Goal: Communication & Community: Participate in discussion

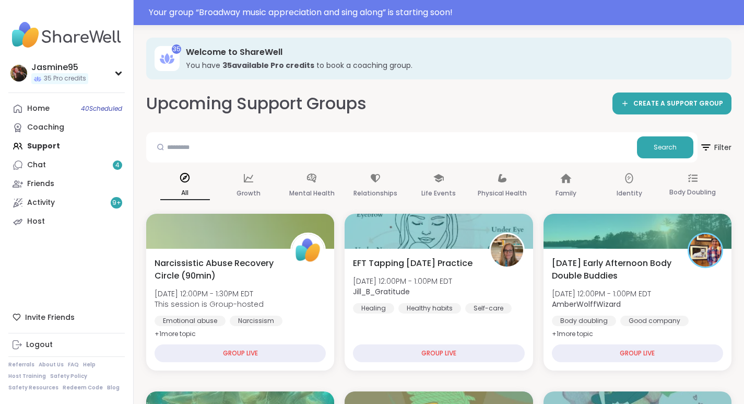
click at [358, 15] on div "Your group “ Broadway music appreciation and sing along ” is starting soon!" at bounding box center [443, 12] width 589 height 13
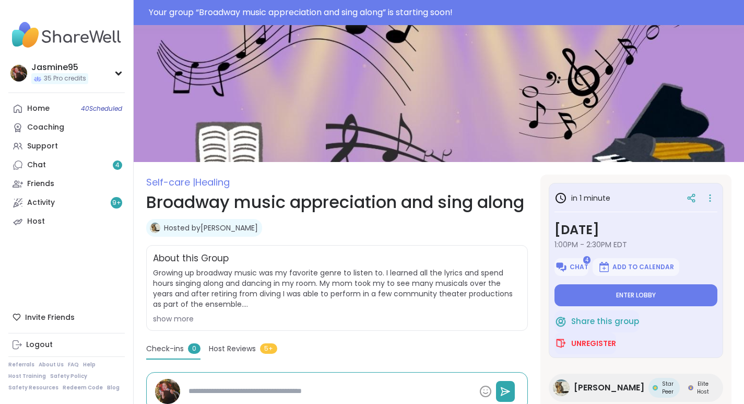
click at [638, 301] on button "Enter lobby" at bounding box center [636, 295] width 163 height 22
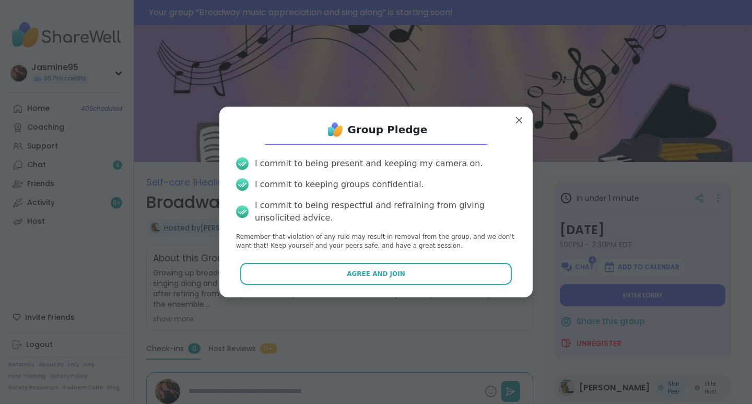
click at [366, 275] on span "Agree and Join" at bounding box center [376, 273] width 59 height 9
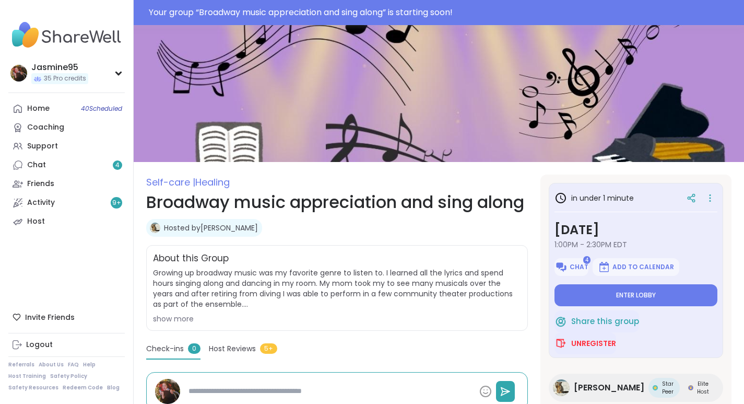
type textarea "*"
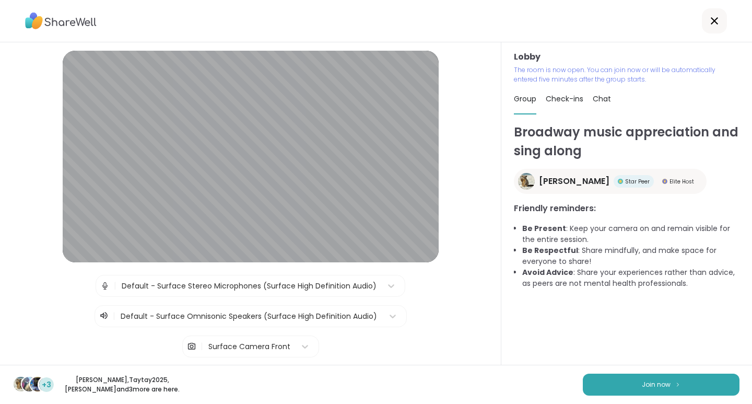
click at [677, 385] on button "Join now" at bounding box center [661, 384] width 157 height 22
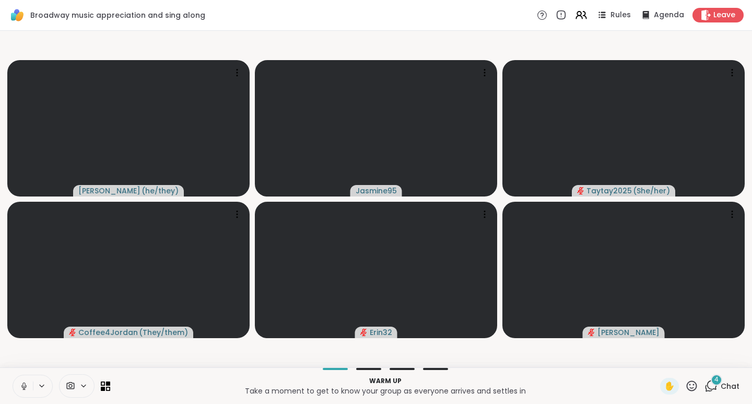
click at [18, 382] on button at bounding box center [23, 386] width 20 height 22
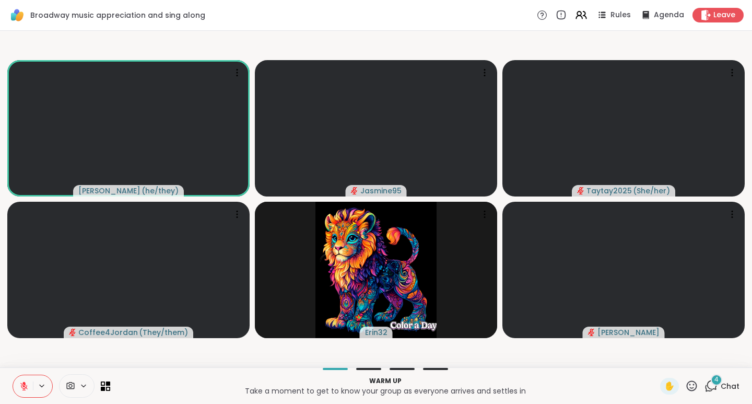
click at [687, 386] on icon at bounding box center [691, 385] width 13 height 13
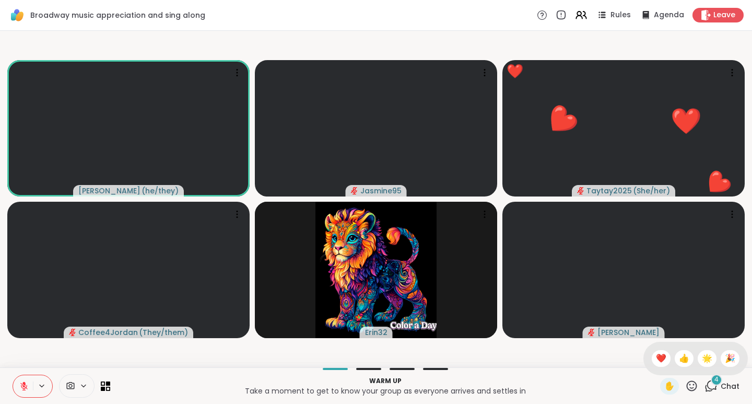
click at [656, 359] on span "❤️" at bounding box center [661, 358] width 10 height 13
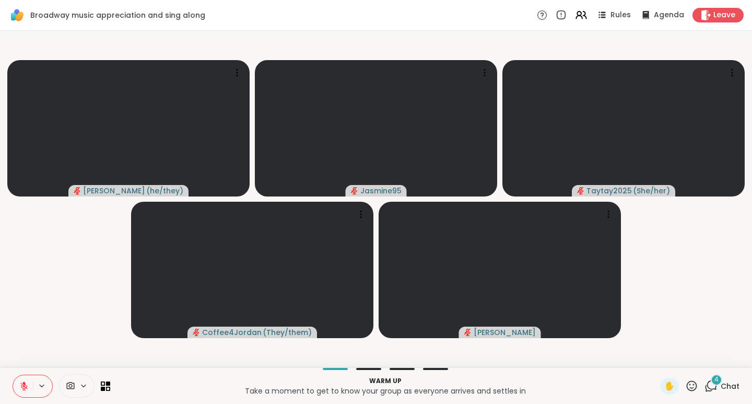
click at [705, 387] on icon at bounding box center [711, 385] width 13 height 13
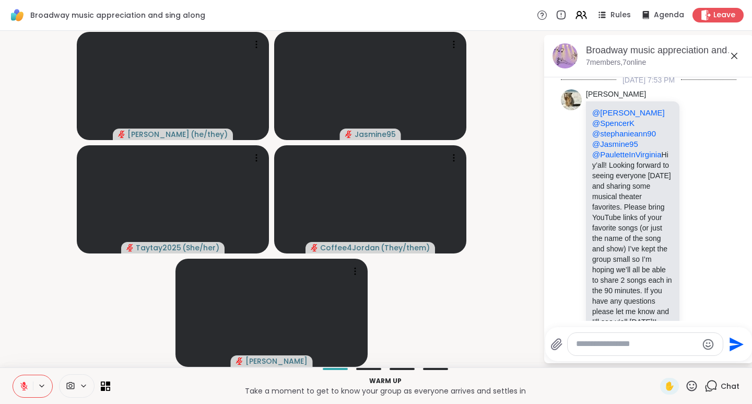
scroll to position [2, 0]
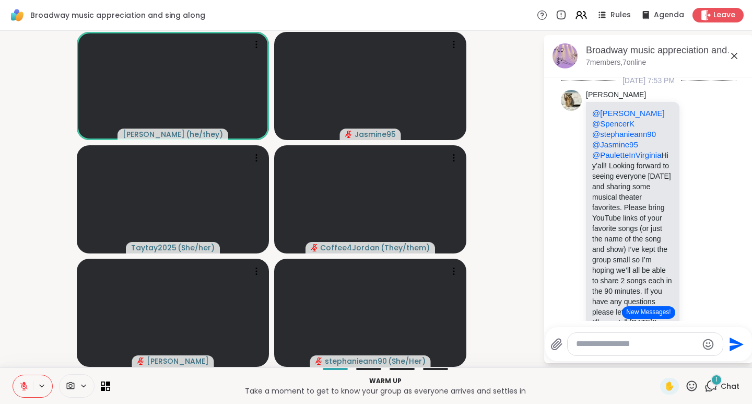
click at [604, 345] on textarea "Type your message" at bounding box center [637, 343] width 122 height 11
paste textarea "**********"
type textarea "**********"
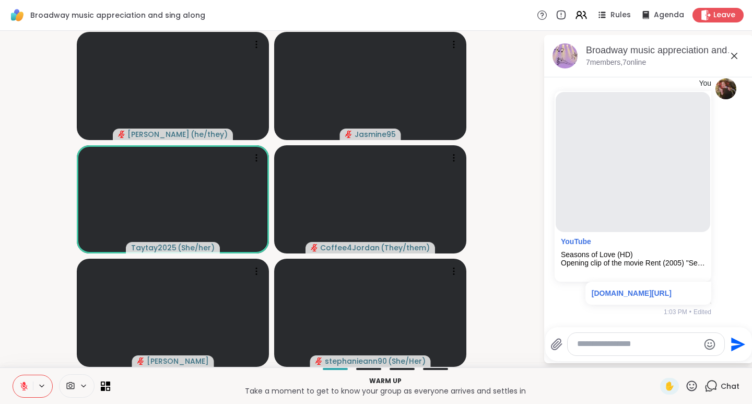
scroll to position [1552, 0]
type textarea "**********"
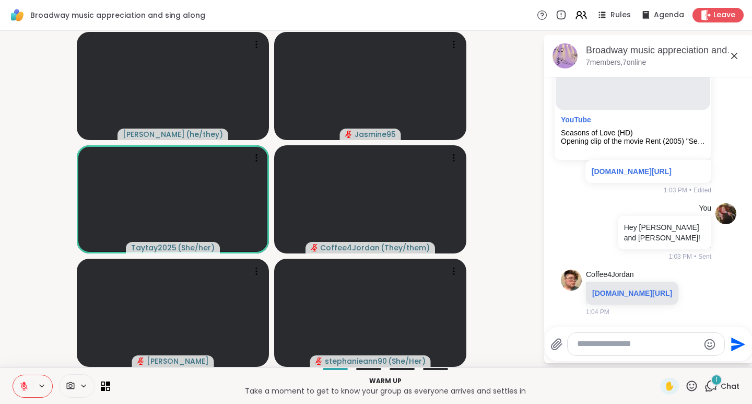
scroll to position [1715, 0]
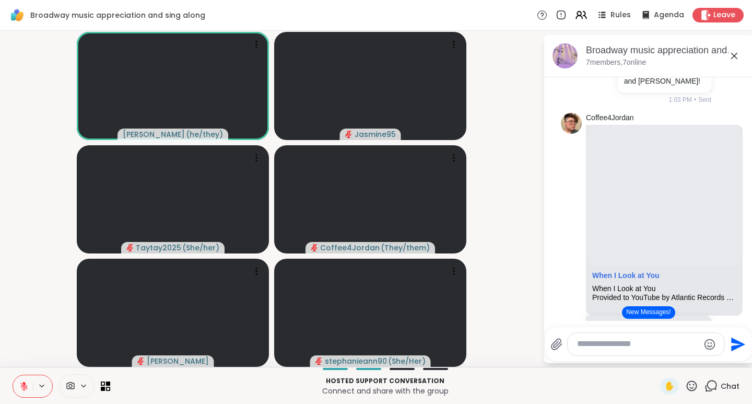
click at [591, 345] on textarea "Type your message" at bounding box center [638, 343] width 122 height 11
paste textarea "**********"
type textarea "**********"
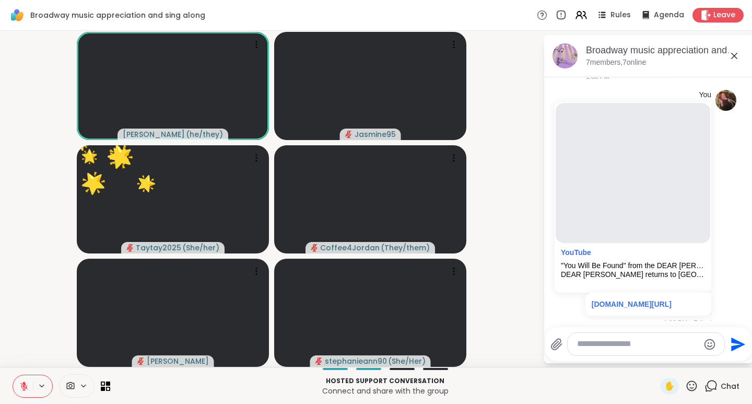
click at [689, 386] on icon at bounding box center [692, 385] width 10 height 10
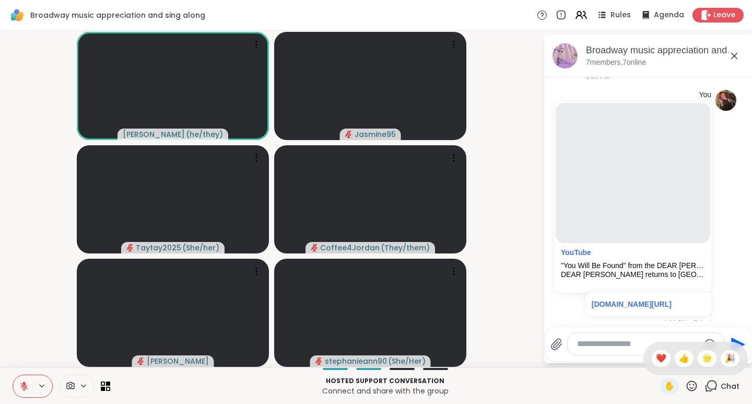
click at [656, 358] on span "❤️" at bounding box center [661, 358] width 10 height 13
click at [687, 385] on icon at bounding box center [691, 385] width 13 height 13
click at [702, 361] on span "🌟" at bounding box center [707, 358] width 10 height 13
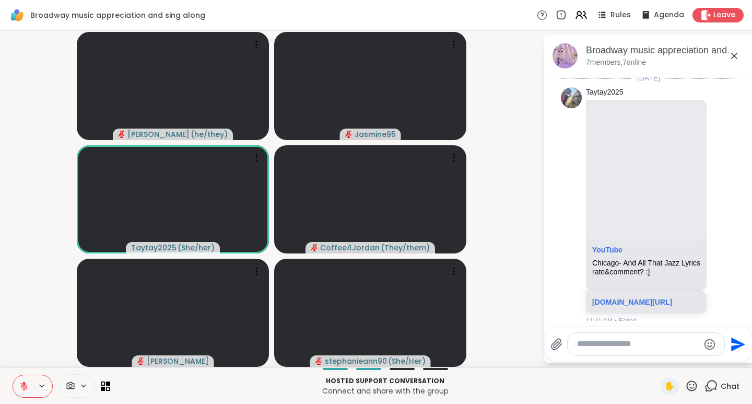
scroll to position [290, 0]
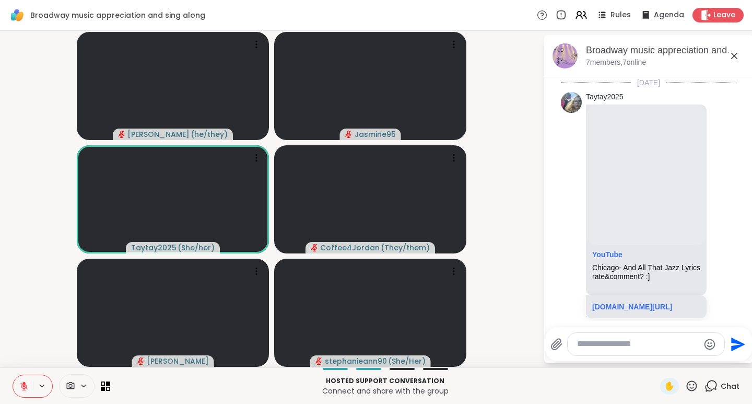
click at [687, 384] on icon at bounding box center [692, 385] width 10 height 10
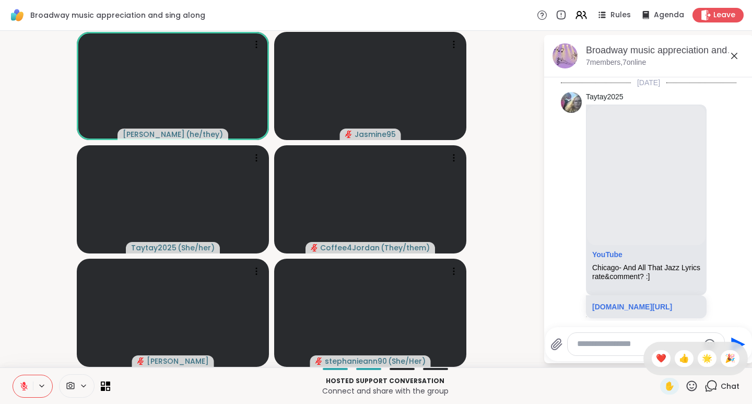
click at [725, 355] on span "🎉" at bounding box center [730, 358] width 10 height 13
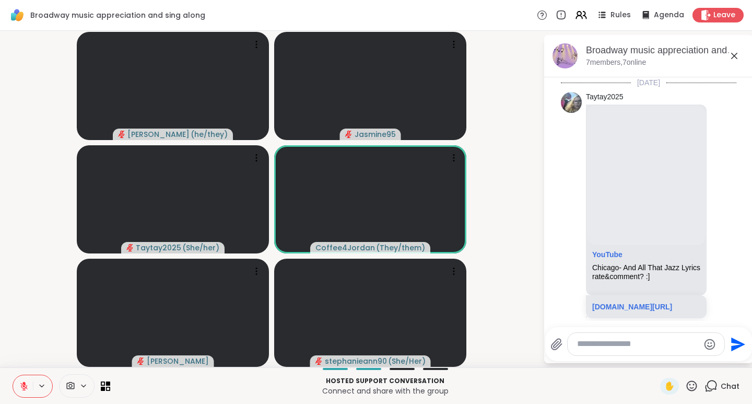
click at [687, 388] on icon at bounding box center [691, 385] width 13 height 13
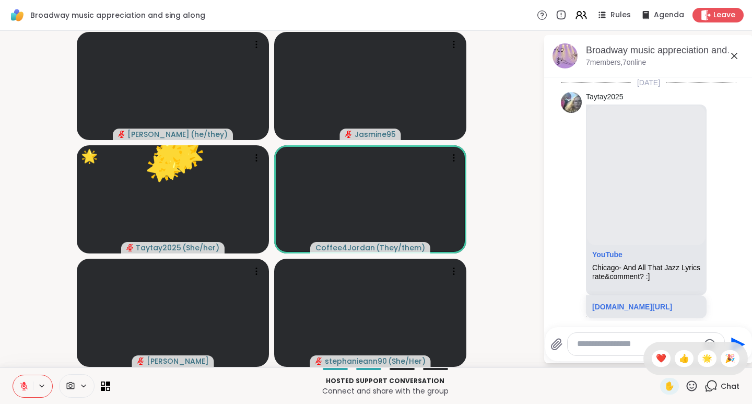
click at [656, 360] on span "❤️" at bounding box center [661, 358] width 10 height 13
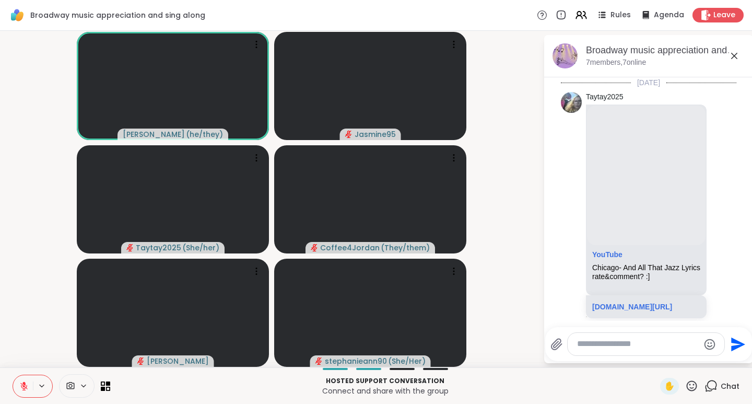
click at [688, 384] on icon at bounding box center [691, 385] width 13 height 13
click at [680, 366] on div "✋ ❤️ 👍 🌟 🎉" at bounding box center [696, 358] width 104 height 33
click at [685, 386] on icon at bounding box center [691, 385] width 13 height 13
click at [679, 358] on span "👍" at bounding box center [684, 358] width 10 height 13
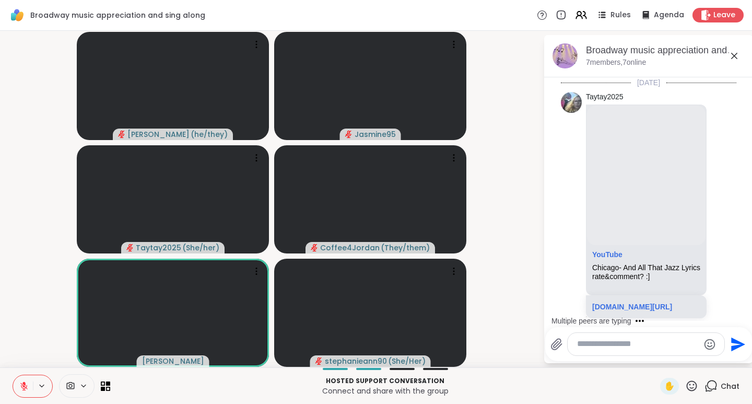
click at [687, 388] on icon at bounding box center [692, 385] width 10 height 10
click at [702, 360] on span "🌟" at bounding box center [707, 358] width 10 height 13
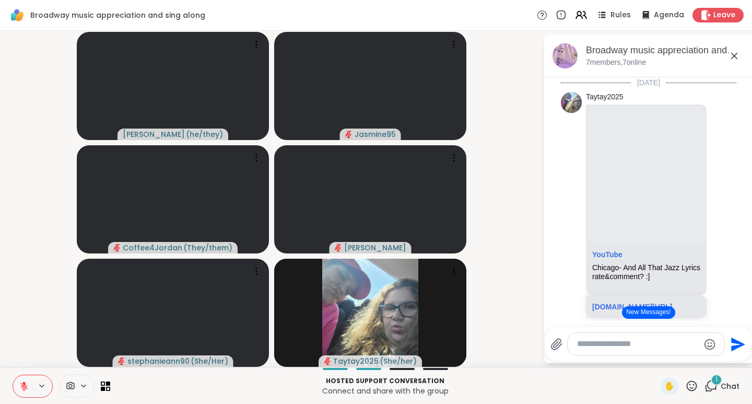
click at [689, 388] on icon at bounding box center [691, 385] width 13 height 13
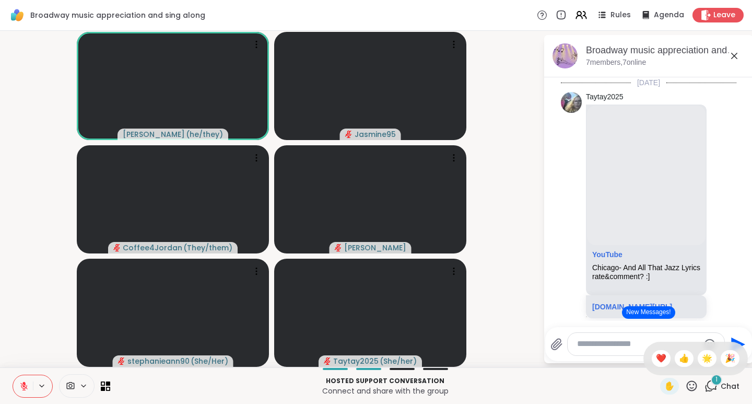
click at [656, 359] on span "❤️" at bounding box center [661, 358] width 10 height 13
click at [639, 313] on button "New Messages!" at bounding box center [648, 312] width 53 height 13
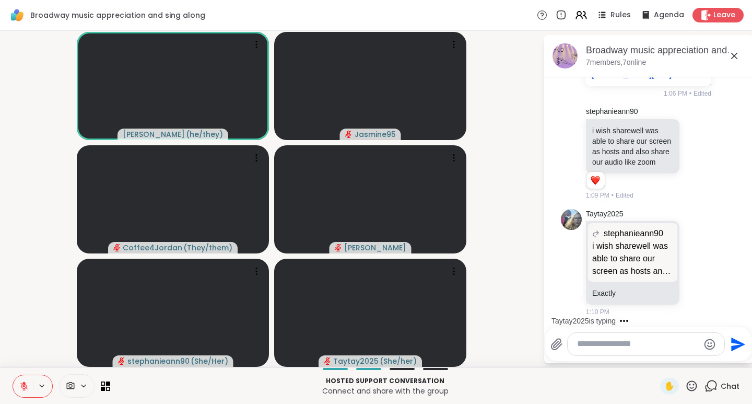
scroll to position [3101, 0]
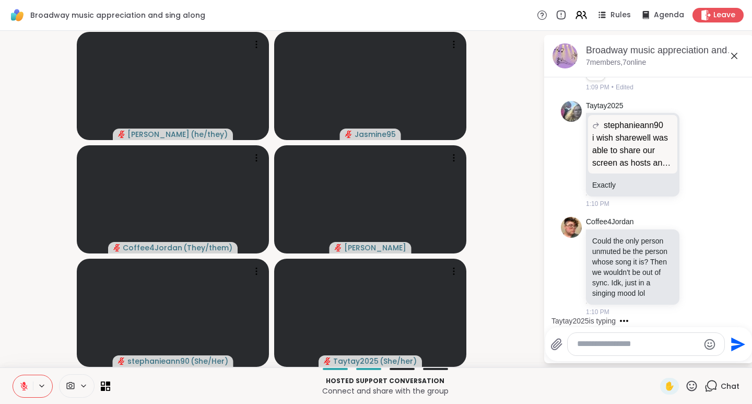
click at [22, 392] on button at bounding box center [23, 386] width 20 height 22
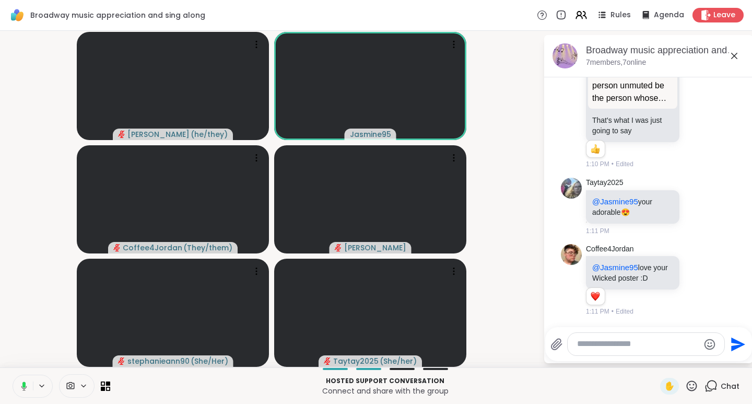
scroll to position [3456, 0]
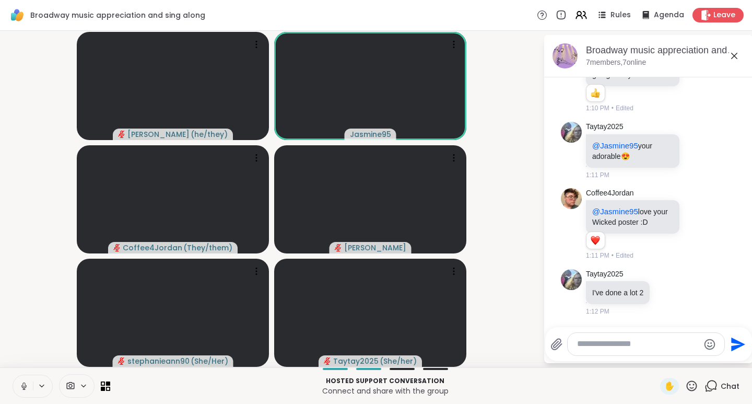
click at [26, 390] on icon at bounding box center [23, 385] width 9 height 9
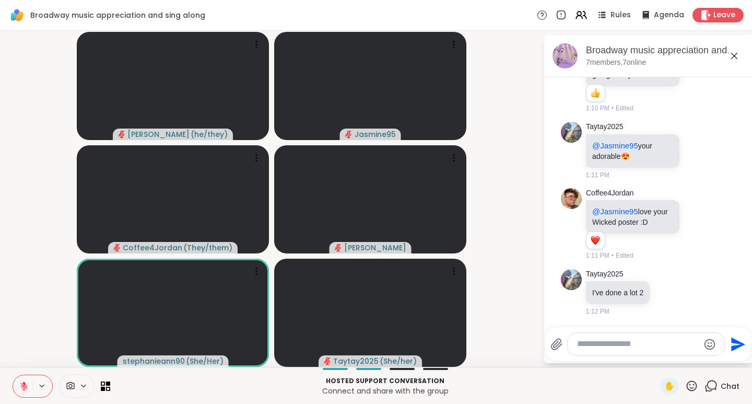
click at [687, 388] on icon at bounding box center [692, 385] width 10 height 10
click at [656, 361] on span "❤️" at bounding box center [661, 358] width 10 height 13
click at [612, 345] on textarea "Type your message" at bounding box center [638, 343] width 122 height 11
click at [689, 385] on icon at bounding box center [692, 385] width 10 height 10
click at [656, 355] on span "❤️" at bounding box center [661, 358] width 10 height 13
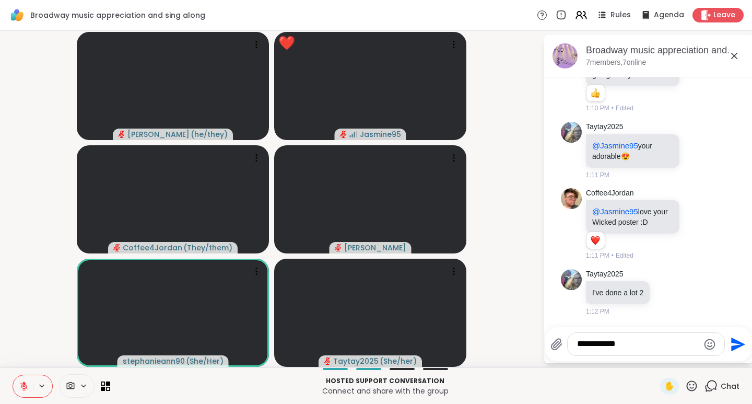
click at [627, 344] on textarea "**********" at bounding box center [638, 343] width 122 height 11
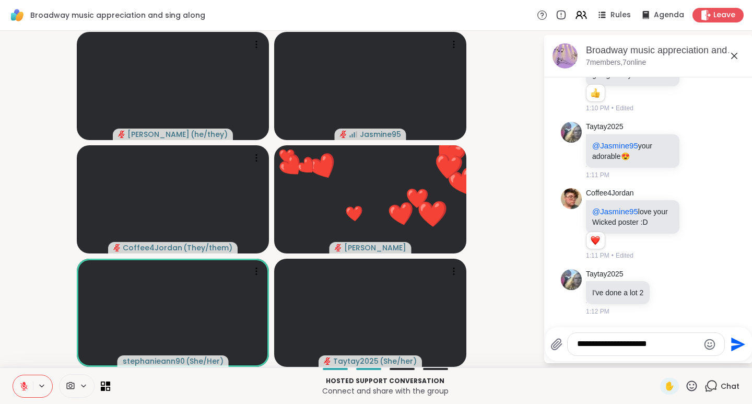
type textarea "**********"
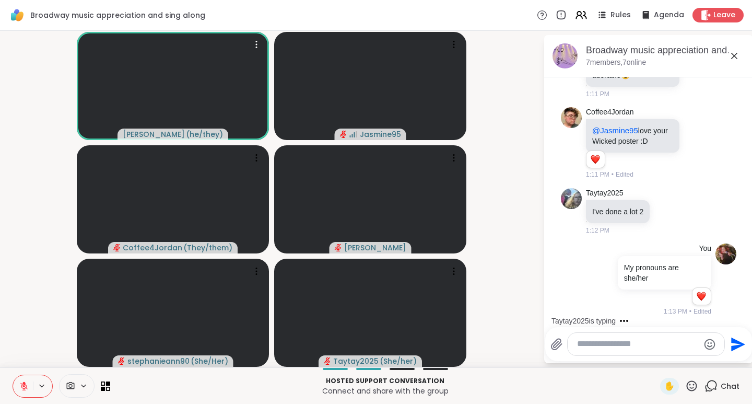
scroll to position [3593, 0]
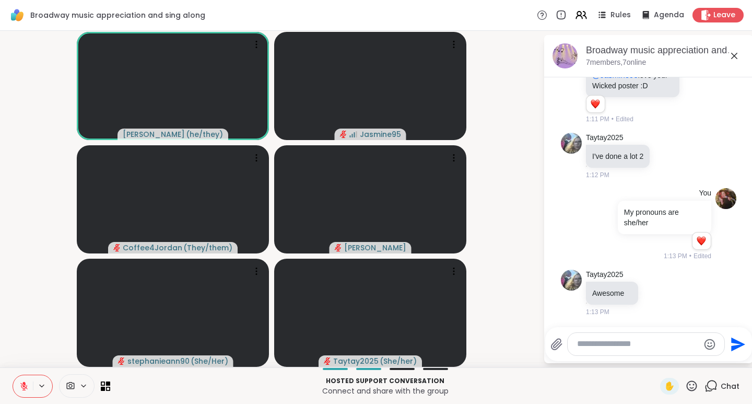
click at [685, 387] on icon at bounding box center [691, 385] width 13 height 13
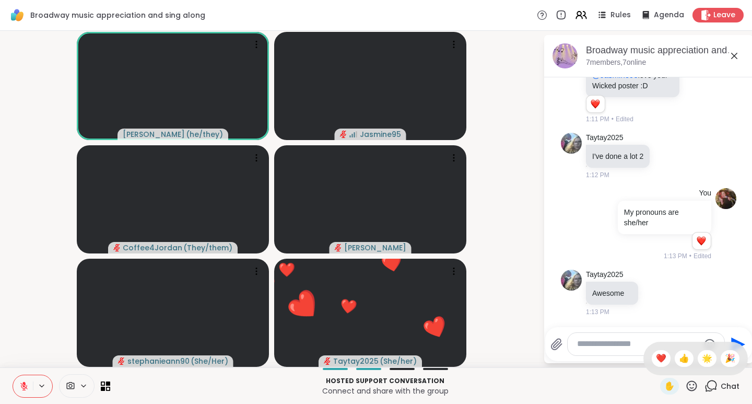
click at [656, 361] on span "❤️" at bounding box center [661, 358] width 10 height 13
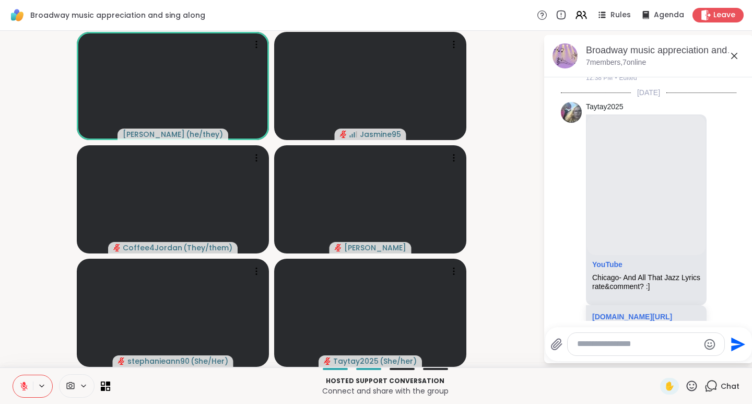
scroll to position [278, 0]
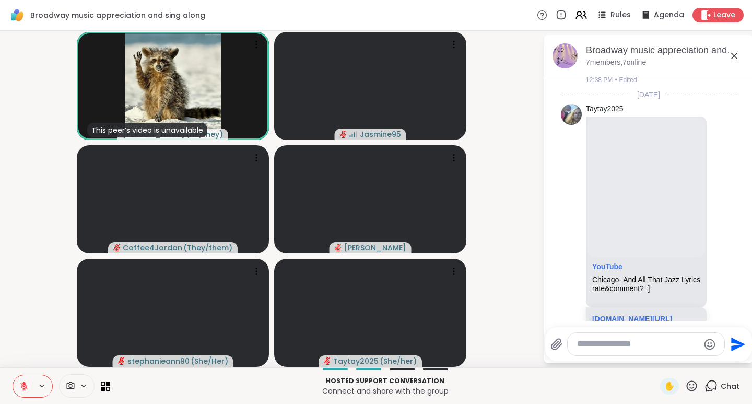
click at [732, 229] on icon at bounding box center [736, 222] width 9 height 13
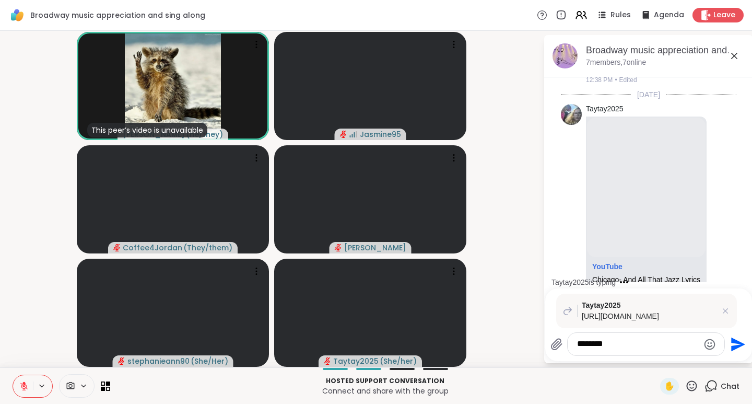
type textarea "********"
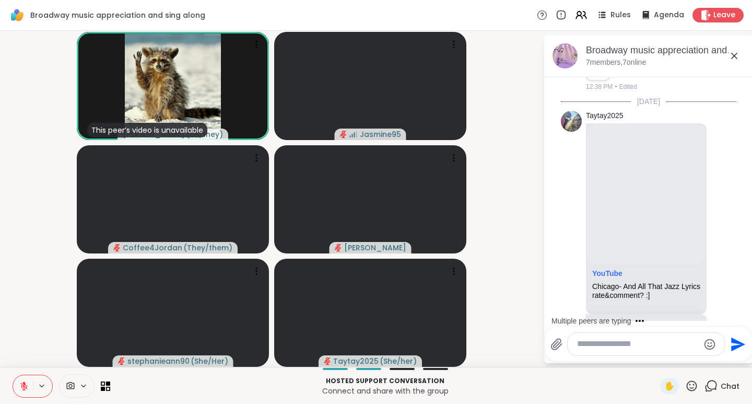
scroll to position [273, 0]
click at [628, 314] on button "New Messages!" at bounding box center [648, 312] width 53 height 13
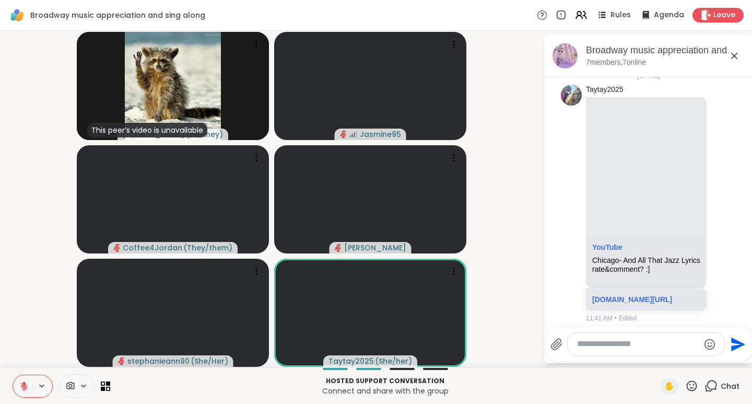
scroll to position [292, 0]
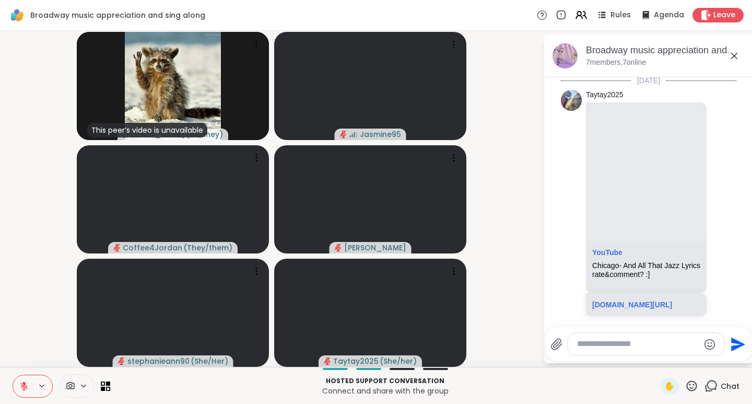
click at [685, 384] on icon at bounding box center [691, 385] width 13 height 13
click at [656, 360] on span "❤️" at bounding box center [661, 358] width 10 height 13
click at [688, 389] on icon at bounding box center [692, 385] width 10 height 10
click at [679, 357] on span "👍" at bounding box center [684, 358] width 10 height 13
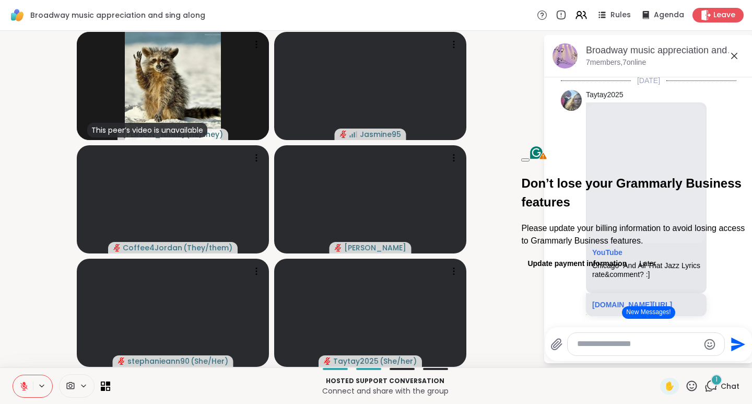
click at [662, 255] on button "Later" at bounding box center [647, 263] width 29 height 17
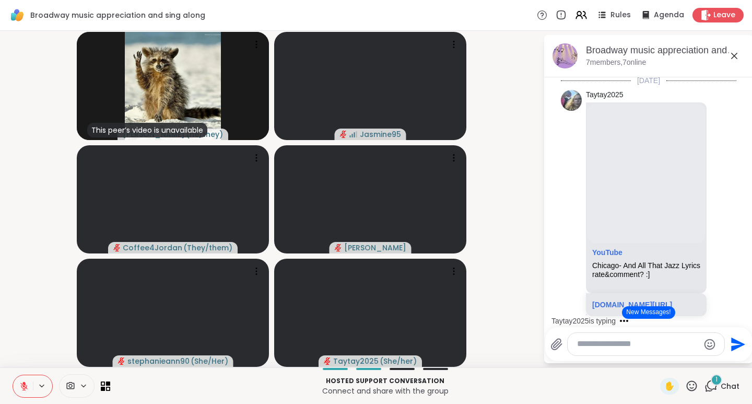
click at [512, 136] on video-player-container "This peer’s video is unavailable spencer ( he/they ) Jasmine95 Coffee4Jordan ( …" at bounding box center [271, 199] width 531 height 328
click at [685, 385] on icon at bounding box center [691, 385] width 13 height 13
click at [682, 355] on div "👍" at bounding box center [684, 358] width 19 height 17
click at [496, 122] on video-player-container "This peer’s video is unavailable spencer ( he/they ) Jasmine95 Coffee4Jordan ( …" at bounding box center [271, 199] width 531 height 328
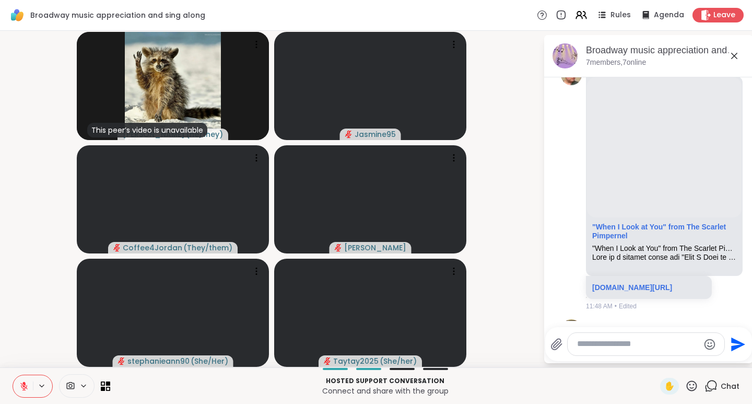
scroll to position [810, 0]
drag, startPoint x: 704, startPoint y: 392, endPoint x: 684, endPoint y: 382, distance: 22.4
click at [685, 382] on icon at bounding box center [691, 385] width 13 height 13
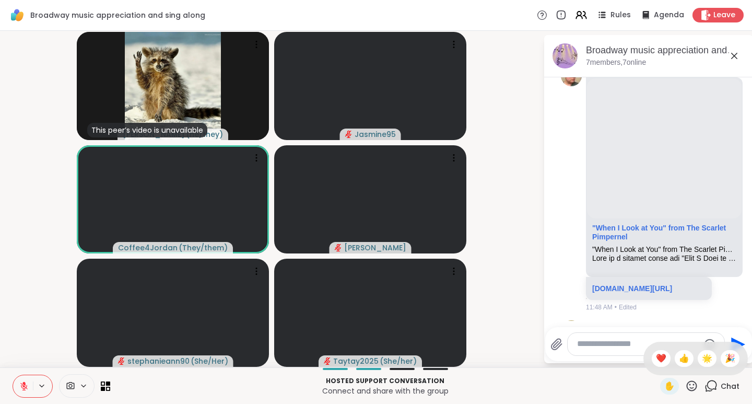
click at [679, 358] on span "👍" at bounding box center [684, 358] width 10 height 13
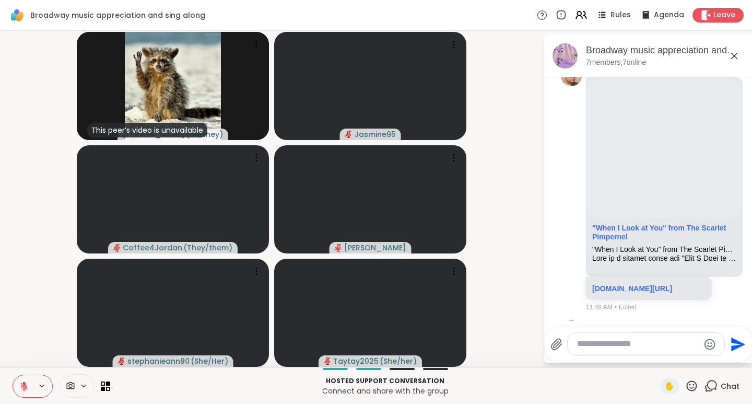
click at [737, 194] on icon at bounding box center [741, 188] width 9 height 13
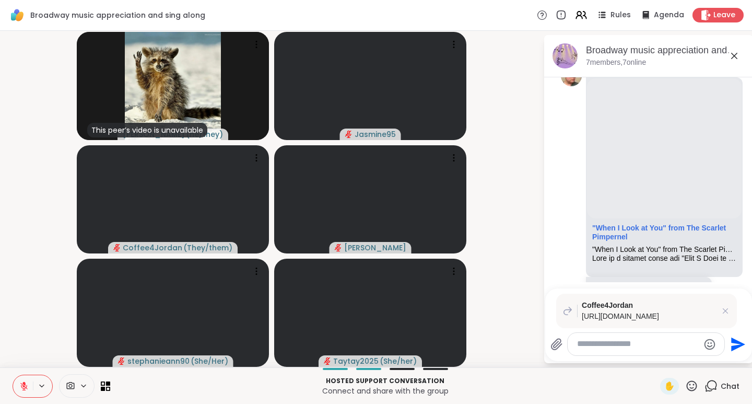
click at [724, 306] on icon at bounding box center [725, 311] width 10 height 10
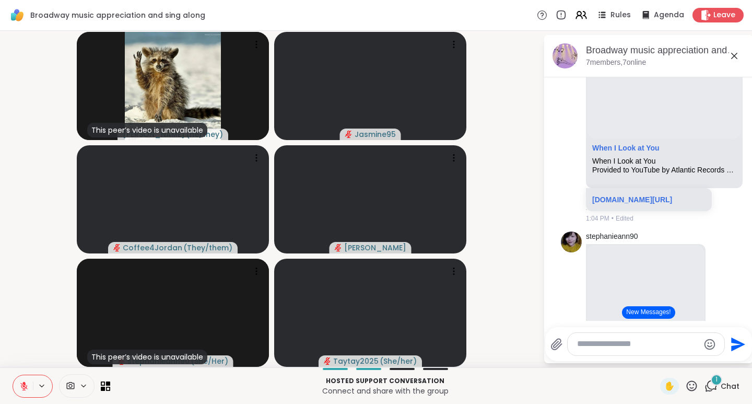
scroll to position [1846, 0]
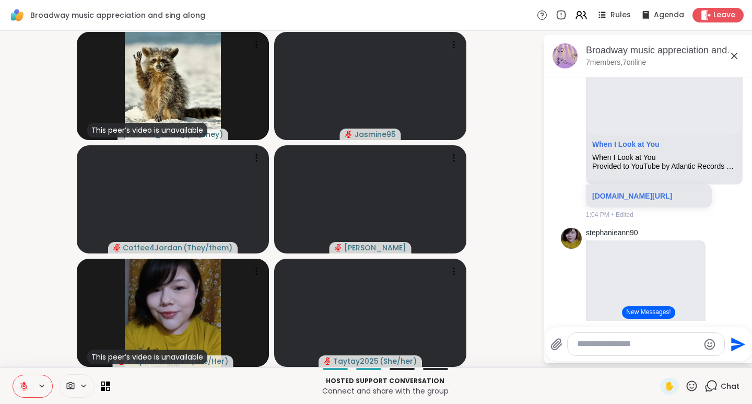
click at [685, 386] on icon at bounding box center [691, 385] width 13 height 13
click at [679, 359] on span "👍" at bounding box center [684, 358] width 10 height 13
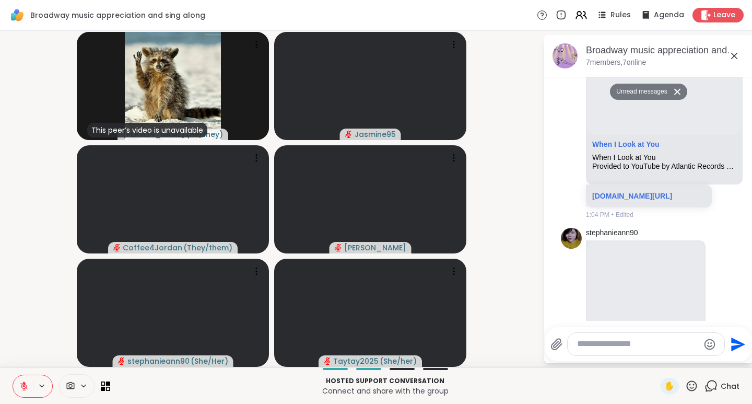
scroll to position [7588, 0]
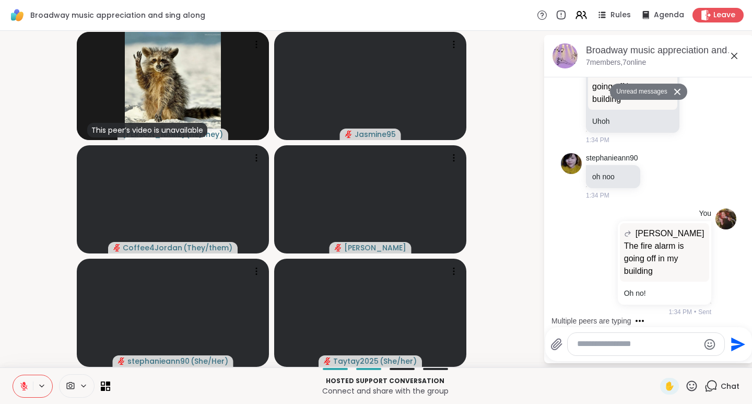
click at [26, 386] on icon at bounding box center [23, 385] width 9 height 9
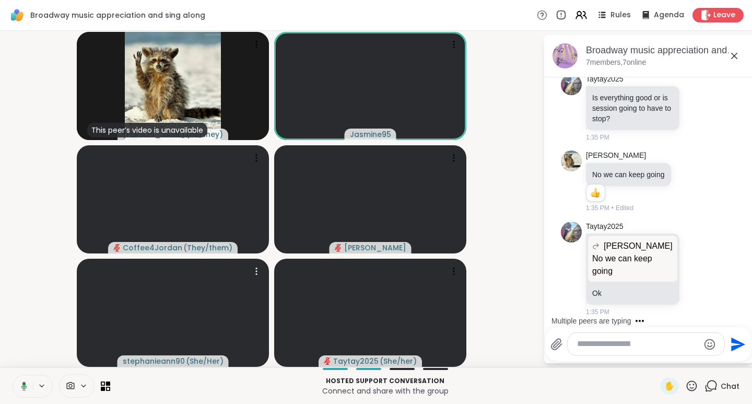
scroll to position [7891, 0]
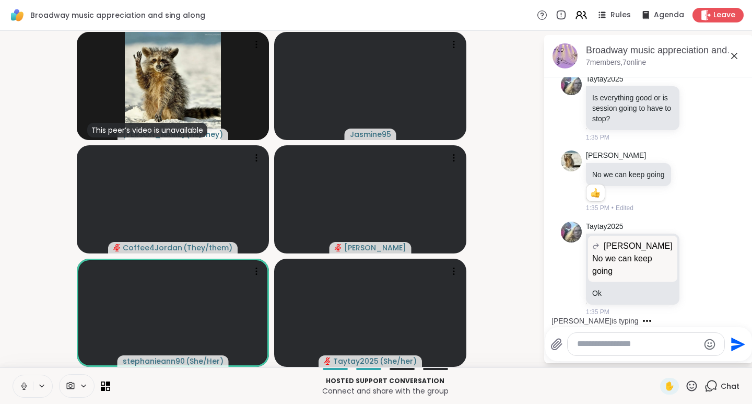
click at [24, 383] on icon at bounding box center [23, 385] width 9 height 9
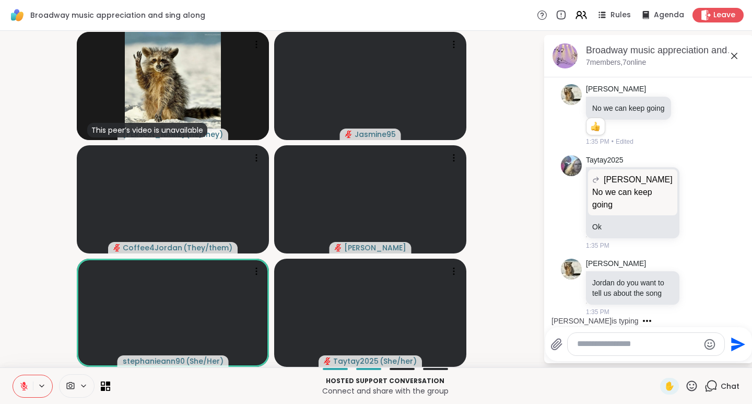
scroll to position [7967, 0]
click at [25, 382] on icon at bounding box center [23, 383] width 3 height 4
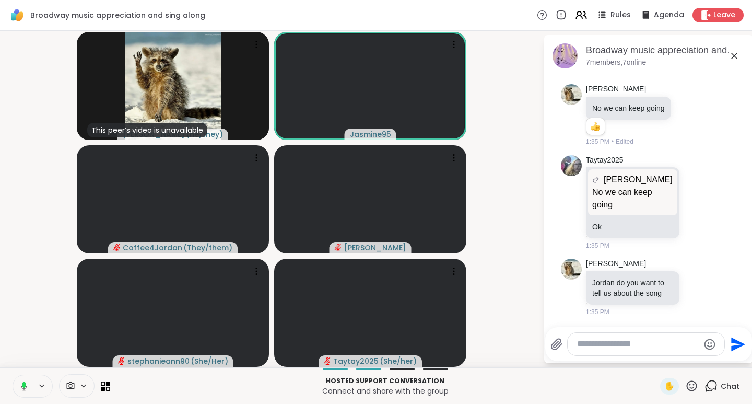
scroll to position [7982, 0]
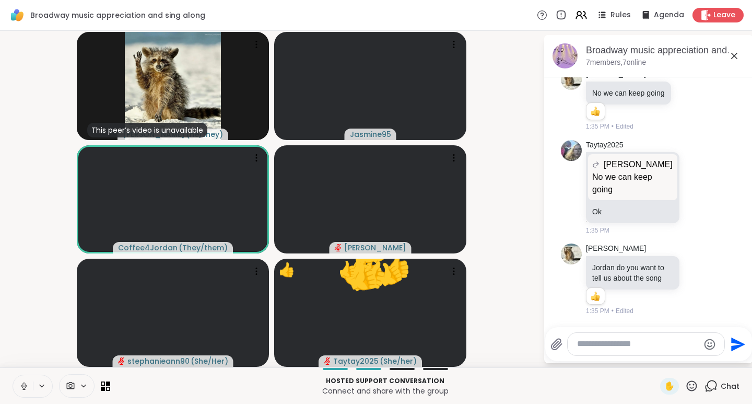
click at [23, 389] on icon at bounding box center [23, 389] width 3 height 1
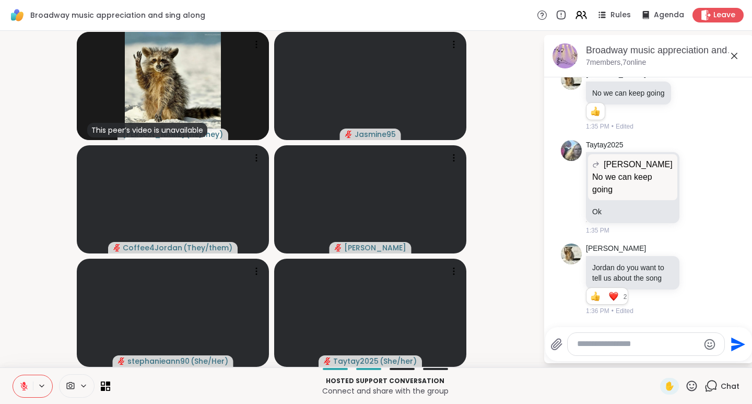
click at [685, 387] on icon at bounding box center [691, 385] width 13 height 13
click at [656, 356] on span "❤️" at bounding box center [661, 358] width 10 height 13
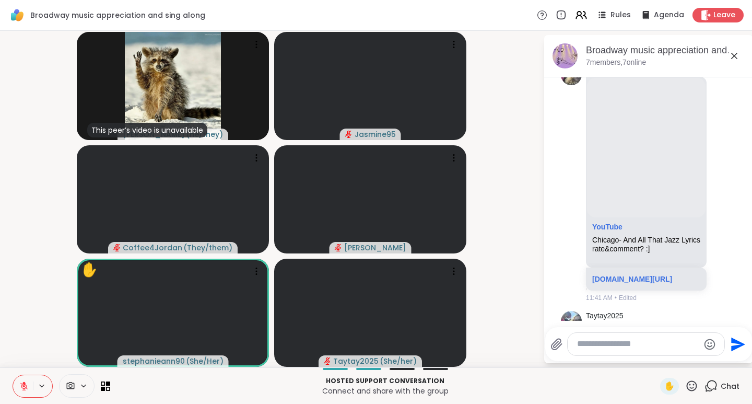
scroll to position [314, 0]
click at [685, 385] on icon at bounding box center [691, 385] width 13 height 13
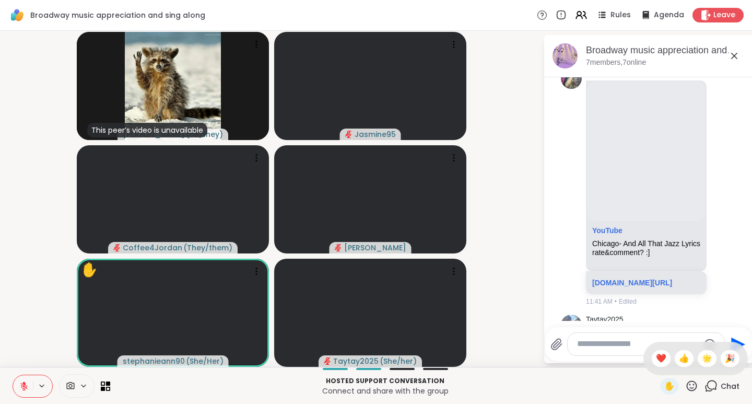
click at [656, 357] on span "❤️" at bounding box center [661, 358] width 10 height 13
click at [686, 386] on icon at bounding box center [691, 385] width 13 height 13
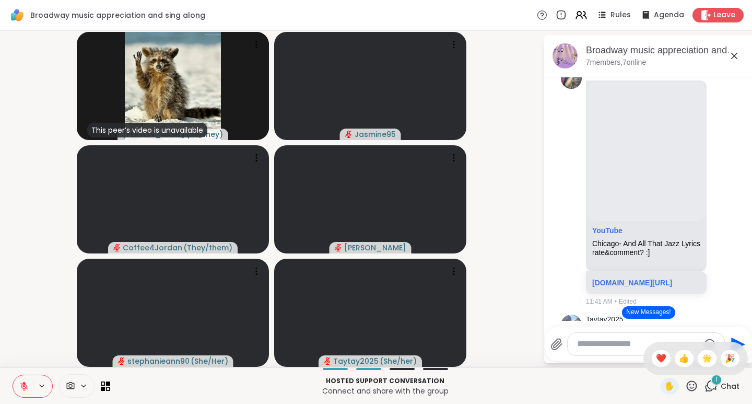
click at [21, 388] on icon at bounding box center [23, 385] width 9 height 9
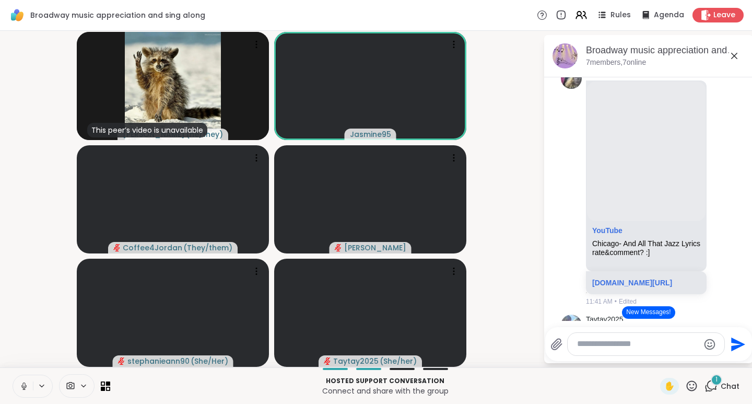
click at [29, 388] on button at bounding box center [23, 386] width 20 height 22
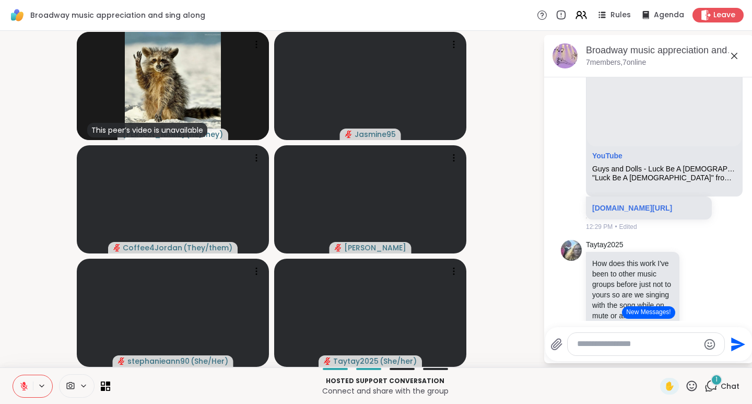
scroll to position [1137, 0]
click at [687, 388] on icon at bounding box center [692, 385] width 10 height 10
click at [675, 365] on div "👍" at bounding box center [684, 358] width 19 height 17
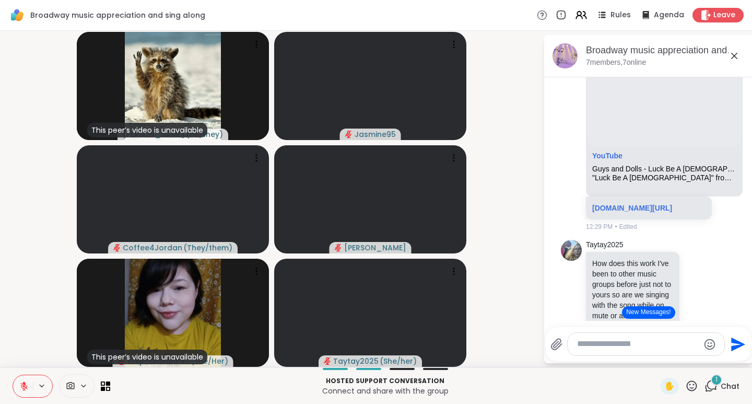
click at [687, 385] on icon at bounding box center [692, 385] width 10 height 10
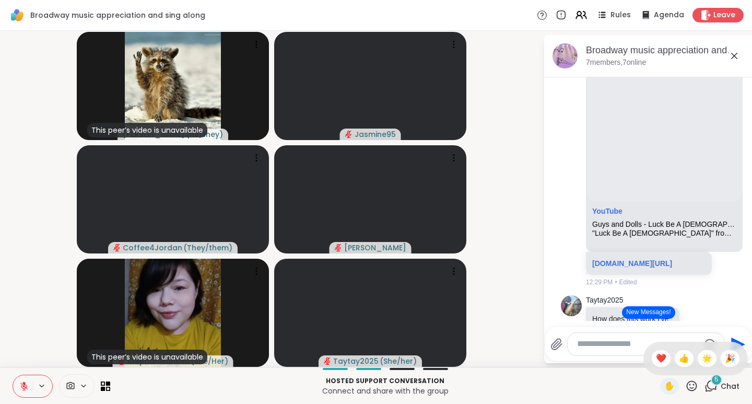
scroll to position [1059, 0]
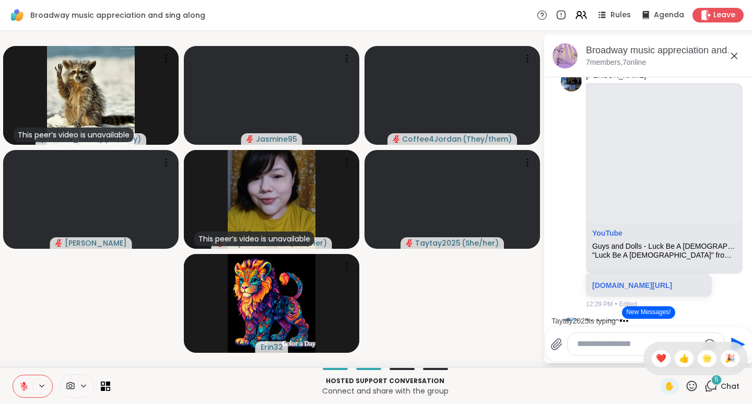
click at [599, 340] on textarea "Type your message" at bounding box center [638, 343] width 122 height 11
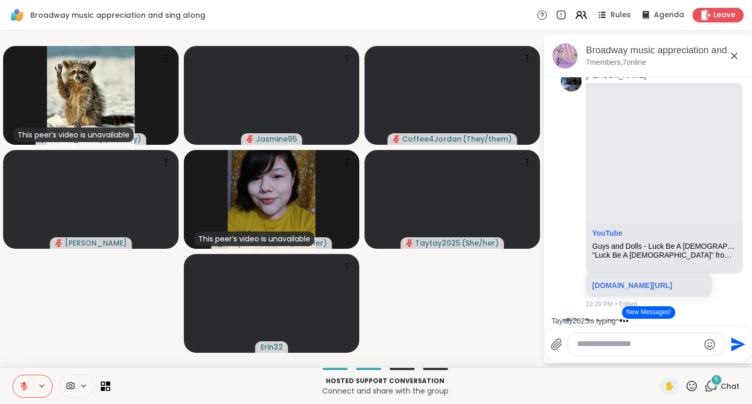
type textarea "*"
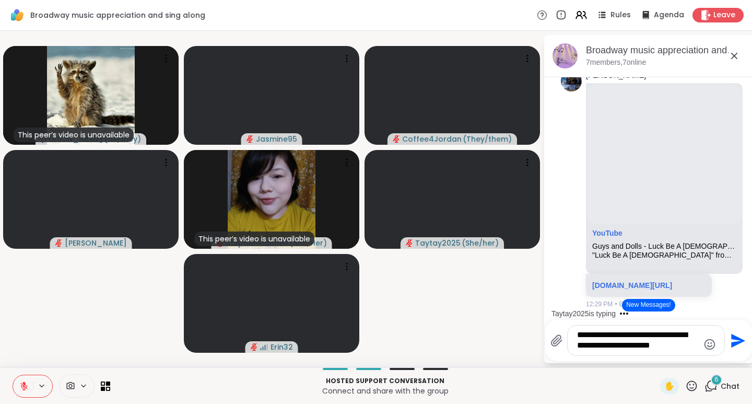
type textarea "**********"
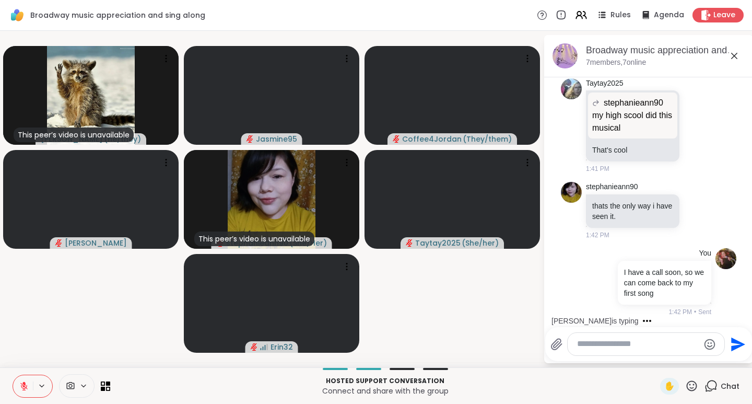
scroll to position [8908, 0]
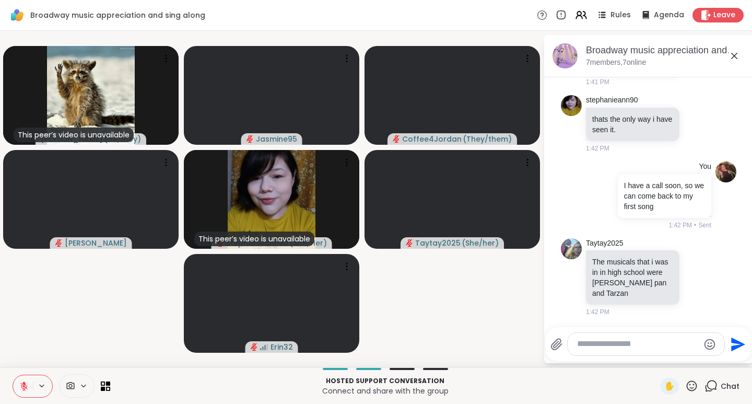
click at [687, 384] on icon at bounding box center [692, 385] width 10 height 10
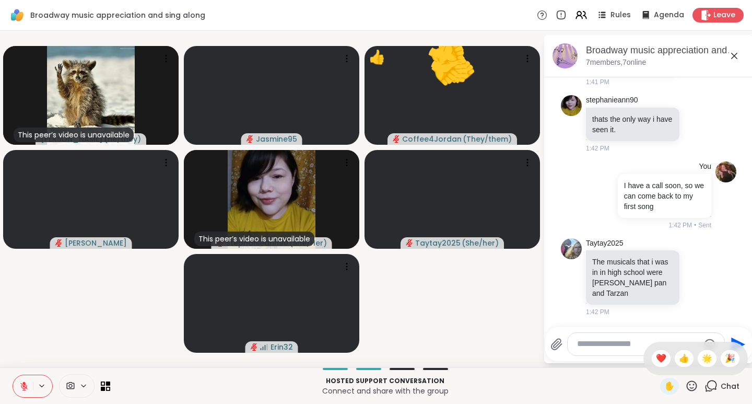
click at [679, 363] on span "👍" at bounding box center [684, 358] width 10 height 13
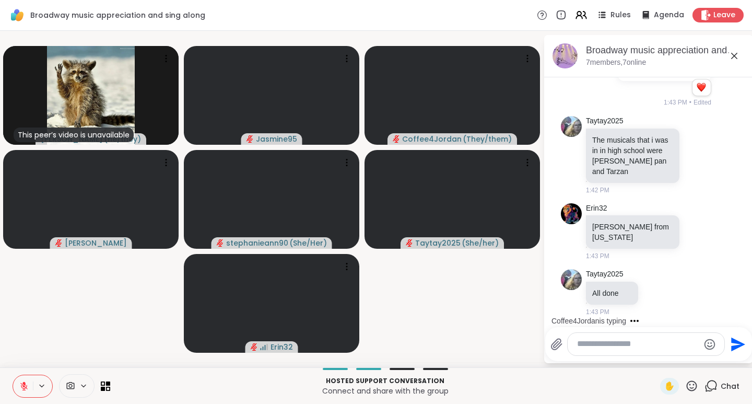
scroll to position [9033, 0]
click at [689, 384] on icon at bounding box center [692, 385] width 10 height 10
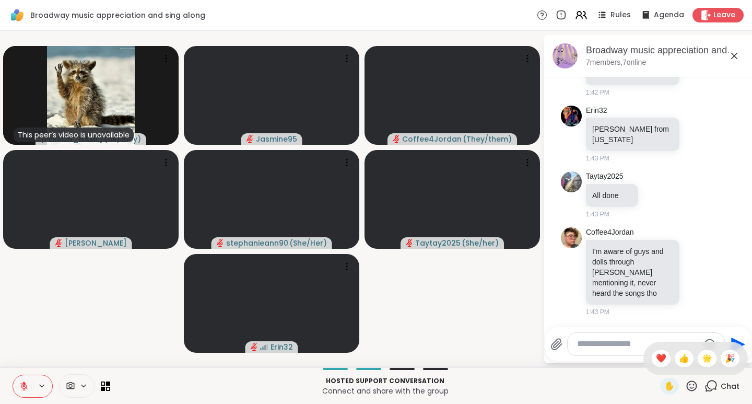
click at [656, 355] on span "❤️" at bounding box center [661, 358] width 10 height 13
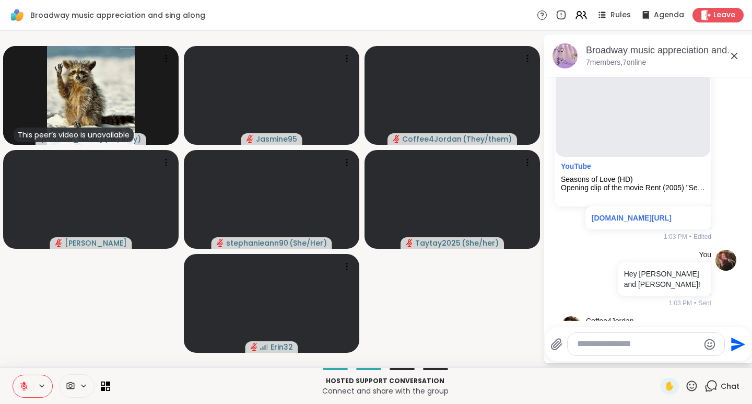
scroll to position [1513, 0]
click at [687, 382] on icon at bounding box center [692, 385] width 10 height 10
click at [656, 352] on span "❤️" at bounding box center [661, 358] width 10 height 13
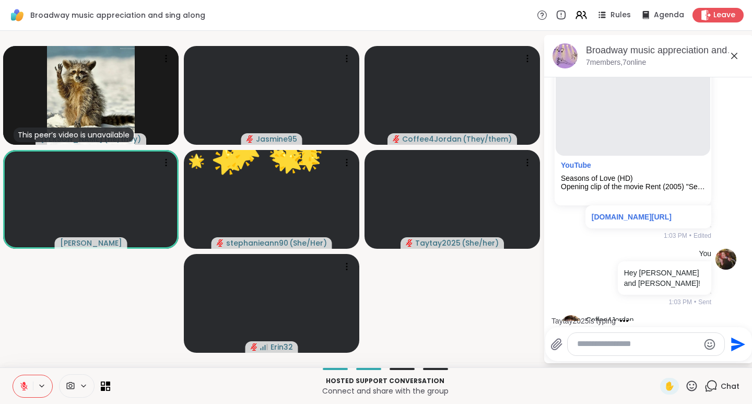
click at [685, 387] on icon at bounding box center [691, 385] width 13 height 13
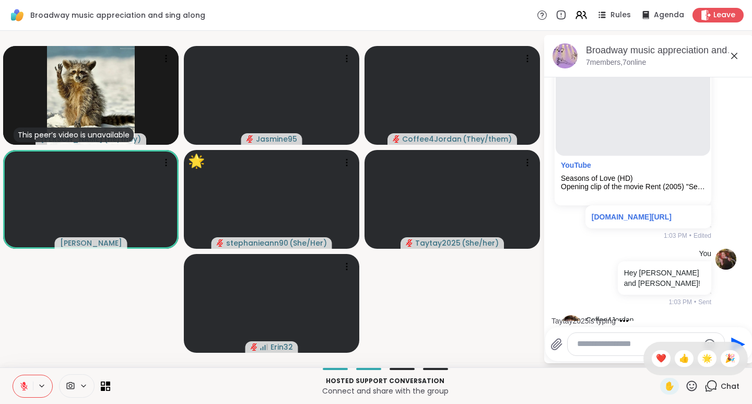
click at [679, 358] on span "👍" at bounding box center [684, 358] width 10 height 13
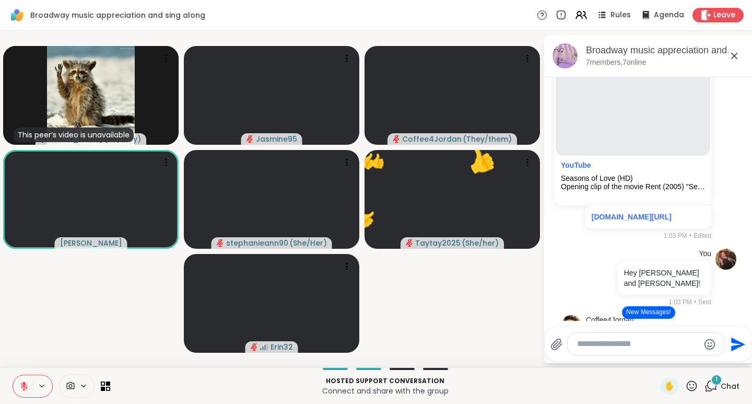
click at [685, 382] on icon at bounding box center [691, 385] width 13 height 13
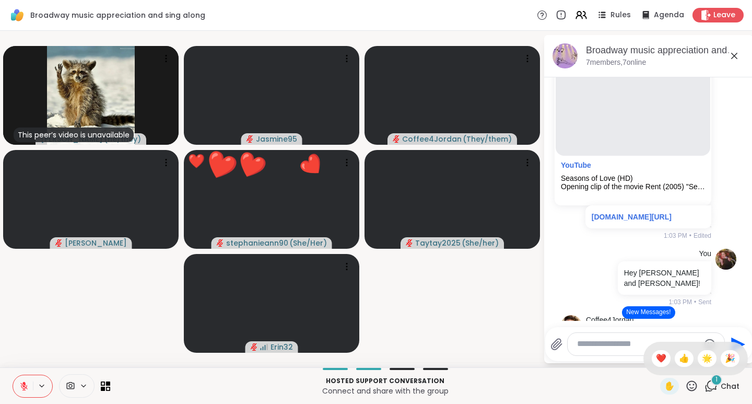
click at [702, 358] on span "🌟" at bounding box center [707, 358] width 10 height 13
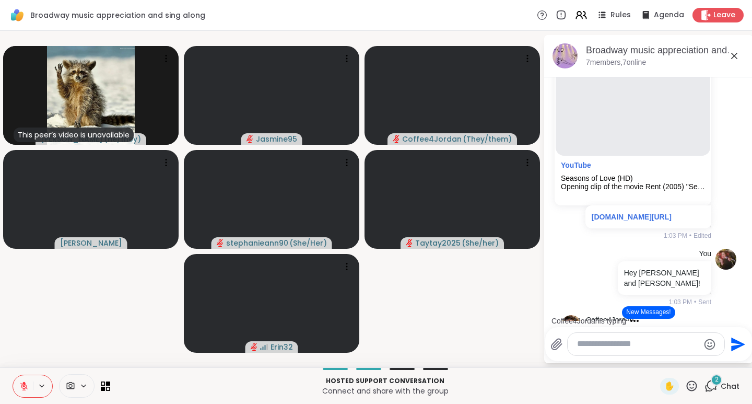
click at [664, 388] on span "✋" at bounding box center [669, 386] width 10 height 13
click at [29, 378] on button at bounding box center [23, 386] width 20 height 22
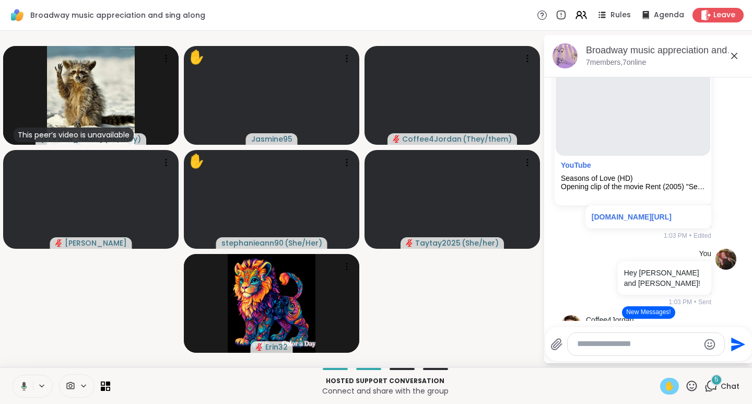
click at [664, 384] on span "✋" at bounding box center [669, 386] width 10 height 13
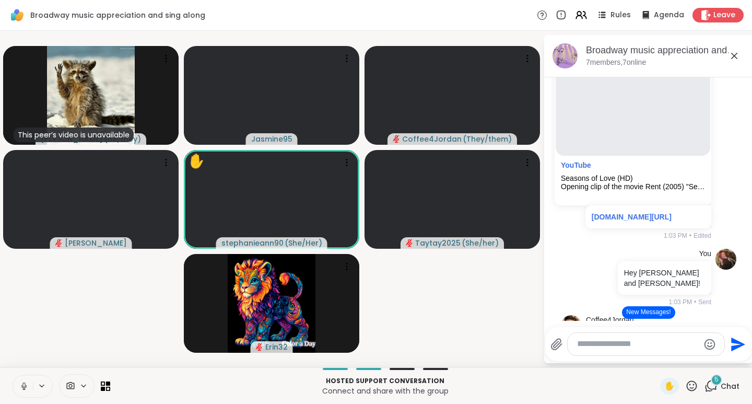
click at [685, 387] on icon at bounding box center [691, 385] width 13 height 13
click at [656, 359] on span "❤️" at bounding box center [661, 358] width 10 height 13
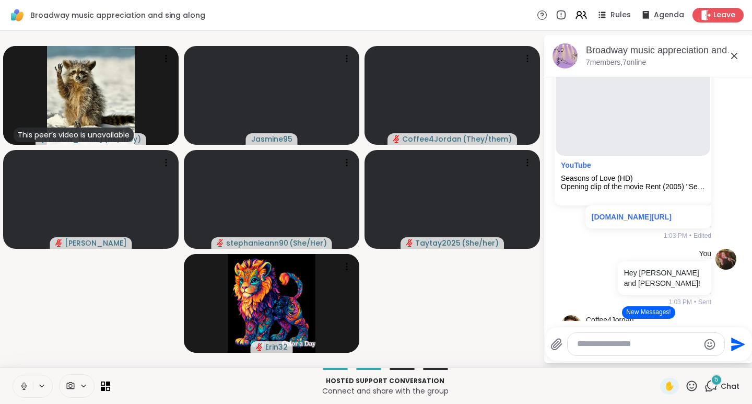
click at [25, 390] on button at bounding box center [23, 386] width 20 height 22
click at [685, 383] on icon at bounding box center [691, 385] width 13 height 13
click at [679, 356] on span "👍" at bounding box center [684, 358] width 10 height 13
click at [686, 387] on icon at bounding box center [691, 385] width 13 height 13
click at [725, 358] on span "🎉" at bounding box center [730, 358] width 10 height 13
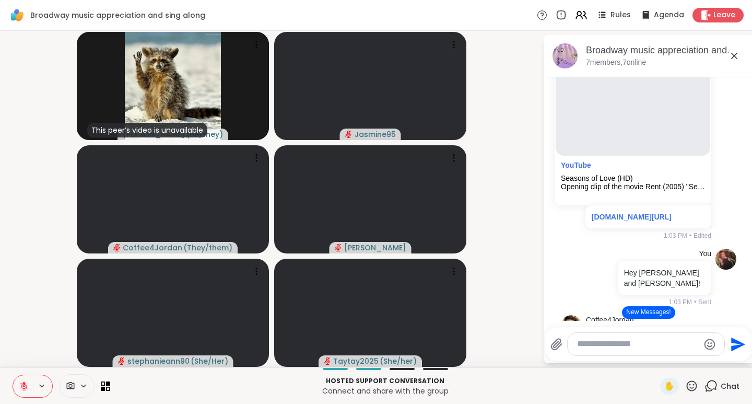
click at [687, 384] on icon at bounding box center [692, 385] width 10 height 10
click at [656, 360] on span "❤️" at bounding box center [661, 358] width 10 height 13
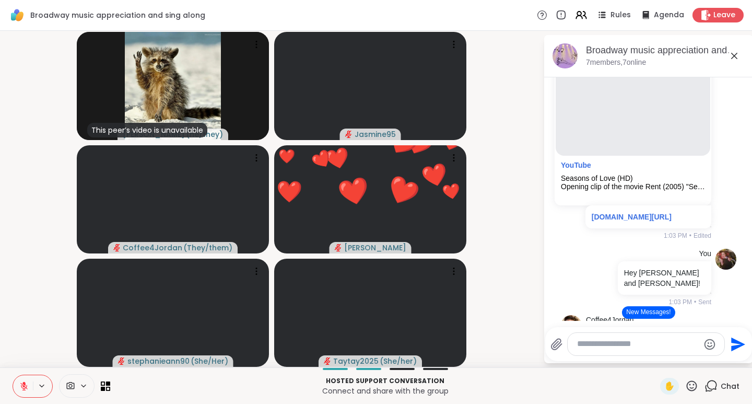
click at [688, 388] on icon at bounding box center [692, 385] width 10 height 10
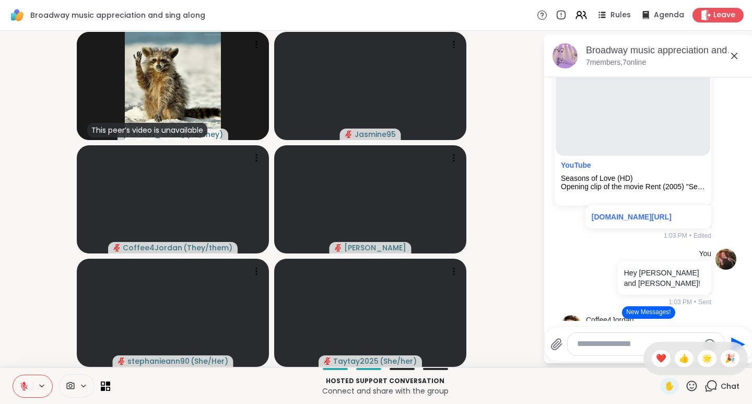
click at [679, 354] on span "👍" at bounding box center [684, 358] width 10 height 13
click at [24, 385] on icon at bounding box center [23, 385] width 7 height 7
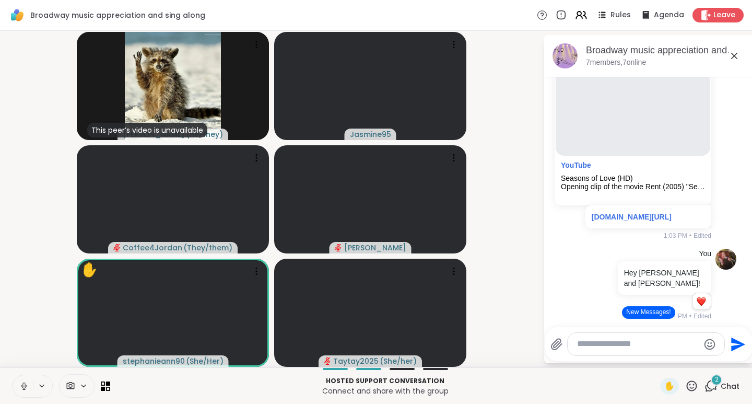
click at [23, 388] on icon at bounding box center [23, 385] width 9 height 9
click at [685, 385] on icon at bounding box center [691, 385] width 13 height 13
click at [656, 358] on span "❤️" at bounding box center [661, 358] width 10 height 13
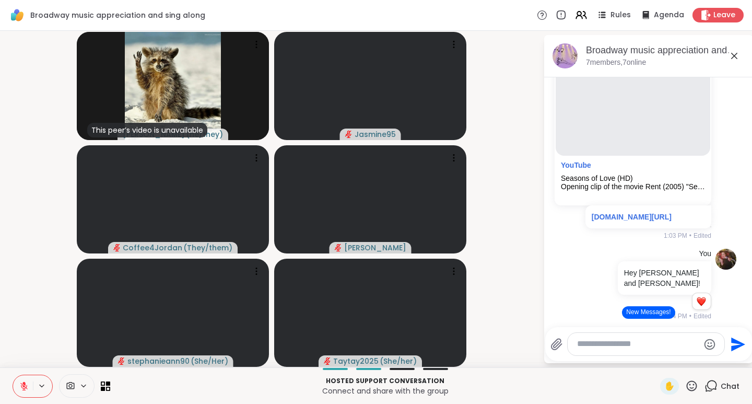
click at [594, 345] on textarea "Type your message" at bounding box center [638, 343] width 122 height 11
paste textarea "**********"
type textarea "**********"
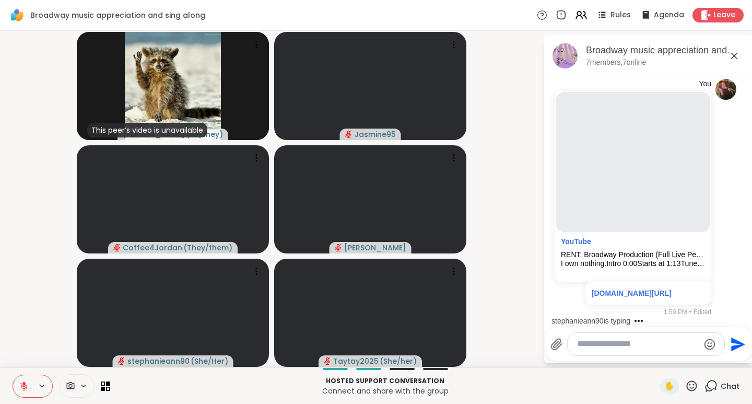
scroll to position [10675, 0]
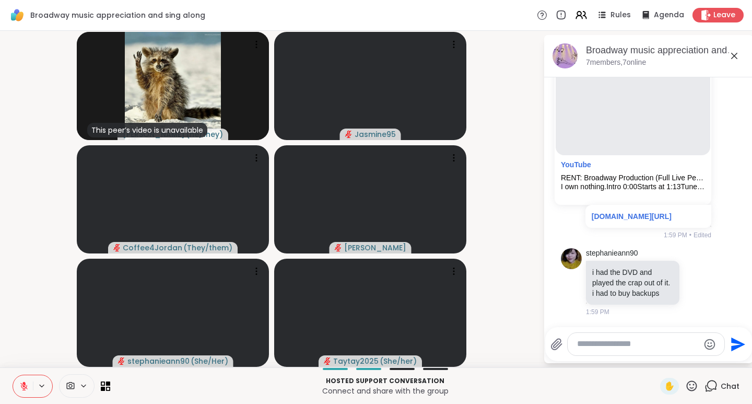
type textarea "*"
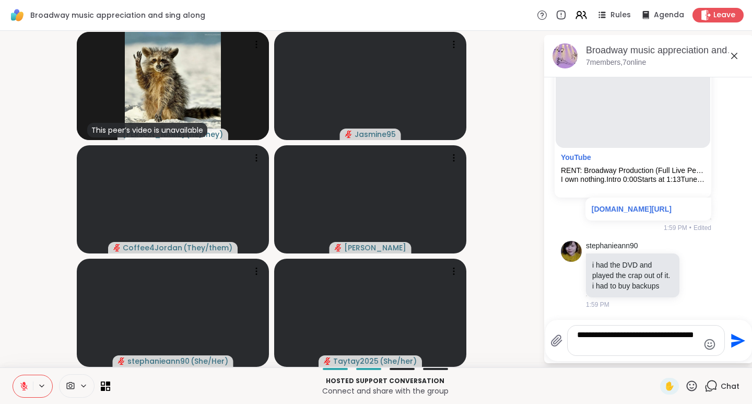
type textarea "**********"
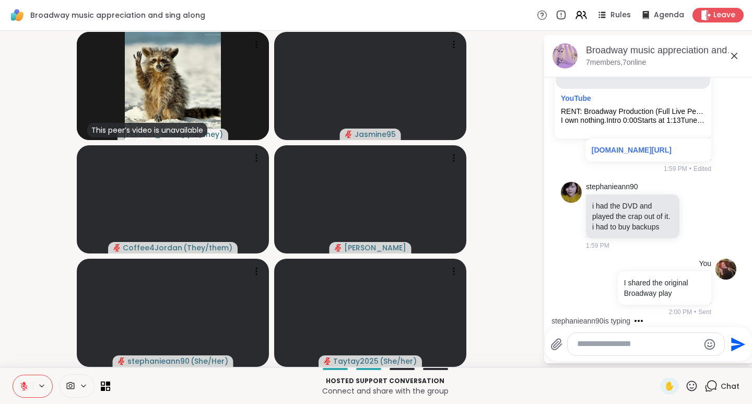
click at [28, 388] on icon at bounding box center [23, 385] width 9 height 9
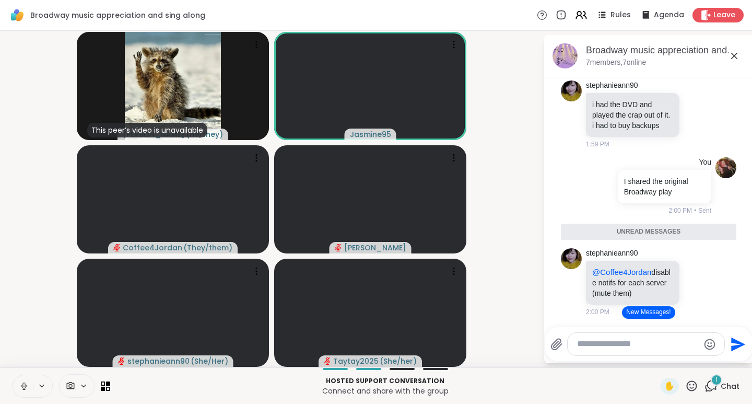
scroll to position [10506, 0]
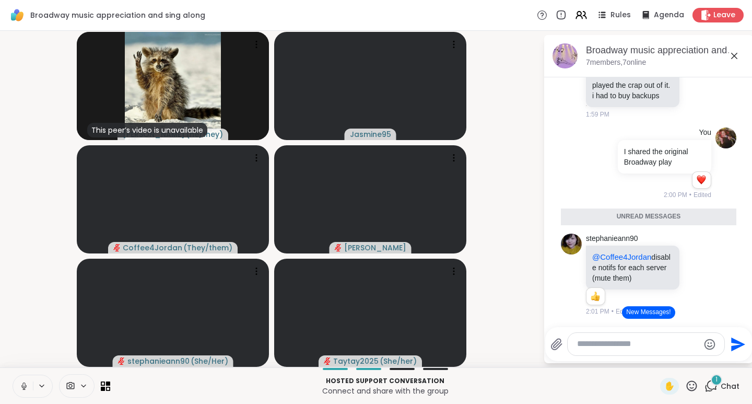
click at [644, 314] on button "New Messages!" at bounding box center [648, 312] width 53 height 13
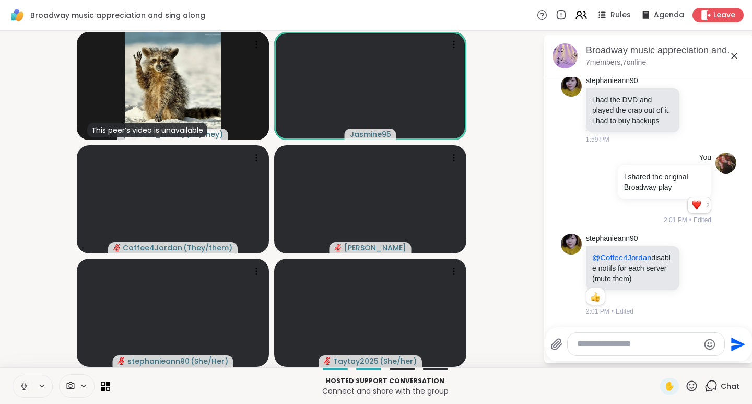
scroll to position [10945, 0]
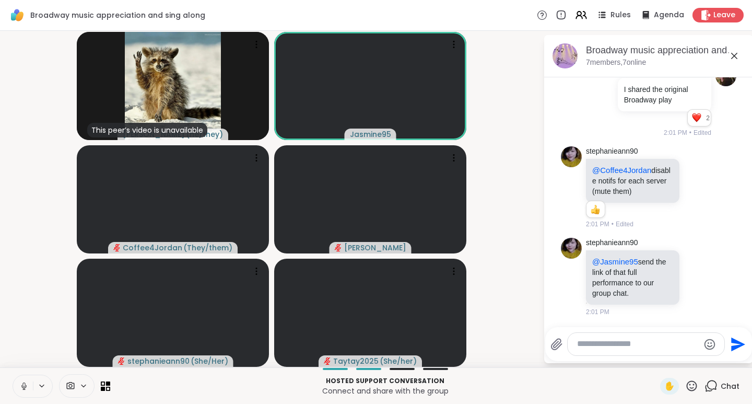
click at [33, 382] on button at bounding box center [42, 385] width 19 height 9
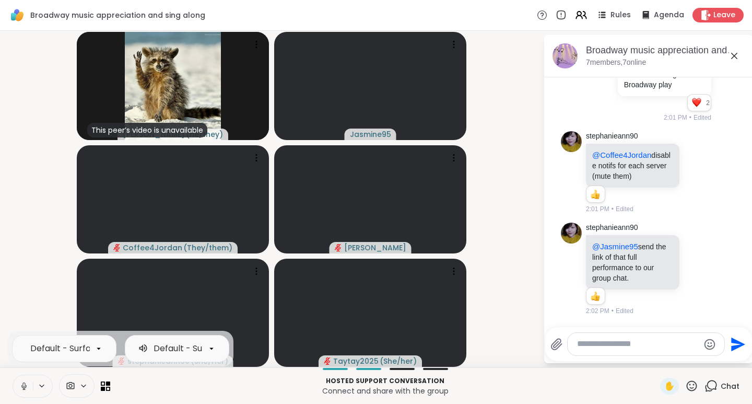
scroll to position [10960, 0]
click at [31, 381] on button at bounding box center [23, 386] width 20 height 22
click at [706, 268] on icon at bounding box center [709, 268] width 7 height 7
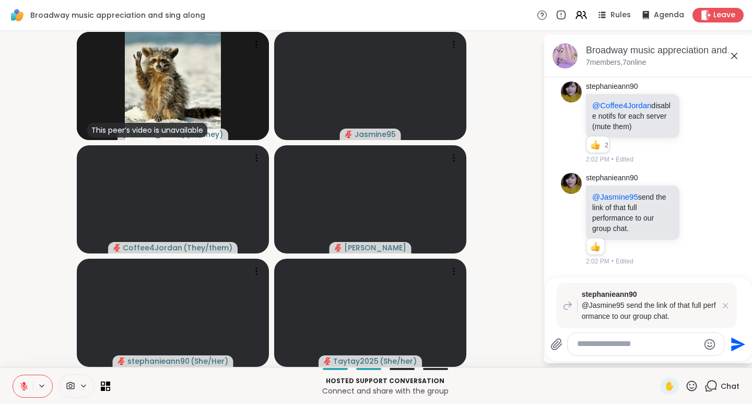
type textarea "*"
type textarea "******"
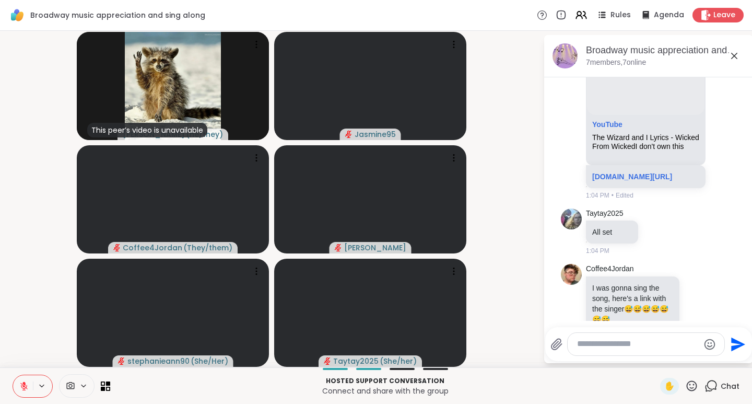
scroll to position [2126, 0]
click at [731, 88] on icon at bounding box center [735, 81] width 9 height 13
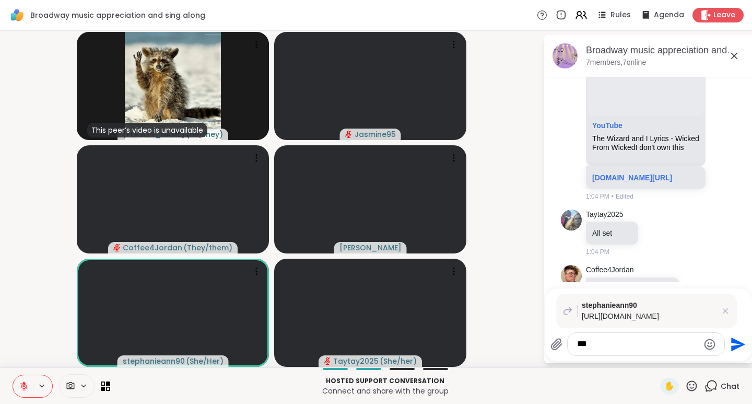
type textarea "****"
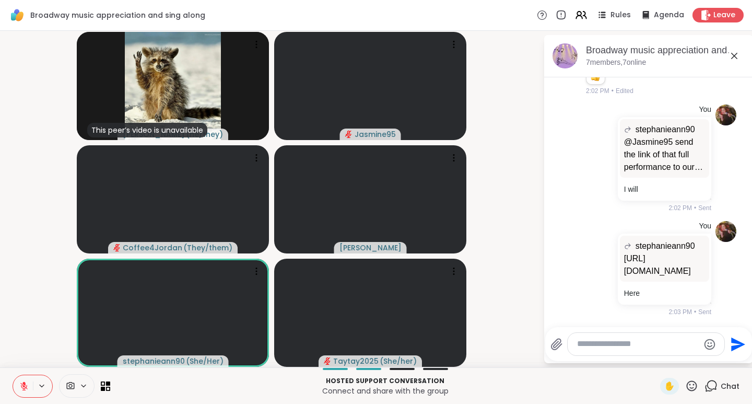
scroll to position [11192, 0]
click at [657, 252] on p "https://youtu.be/4cxaKXMHfXU?si=MaKSA8tl4k0WKB2g" at bounding box center [664, 264] width 81 height 25
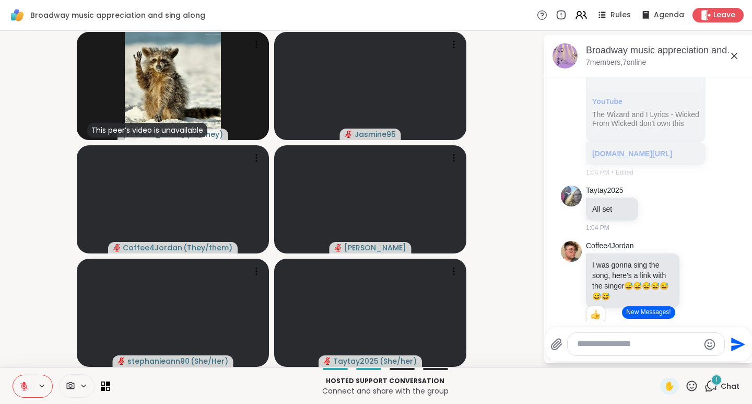
click at [688, 386] on icon at bounding box center [691, 385] width 13 height 13
click at [679, 358] on span "👍" at bounding box center [684, 358] width 10 height 13
click at [610, 347] on textarea "Type your message" at bounding box center [638, 343] width 122 height 11
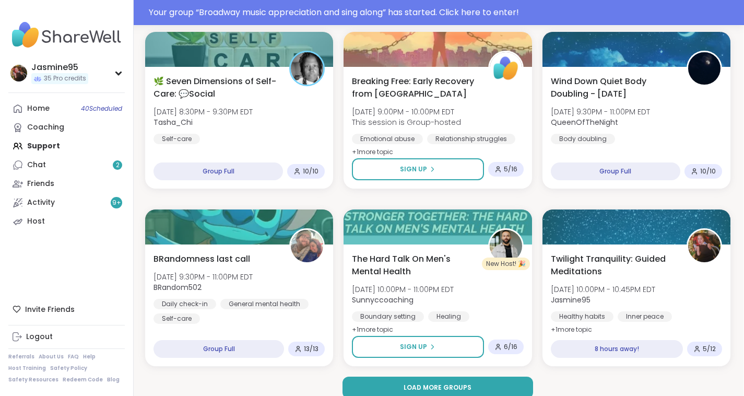
scroll to position [2000, 1]
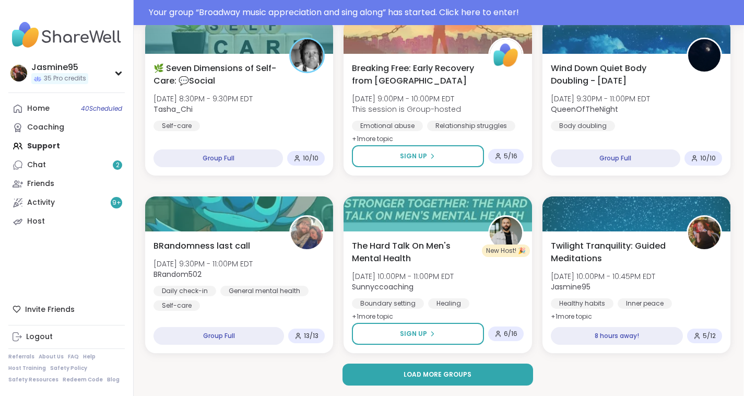
click at [416, 378] on span "Load more groups" at bounding box center [438, 374] width 68 height 9
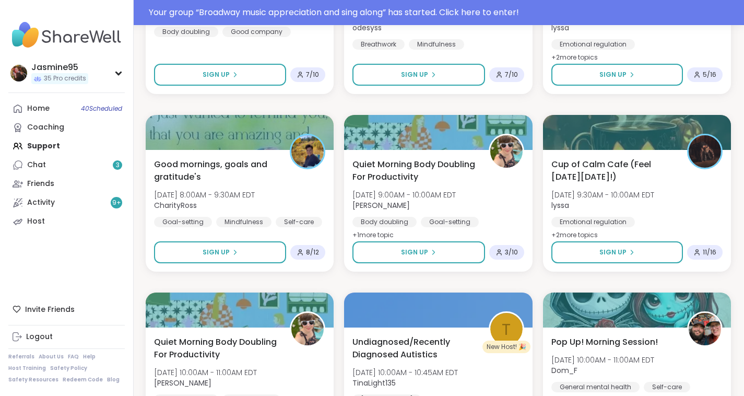
scroll to position [2440, 1]
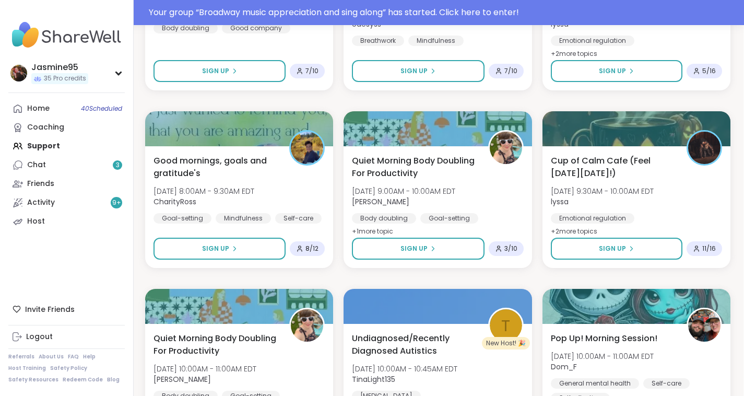
click at [56, 164] on link "Chat 3" at bounding box center [66, 165] width 116 height 19
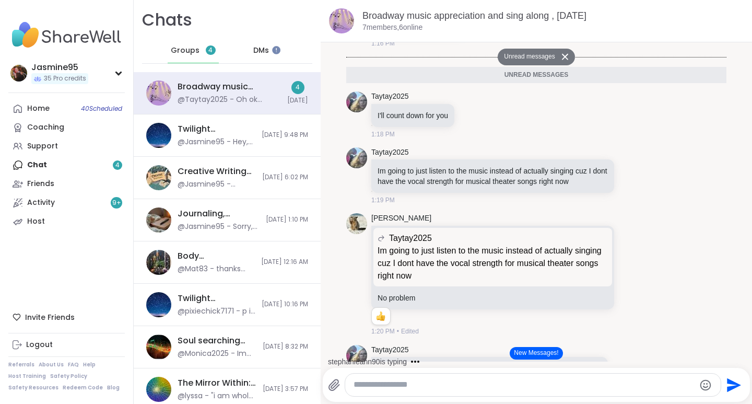
scroll to position [4152, 0]
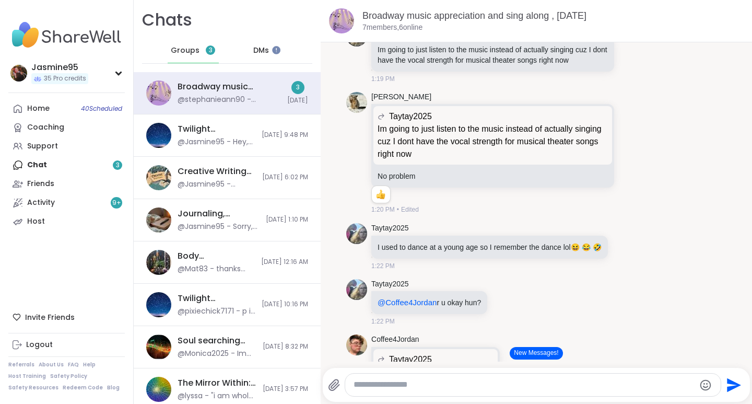
click at [522, 354] on button "New Messages!" at bounding box center [536, 353] width 53 height 13
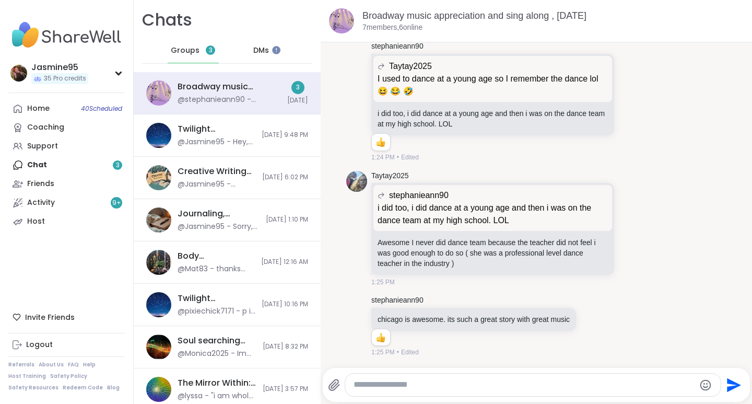
scroll to position [4659, 0]
click at [381, 387] on textarea "Type your message" at bounding box center [524, 384] width 341 height 11
type textarea "*"
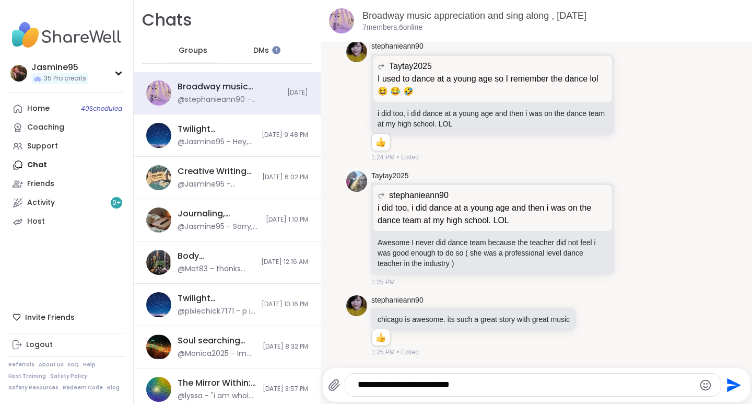
type textarea "**********"
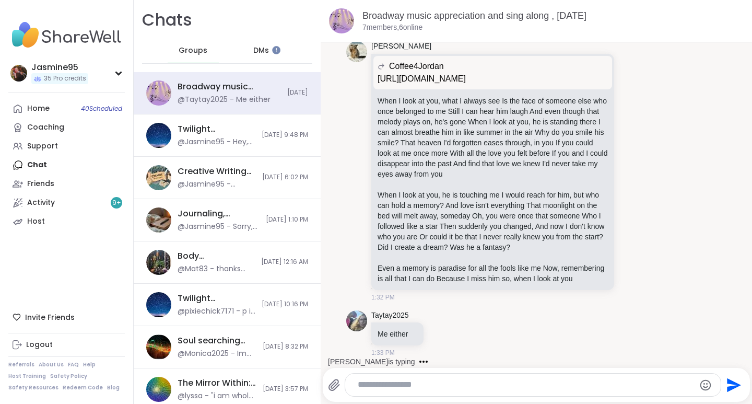
scroll to position [5244, 0]
type textarea "**********"
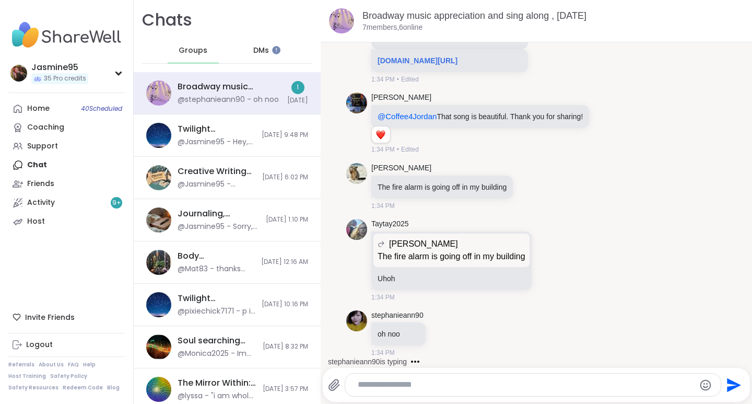
scroll to position [5835, 0]
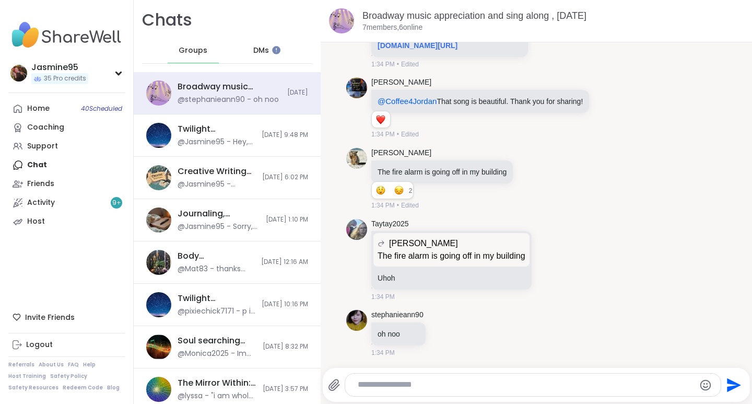
click at [547, 185] on icon at bounding box center [542, 178] width 9 height 13
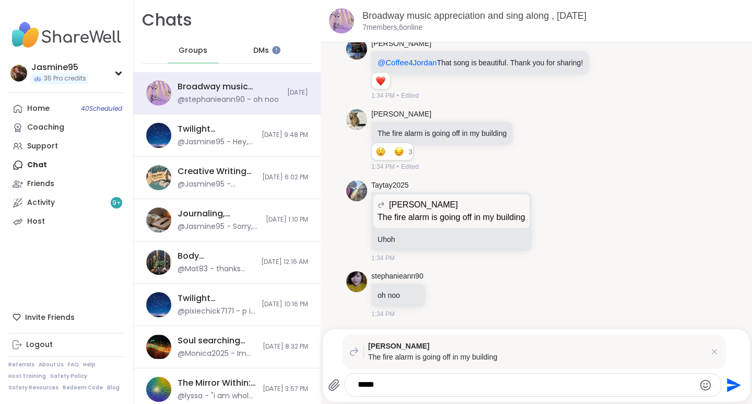
type textarea "******"
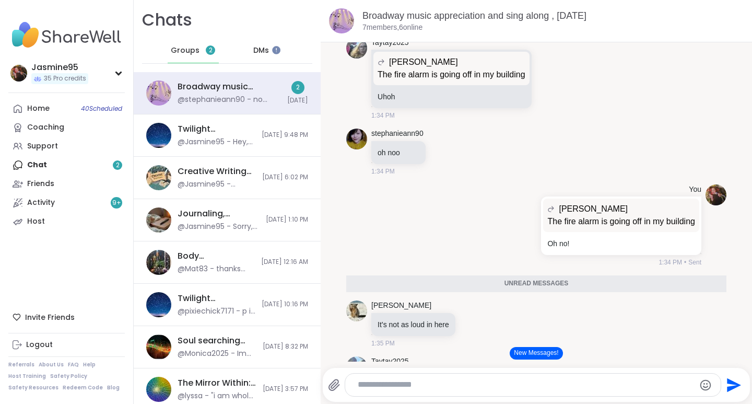
scroll to position [6077, 0]
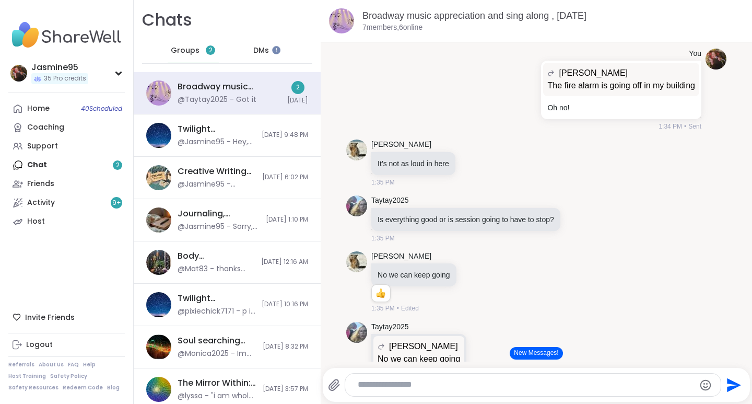
click at [527, 350] on button "New Messages!" at bounding box center [536, 353] width 53 height 13
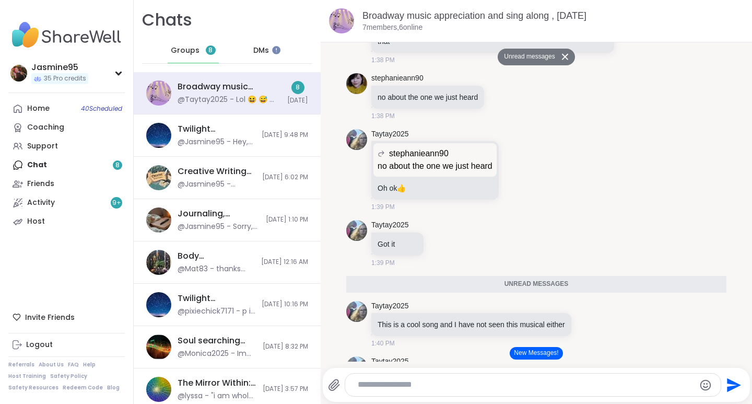
scroll to position [7019, 0]
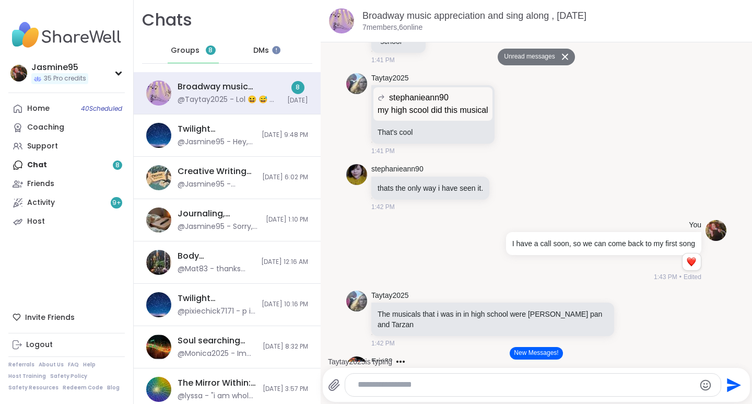
click at [542, 354] on button "New Messages!" at bounding box center [536, 353] width 53 height 13
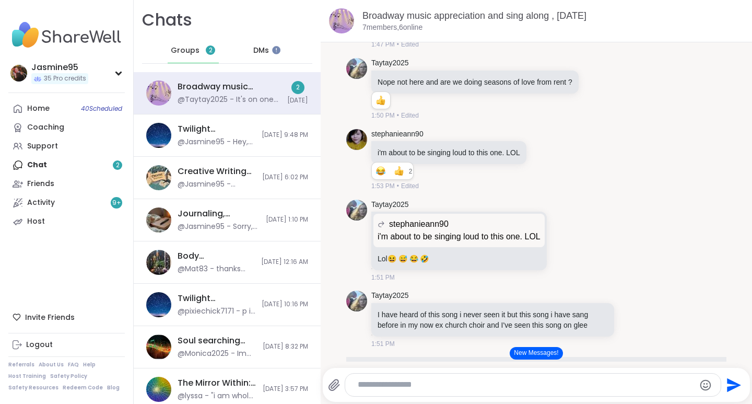
scroll to position [8081, 0]
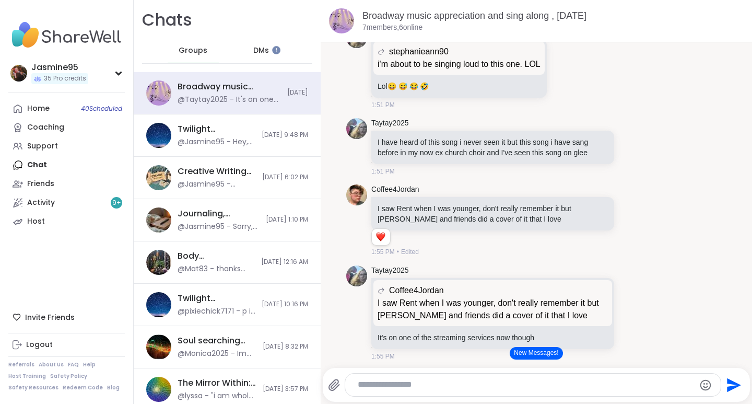
click at [510, 349] on button "New Messages!" at bounding box center [536, 353] width 53 height 13
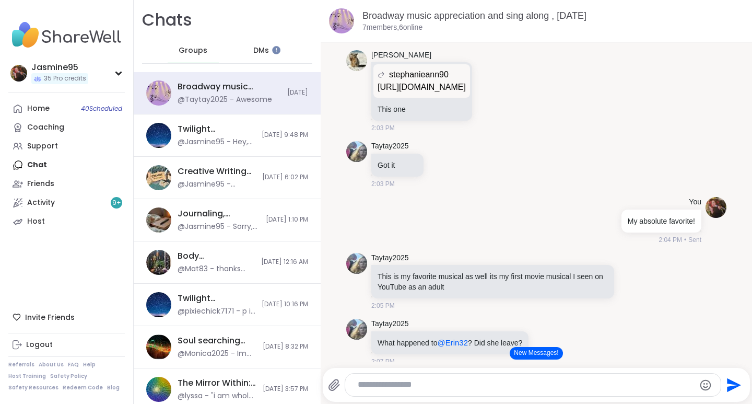
scroll to position [9494, 0]
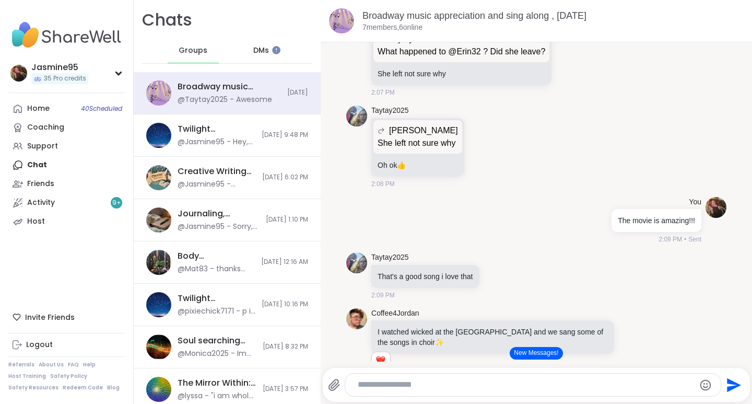
click at [536, 353] on button "New Messages!" at bounding box center [536, 353] width 53 height 13
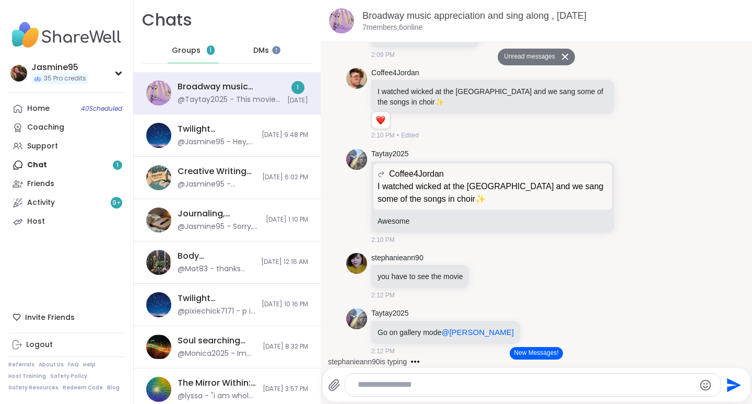
scroll to position [10626, 0]
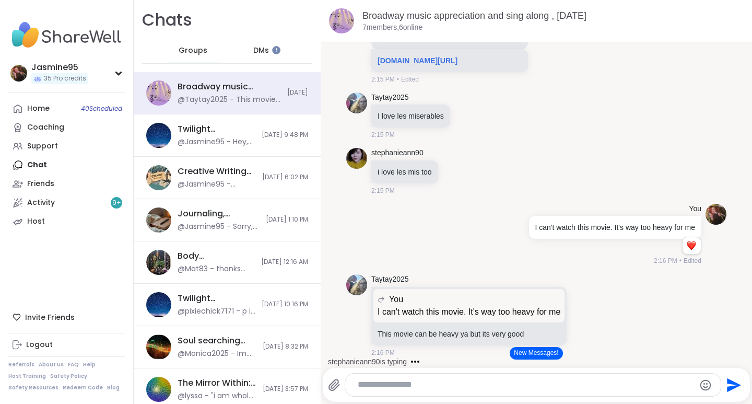
click at [530, 354] on button "New Messages!" at bounding box center [536, 353] width 53 height 13
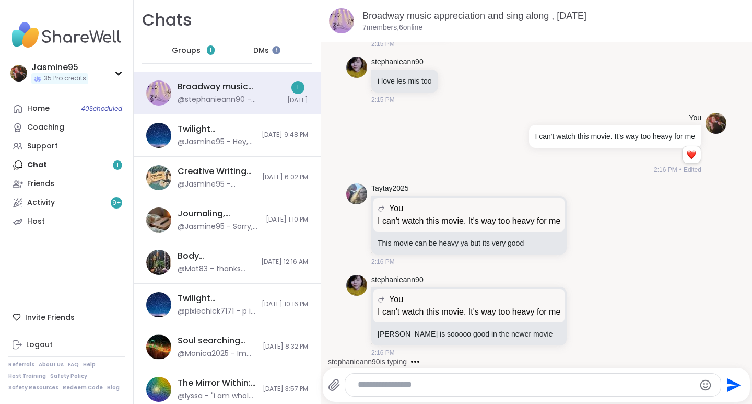
scroll to position [10823, 0]
click at [385, 389] on textarea "Type your message" at bounding box center [524, 384] width 333 height 11
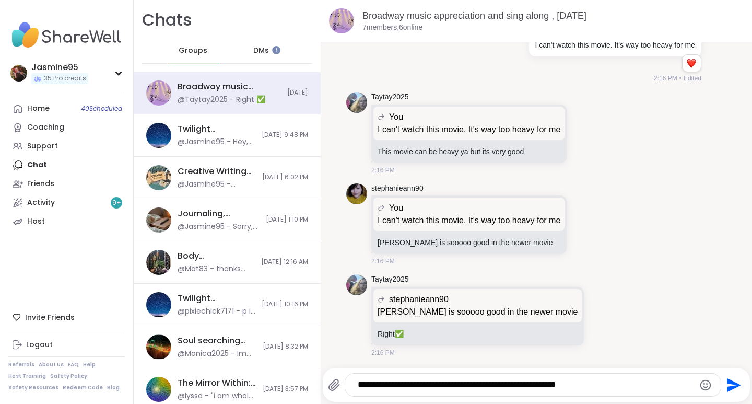
type textarea "**********"
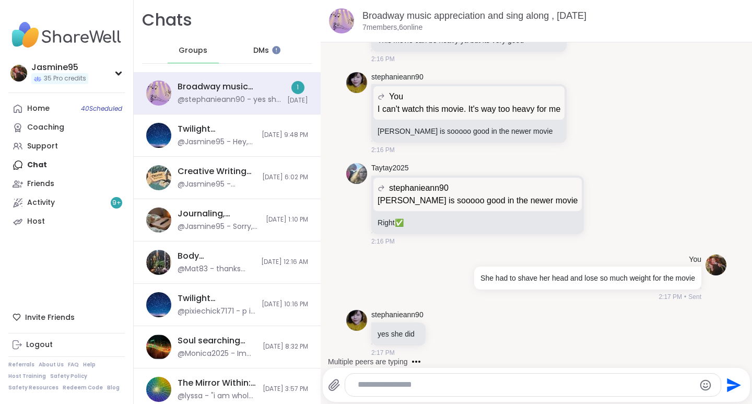
scroll to position [11026, 0]
type textarea "*"
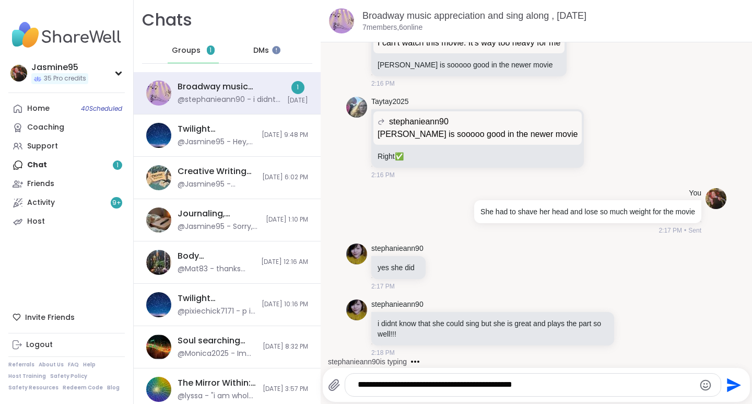
scroll to position [11092, 0]
type textarea "**********"
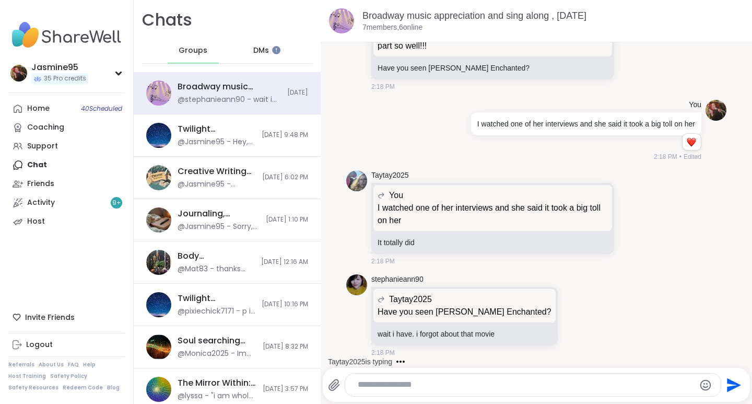
scroll to position [11563, 0]
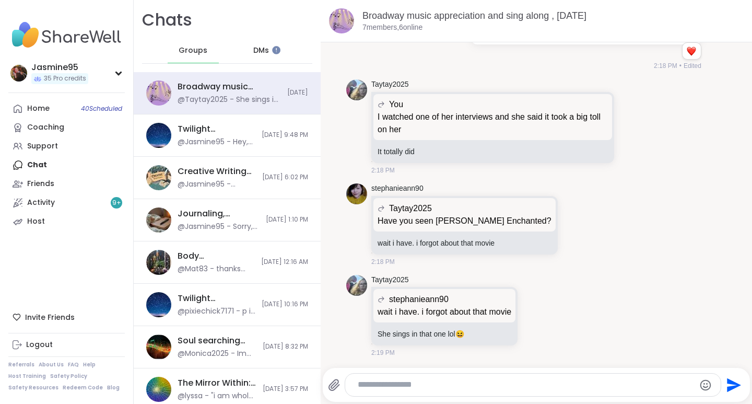
type textarea "*"
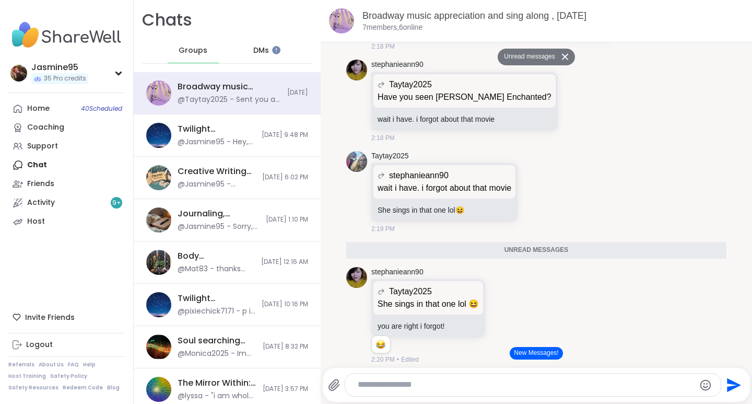
scroll to position [13147, 0]
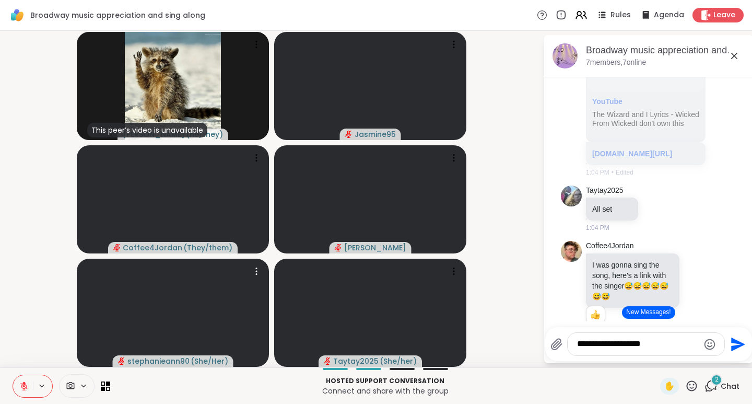
type textarea "**********"
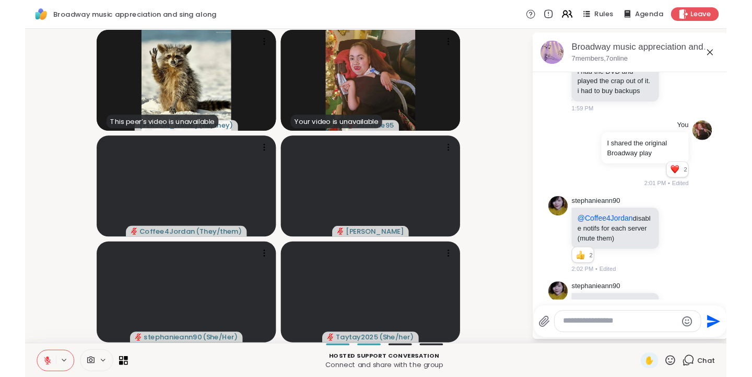
scroll to position [10373, 0]
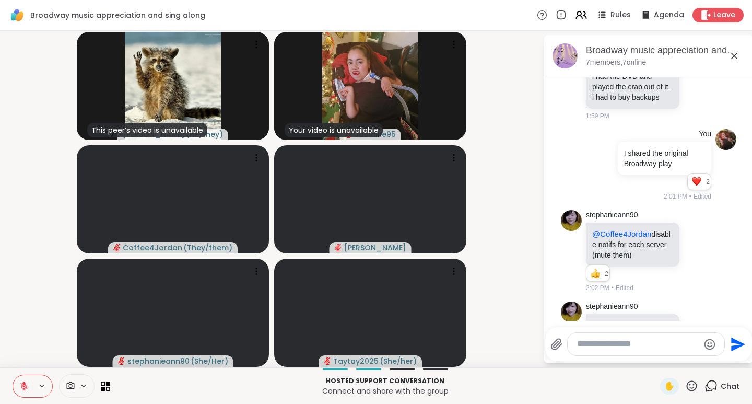
click at [689, 384] on icon at bounding box center [692, 385] width 10 height 10
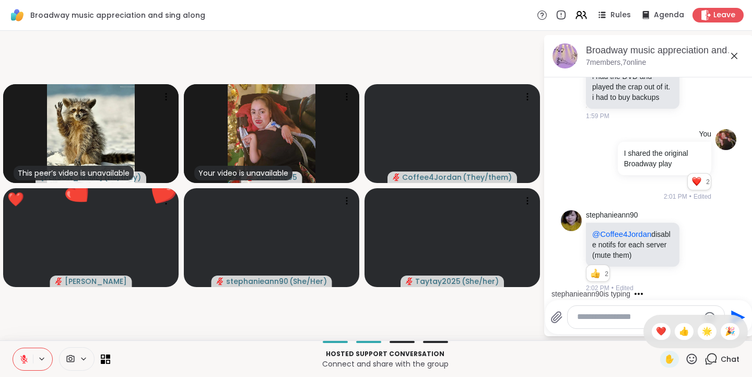
click at [657, 330] on div "❤️" at bounding box center [661, 331] width 19 height 17
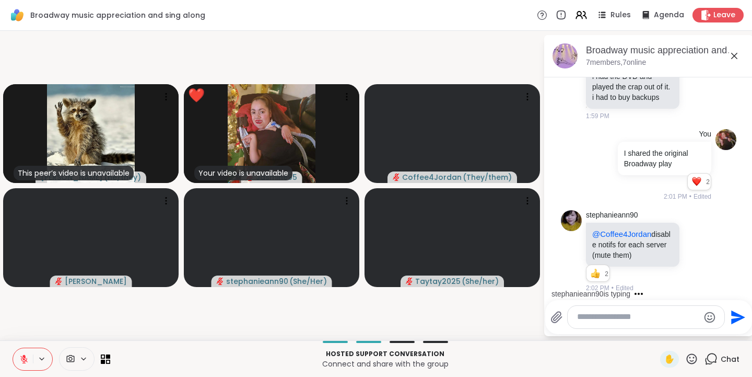
click at [685, 356] on icon at bounding box center [691, 358] width 13 height 13
click at [679, 333] on span "👍" at bounding box center [684, 331] width 10 height 13
click at [608, 316] on textarea "Type your message" at bounding box center [638, 316] width 122 height 11
type textarea "**********"
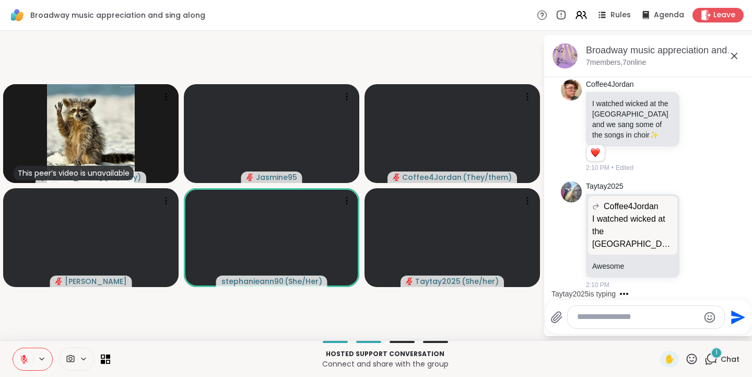
scroll to position [12192, 0]
click at [436, 36] on video-player-container "This peer’s video is unavailable [PERSON_NAME] ( he/they ) Jasmine95 Coffee4Jor…" at bounding box center [271, 185] width 531 height 301
click at [685, 359] on icon at bounding box center [691, 358] width 13 height 13
click at [656, 330] on span "❤️" at bounding box center [661, 331] width 10 height 13
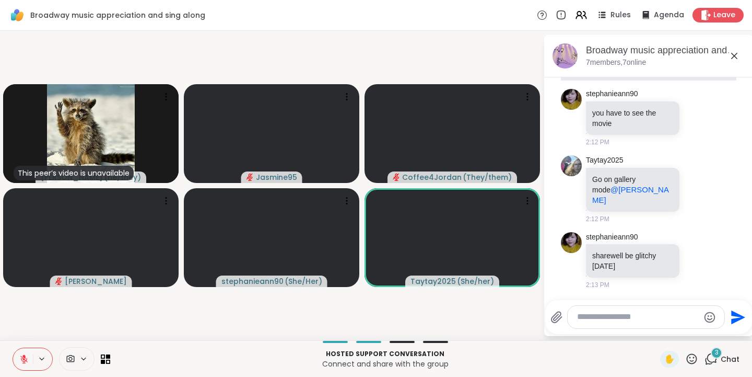
scroll to position [12349, 0]
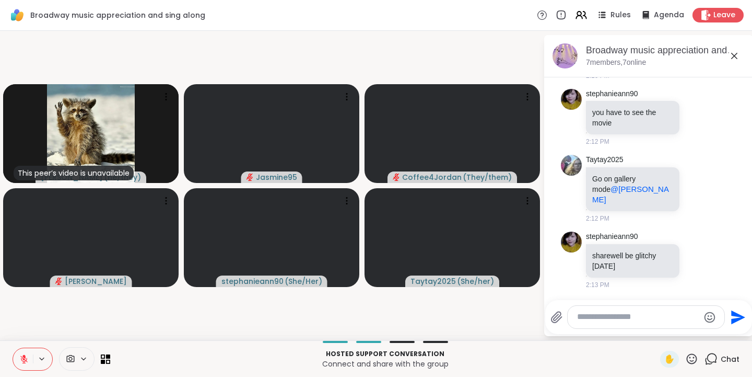
click at [25, 356] on icon at bounding box center [23, 356] width 3 height 4
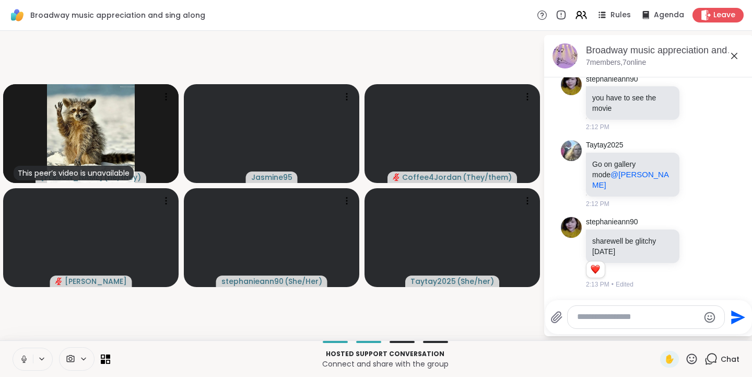
scroll to position [12405, 0]
click at [687, 357] on icon at bounding box center [692, 358] width 10 height 10
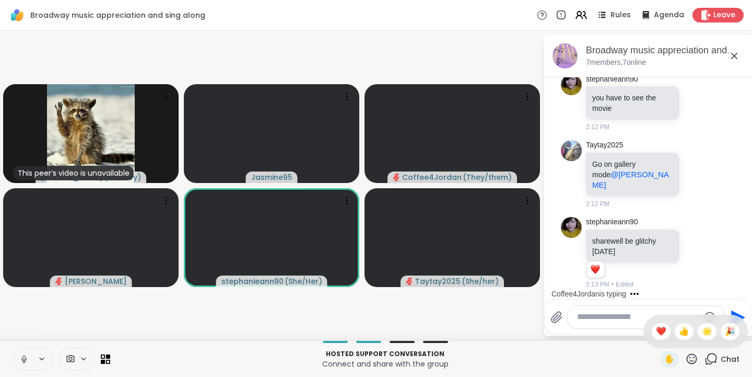
click at [656, 331] on span "❤️" at bounding box center [661, 331] width 10 height 13
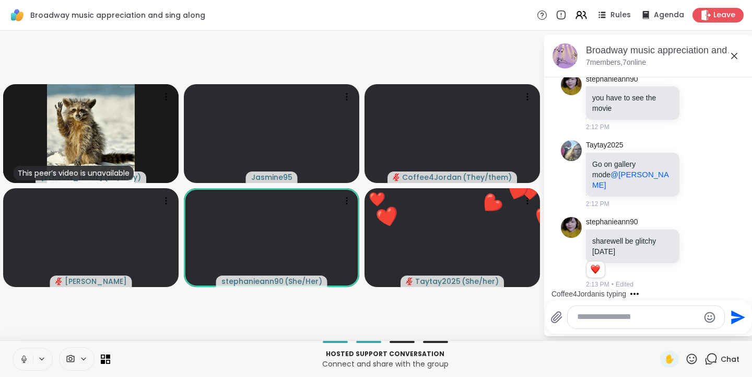
click at [25, 359] on icon at bounding box center [23, 358] width 9 height 9
click at [611, 317] on textarea "Type your message" at bounding box center [638, 316] width 122 height 11
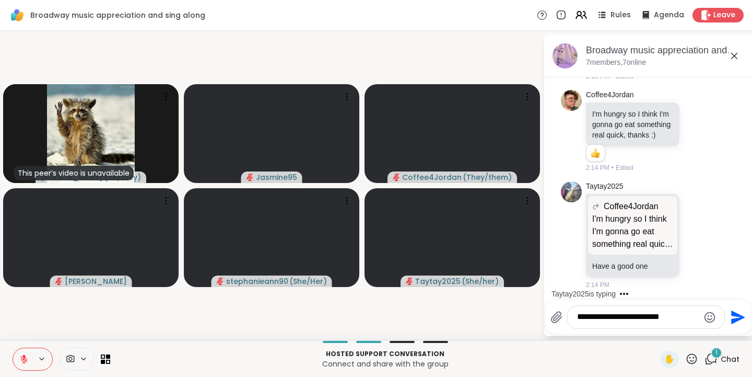
scroll to position [12623, 0]
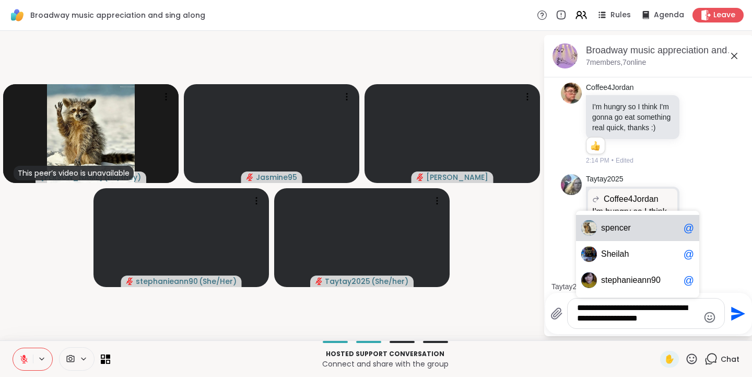
click at [621, 232] on span "pencer" at bounding box center [618, 228] width 26 height 10
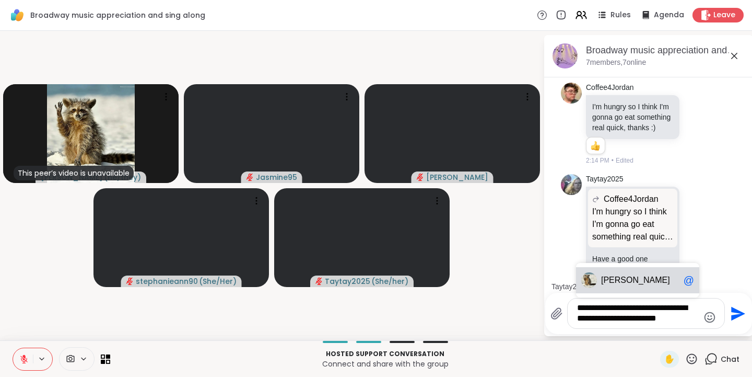
type textarea "**********"
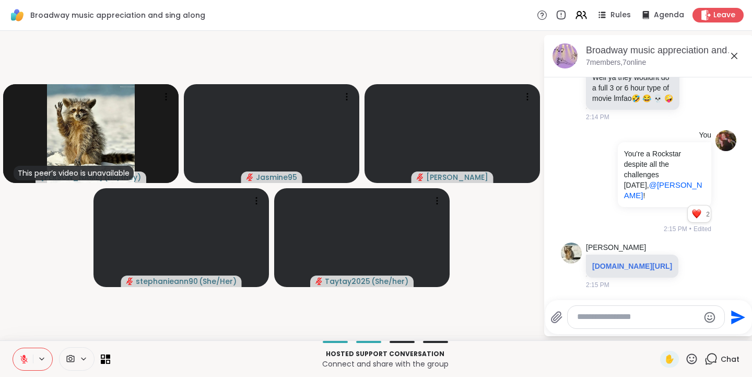
scroll to position [12899, 0]
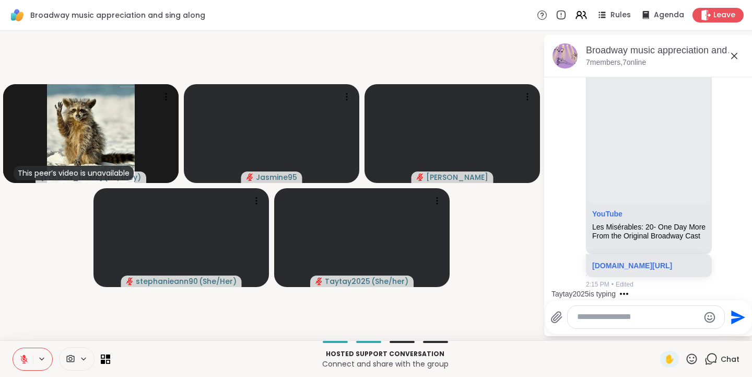
click at [688, 359] on icon at bounding box center [691, 358] width 13 height 13
click at [656, 329] on span "❤️" at bounding box center [661, 331] width 10 height 13
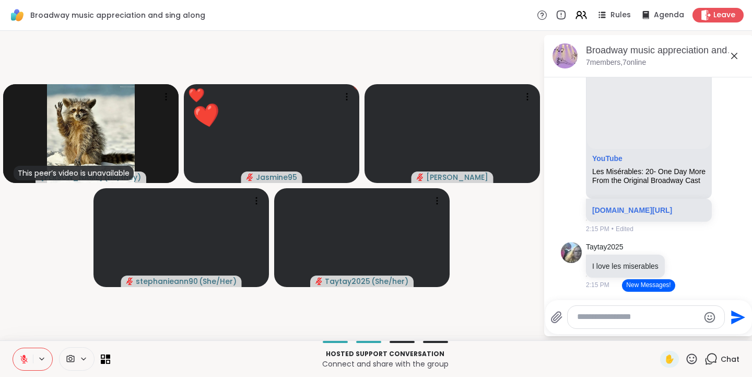
click at [620, 314] on textarea "Type your message" at bounding box center [638, 316] width 122 height 11
type textarea "*"
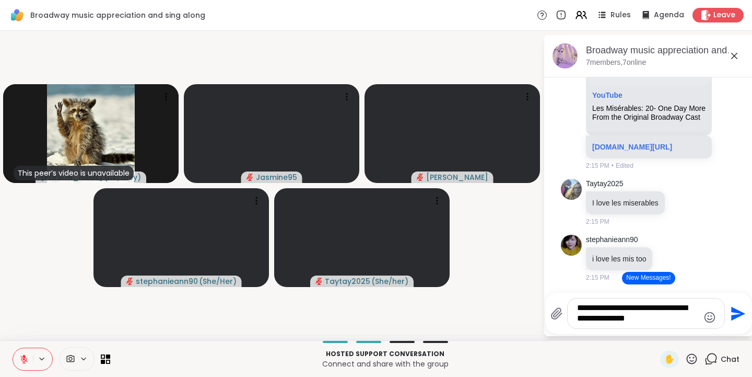
type textarea "**********"
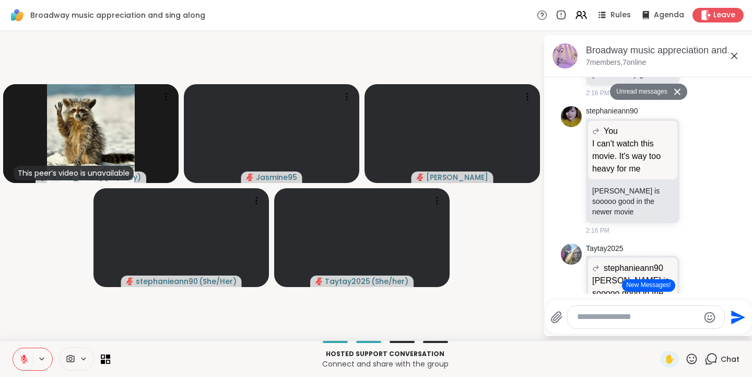
scroll to position [14131, 0]
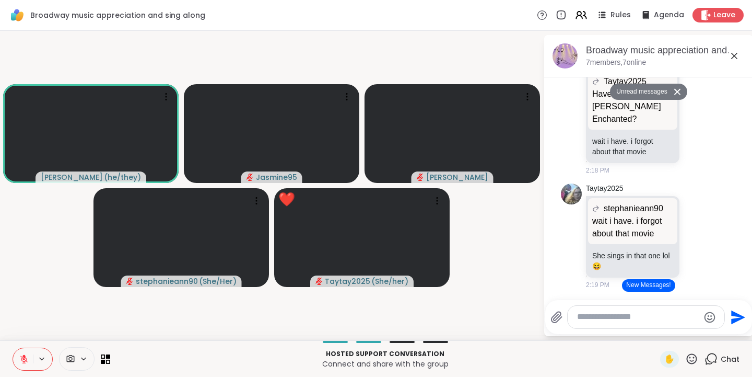
click at [686, 359] on icon at bounding box center [691, 358] width 13 height 13
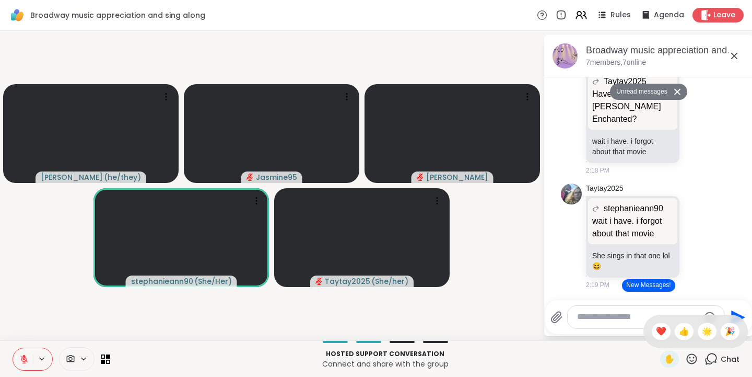
click at [679, 331] on span "👍" at bounding box center [684, 331] width 10 height 13
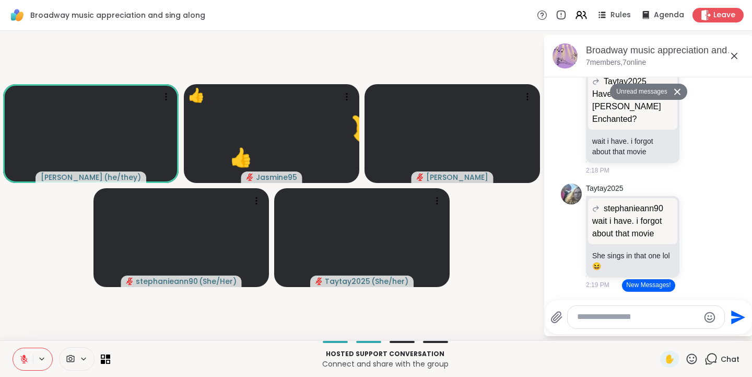
click at [689, 361] on icon at bounding box center [691, 358] width 13 height 13
click at [656, 331] on span "❤️" at bounding box center [661, 331] width 10 height 13
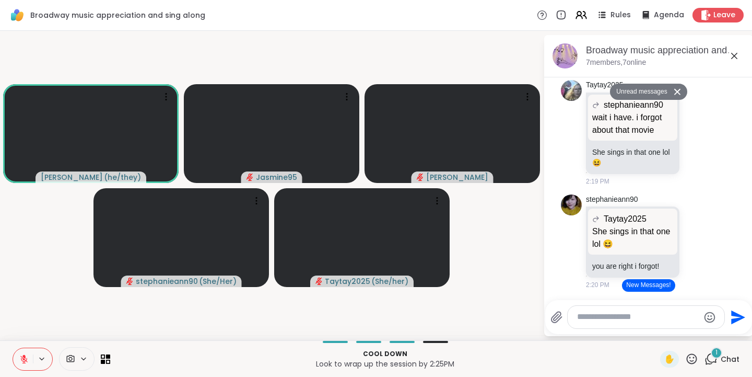
click at [653, 285] on button "New Messages!" at bounding box center [648, 285] width 53 height 13
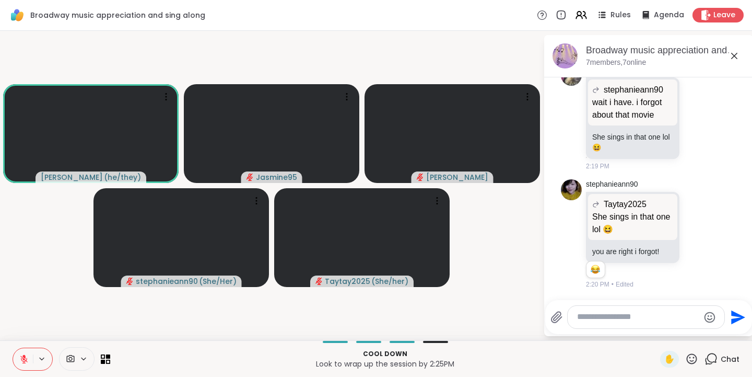
scroll to position [14584, 0]
click at [689, 361] on icon at bounding box center [692, 358] width 10 height 10
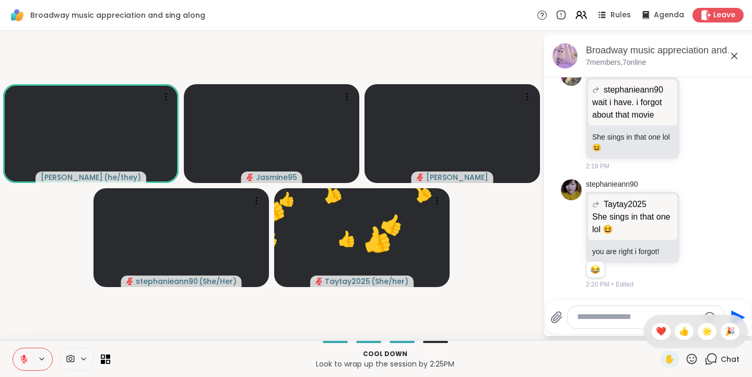
click at [656, 330] on span "❤️" at bounding box center [661, 331] width 10 height 13
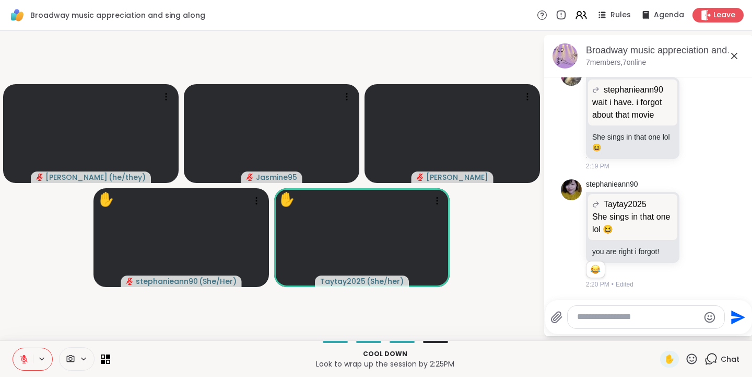
click at [685, 358] on icon at bounding box center [691, 358] width 13 height 13
click at [702, 328] on span "🌟" at bounding box center [707, 331] width 10 height 13
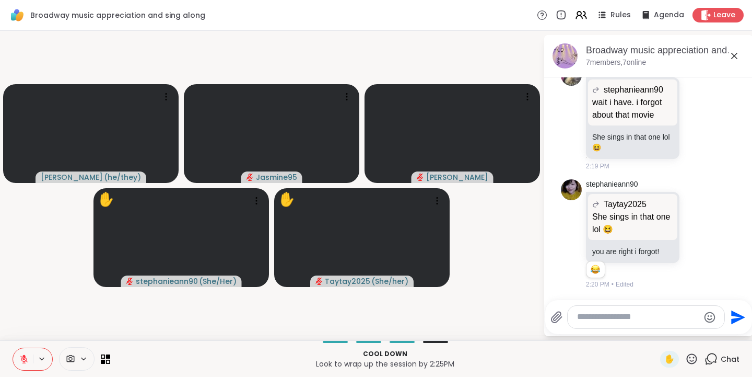
click at [599, 318] on textarea "Type your message" at bounding box center [638, 316] width 122 height 11
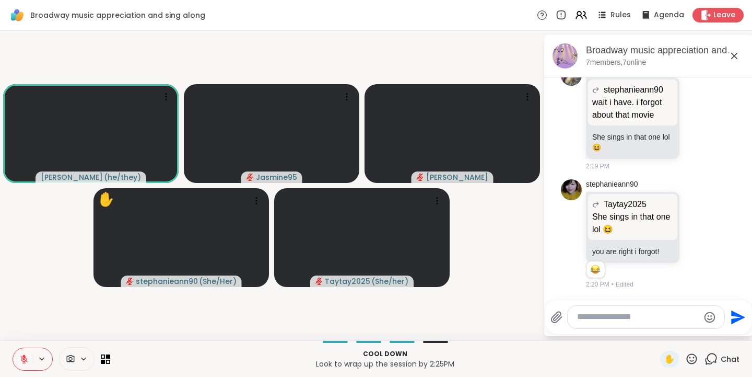
type textarea "*"
type textarea "**********"
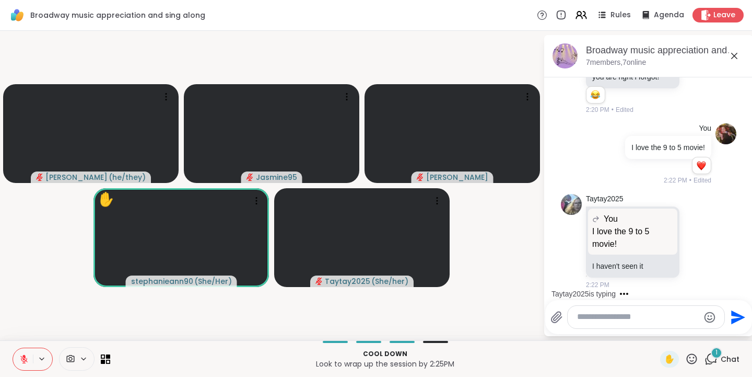
scroll to position [14769, 0]
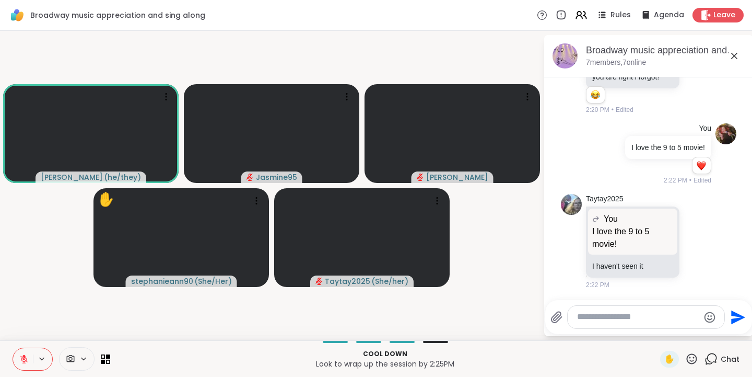
click at [705, 241] on icon at bounding box center [709, 241] width 9 height 13
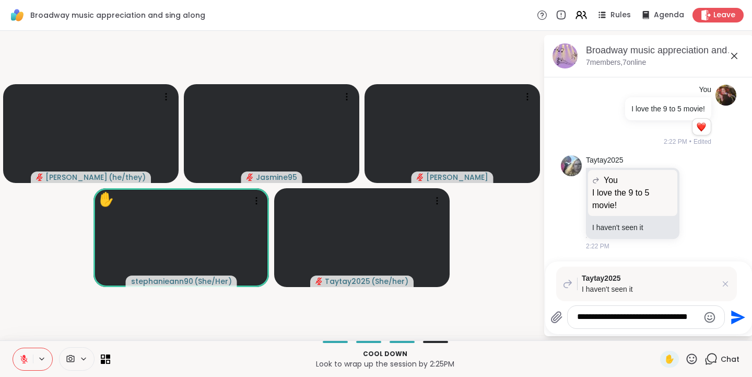
type textarea "**********"
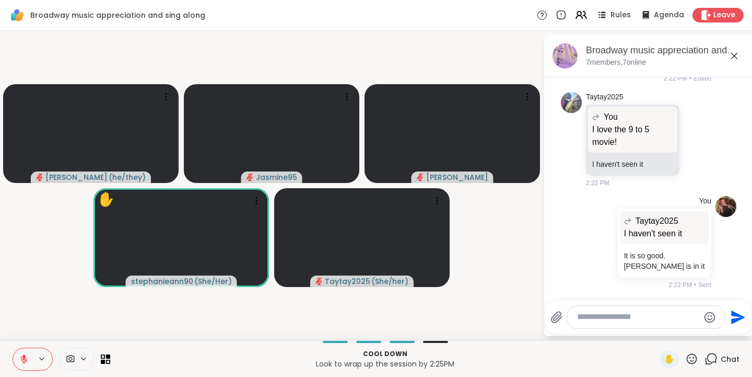
scroll to position [14871, 0]
click at [687, 356] on icon at bounding box center [691, 358] width 13 height 13
click at [652, 338] on div "❤️" at bounding box center [661, 331] width 19 height 17
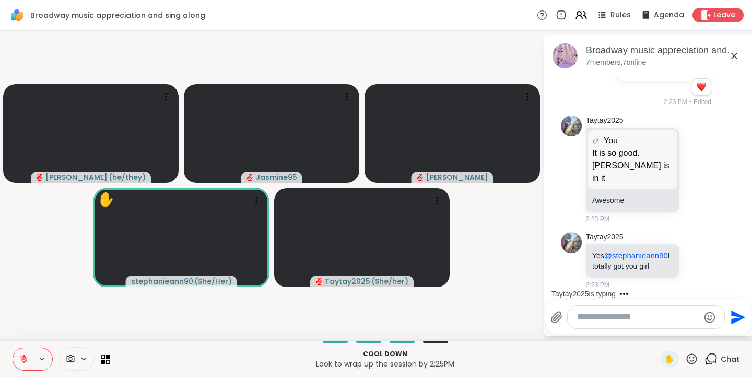
scroll to position [15066, 0]
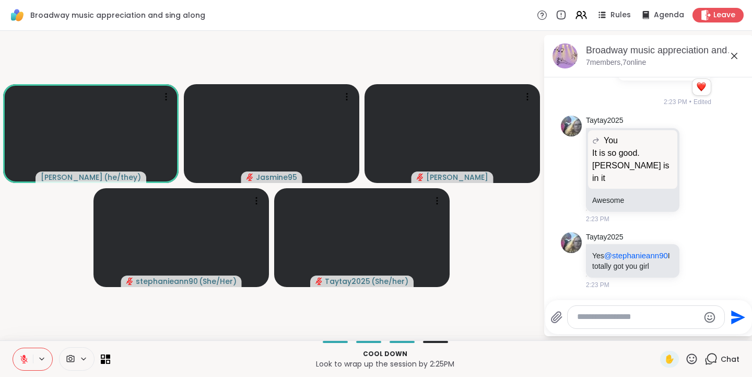
click at [691, 356] on icon at bounding box center [691, 358] width 13 height 13
click at [725, 330] on span "🎉" at bounding box center [730, 331] width 10 height 13
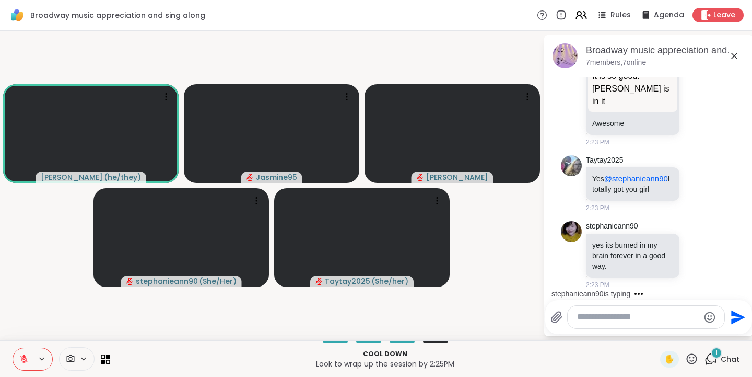
scroll to position [15143, 0]
click at [595, 312] on textarea "Type your message" at bounding box center [638, 316] width 122 height 11
type textarea "*"
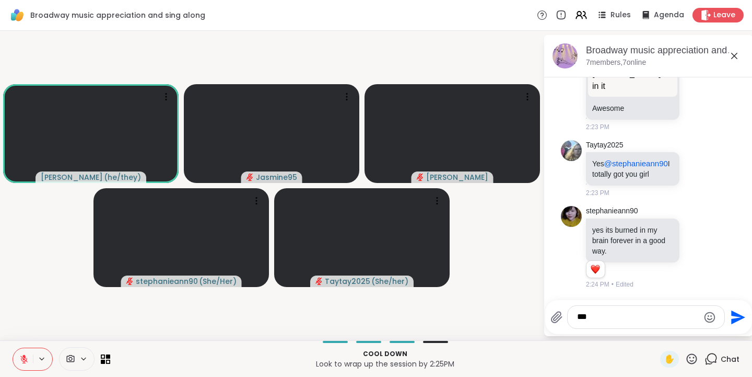
scroll to position [15157, 0]
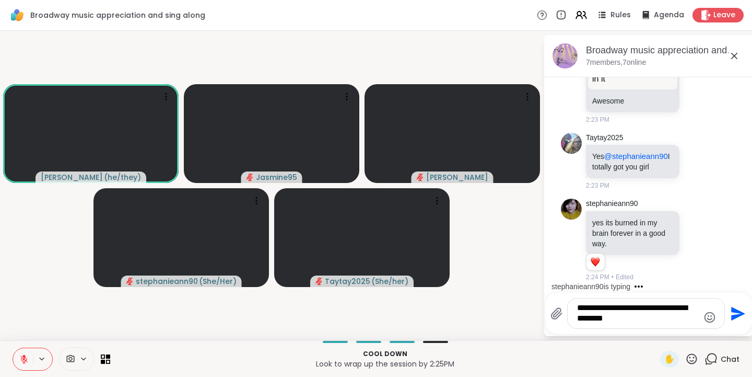
type textarea "**********"
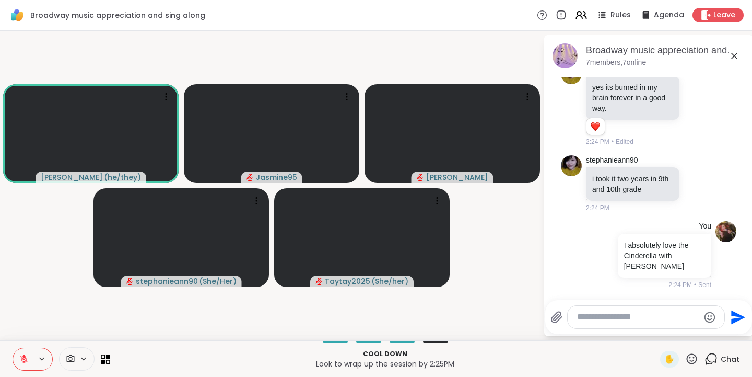
scroll to position [15301, 0]
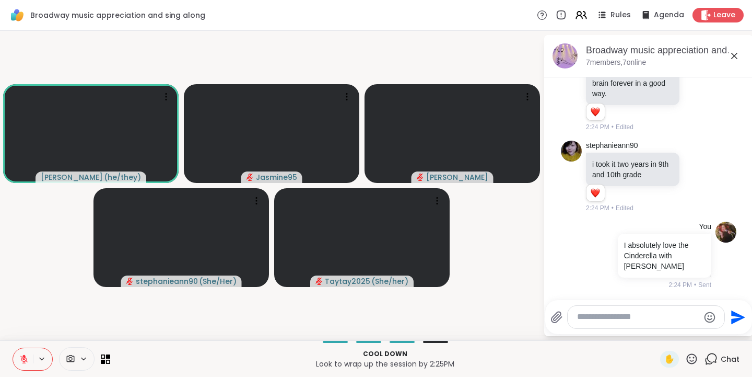
click at [685, 358] on icon at bounding box center [691, 358] width 13 height 13
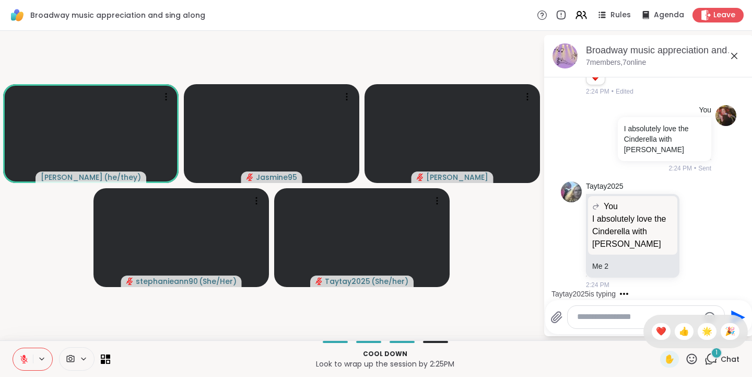
scroll to position [15432, 0]
click at [656, 331] on span "❤️" at bounding box center [661, 331] width 10 height 13
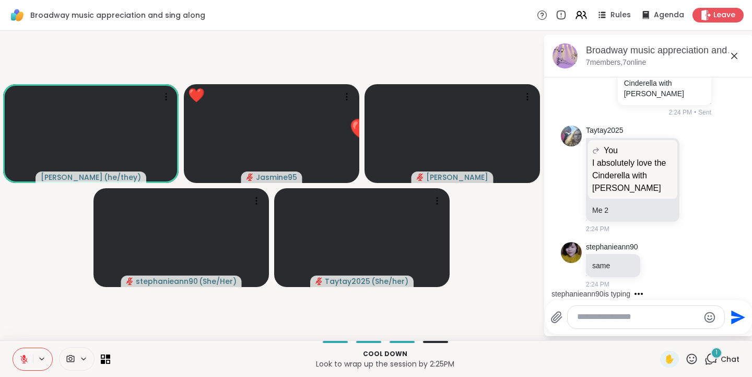
scroll to position [15487, 0]
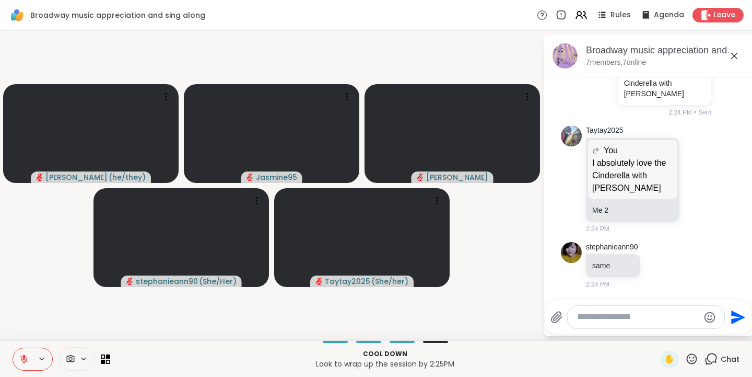
click at [608, 318] on textarea "Type your message" at bounding box center [638, 316] width 122 height 11
type textarea "*"
type textarea "*********"
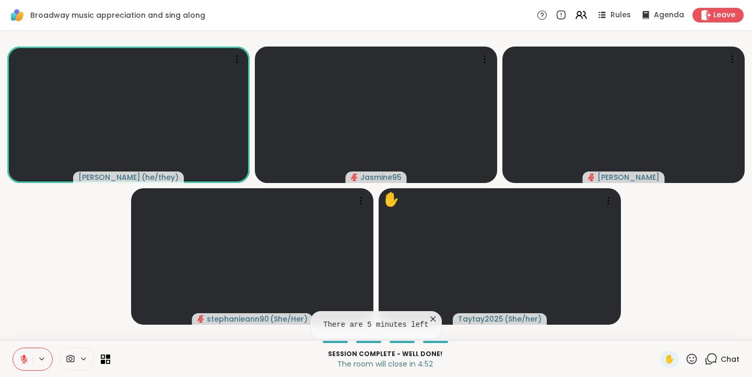
click at [724, 359] on span "Chat" at bounding box center [730, 359] width 19 height 10
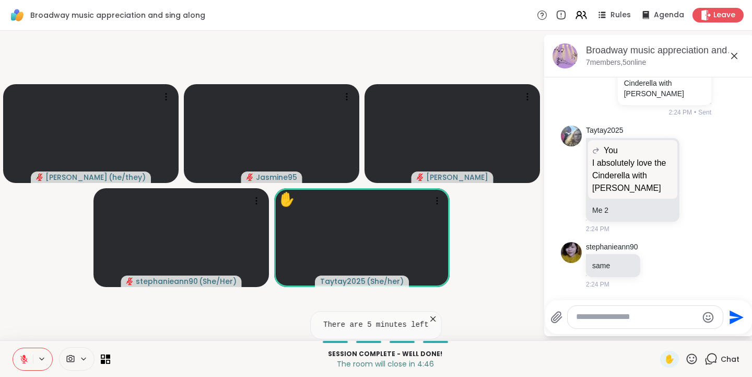
click at [611, 317] on textarea "Type your message" at bounding box center [637, 316] width 122 height 11
type textarea "*"
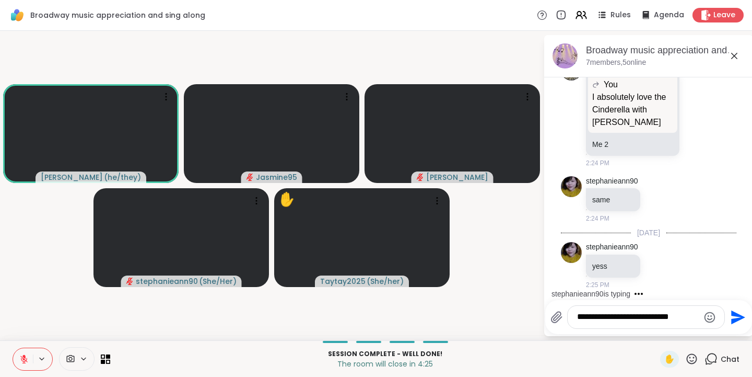
scroll to position [15553, 0]
type textarea "**********"
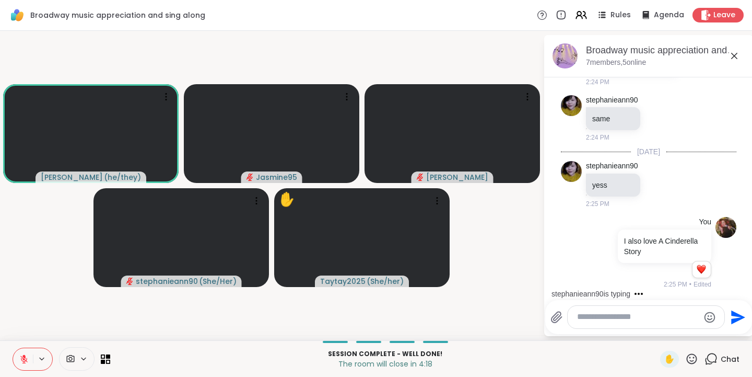
scroll to position [15634, 0]
click at [687, 355] on icon at bounding box center [691, 358] width 13 height 13
click at [656, 331] on span "❤️" at bounding box center [661, 331] width 10 height 13
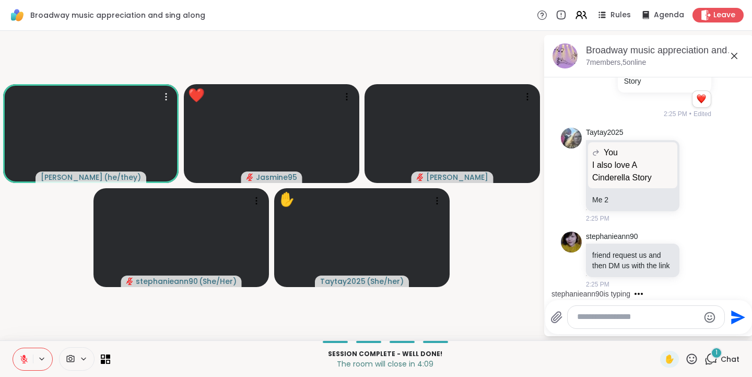
scroll to position [15814, 0]
click at [28, 361] on icon at bounding box center [23, 358] width 9 height 9
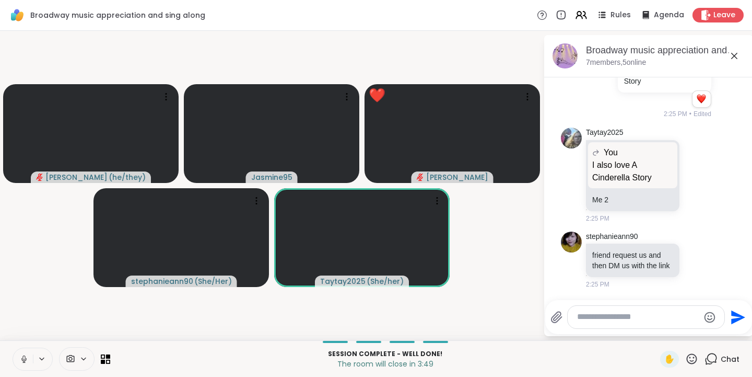
click at [685, 357] on icon at bounding box center [691, 358] width 13 height 13
click at [679, 333] on span "👍" at bounding box center [684, 331] width 10 height 13
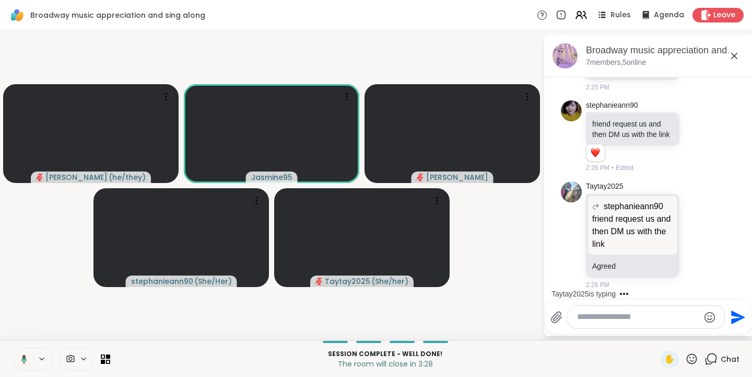
scroll to position [15946, 0]
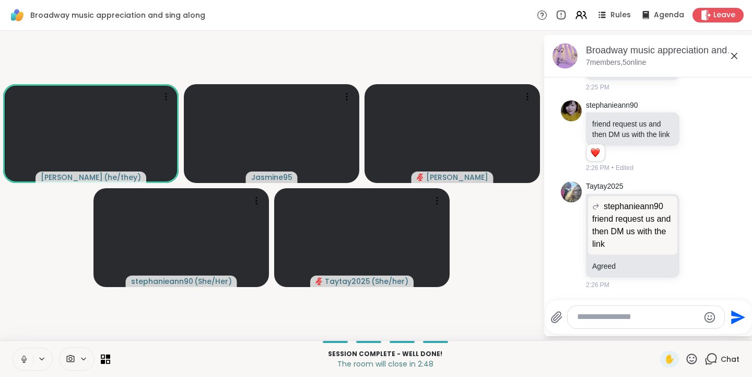
click at [685, 360] on icon at bounding box center [691, 358] width 13 height 13
click at [656, 336] on span "❤️" at bounding box center [661, 331] width 10 height 13
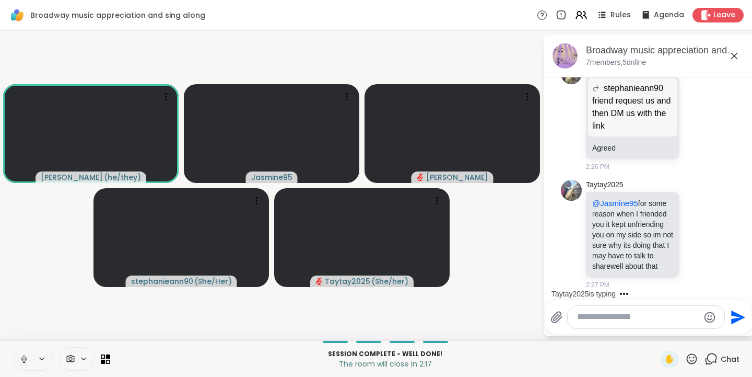
scroll to position [16141, 0]
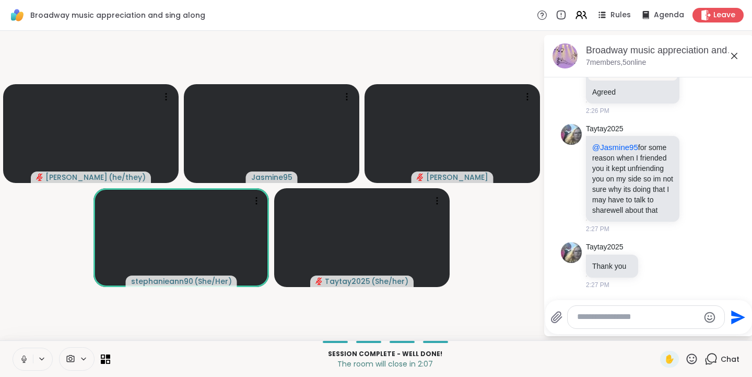
click at [705, 172] on icon at bounding box center [709, 178] width 9 height 13
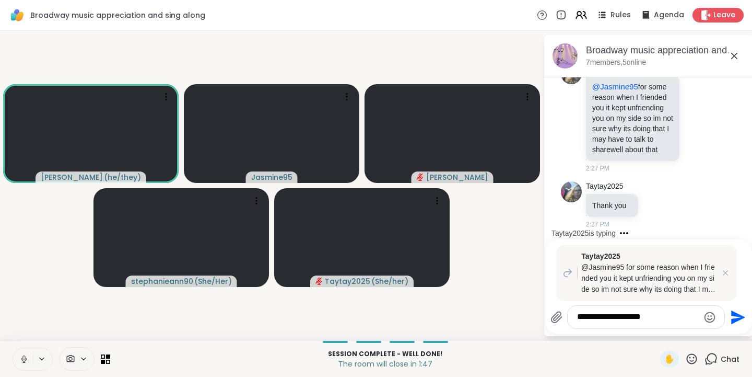
scroll to position [16257, 0]
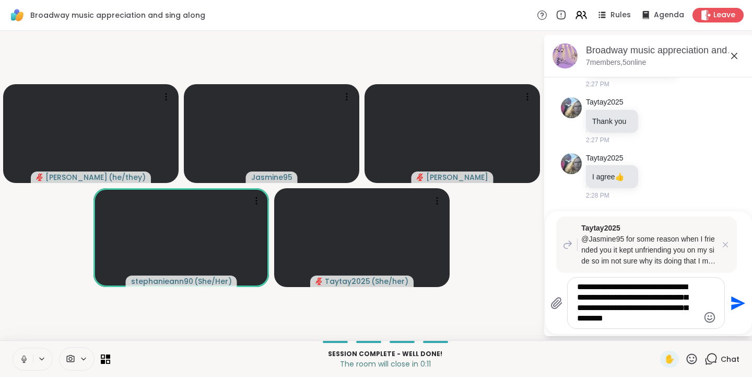
type textarea "**********"
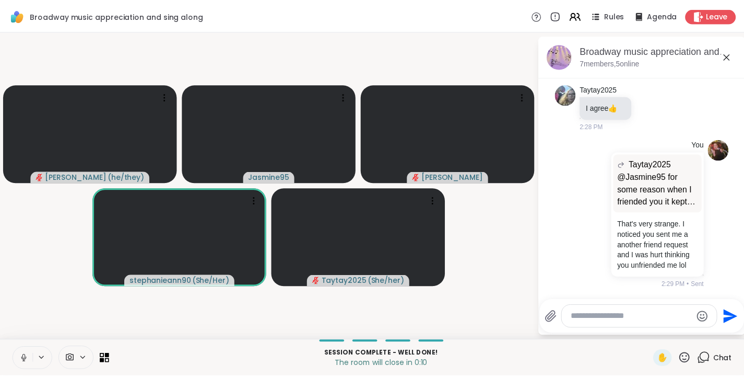
scroll to position [16365, 0]
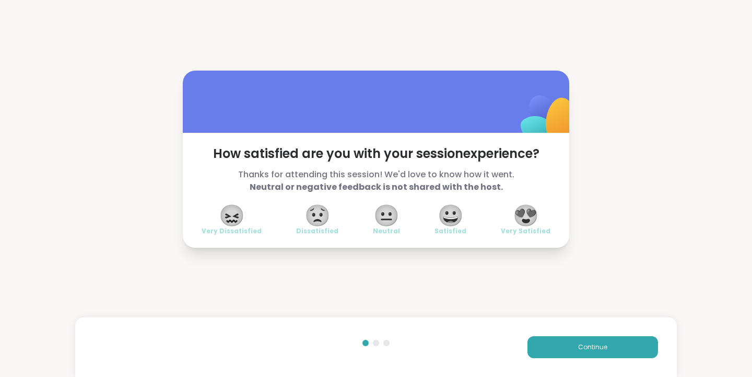
click at [524, 218] on span "😍" at bounding box center [526, 215] width 26 height 19
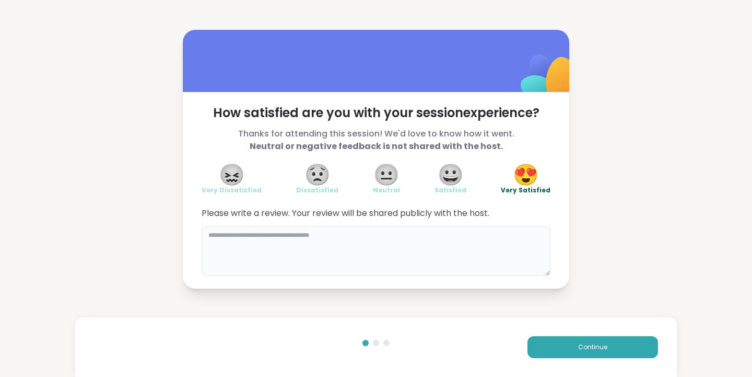
click at [237, 243] on textarea at bounding box center [376, 251] width 349 height 50
type textarea "**********"
click at [551, 341] on button "Continue" at bounding box center [593, 347] width 131 height 22
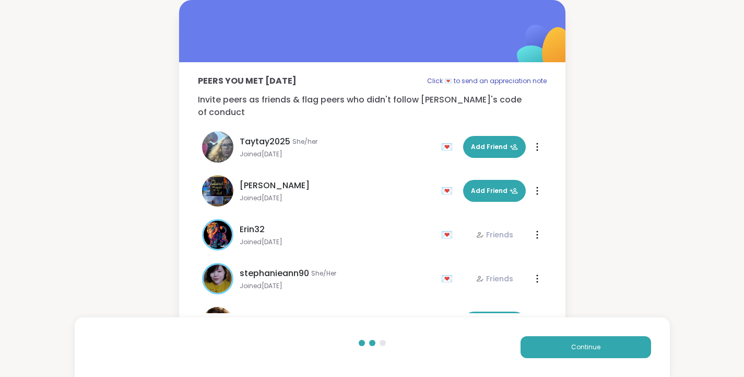
click at [481, 142] on span "Add Friend" at bounding box center [494, 146] width 47 height 9
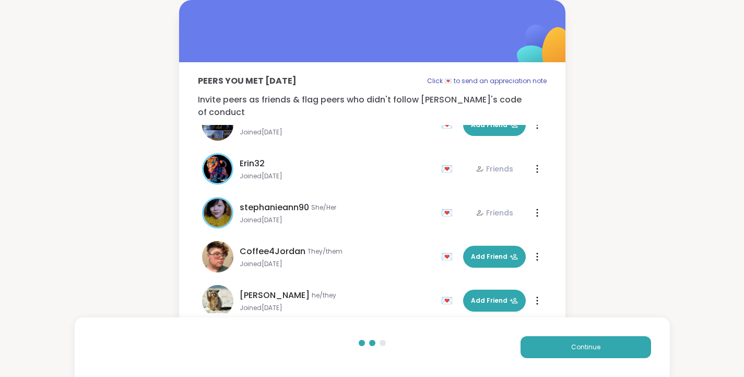
scroll to position [75, 0]
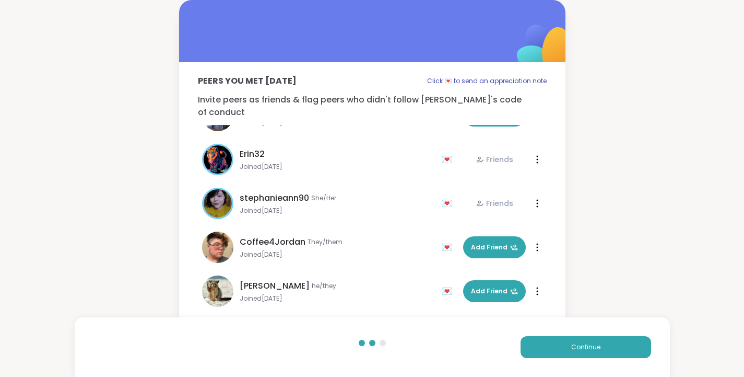
click at [488, 286] on span "Add Friend" at bounding box center [494, 290] width 47 height 9
click at [585, 349] on span "Continue" at bounding box center [585, 346] width 29 height 9
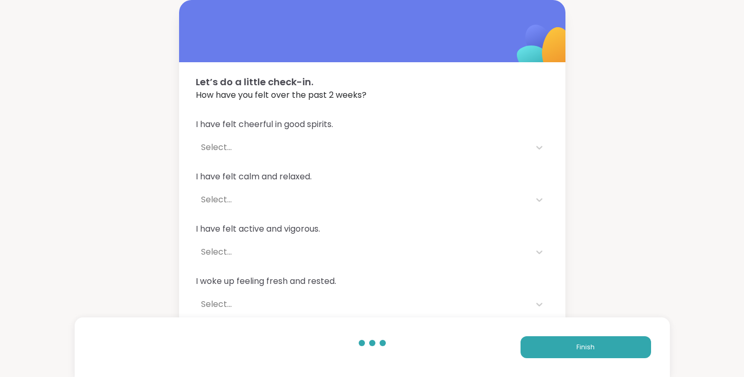
click at [565, 344] on button "Finish" at bounding box center [586, 347] width 131 height 22
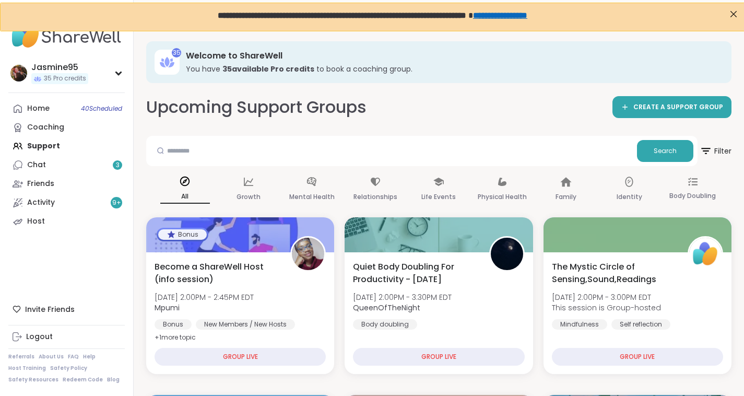
click at [527, 17] on link "**********" at bounding box center [500, 14] width 54 height 7
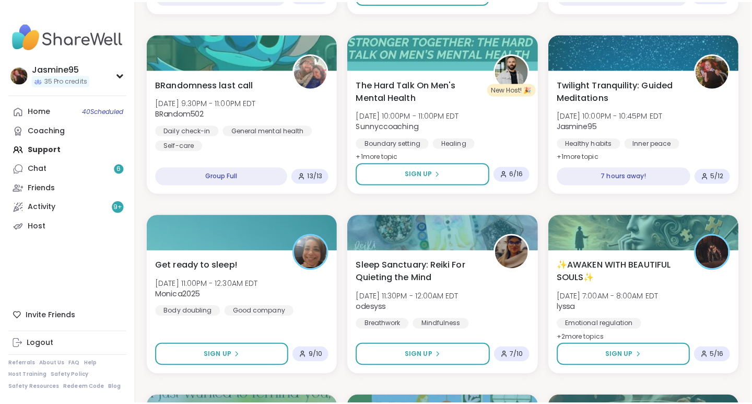
scroll to position [1787, 1]
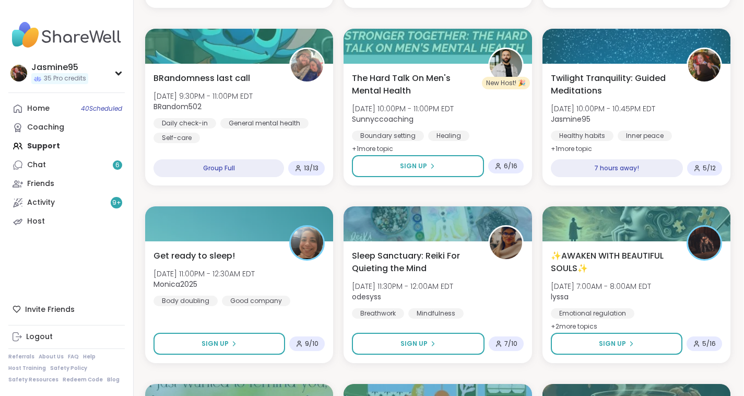
click at [621, 76] on span "Twilight Tranquility: Guided Meditations" at bounding box center [613, 84] width 124 height 25
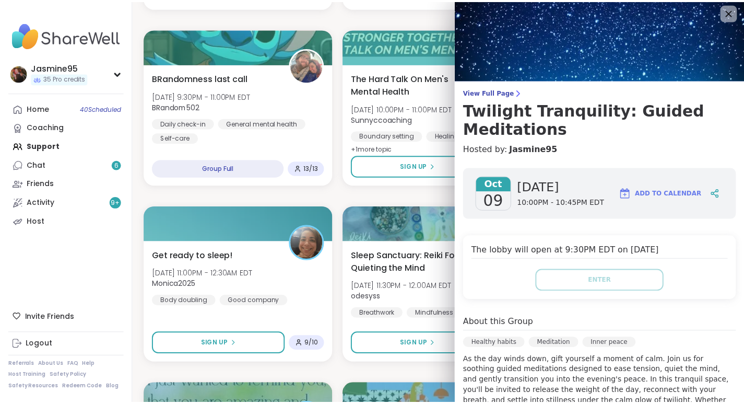
scroll to position [0, 0]
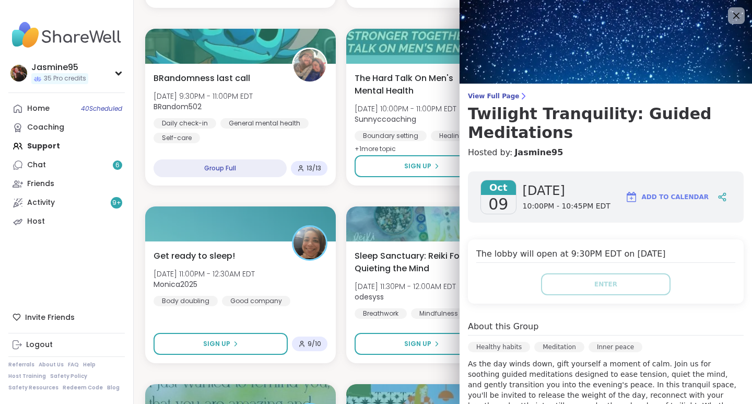
click at [730, 18] on icon at bounding box center [736, 15] width 13 height 13
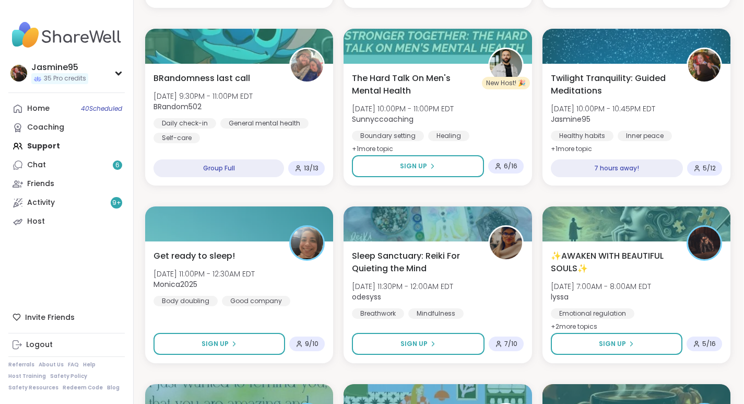
click at [64, 163] on link "Chat 6" at bounding box center [66, 165] width 116 height 19
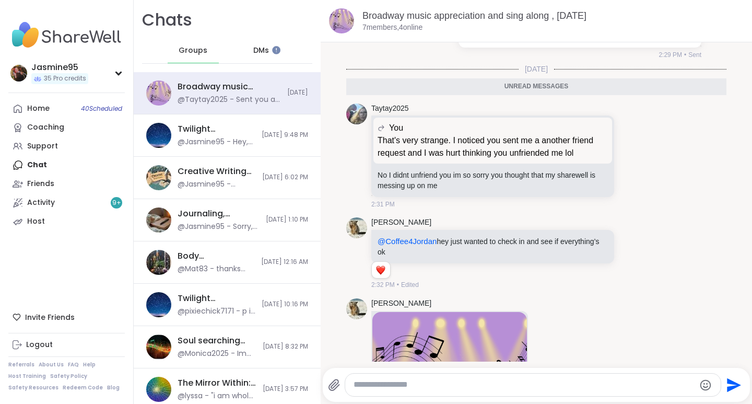
scroll to position [9709, 0]
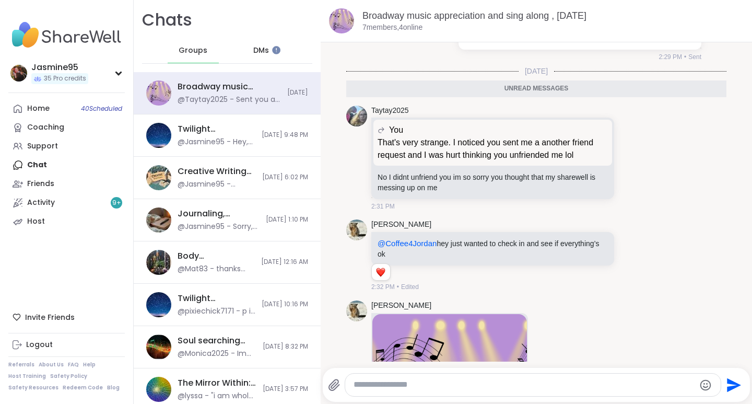
click at [628, 163] on icon at bounding box center [632, 158] width 9 height 10
click at [539, 151] on button "Select Reaction: Heart" at bounding box center [549, 141] width 21 height 21
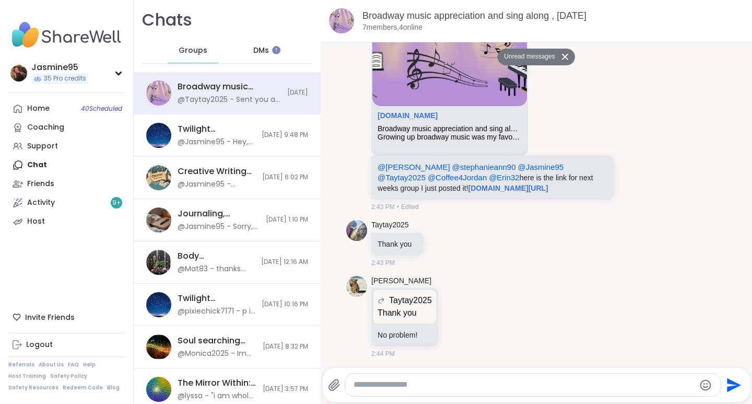
scroll to position [10055, 0]
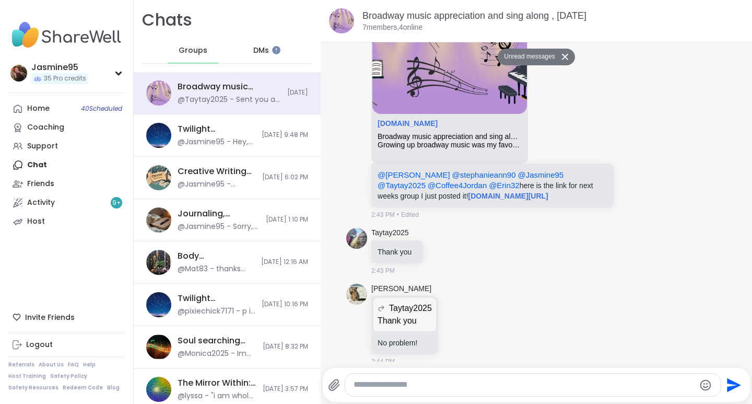
click at [427, 127] on link "sharewellnow.com" at bounding box center [408, 123] width 60 height 8
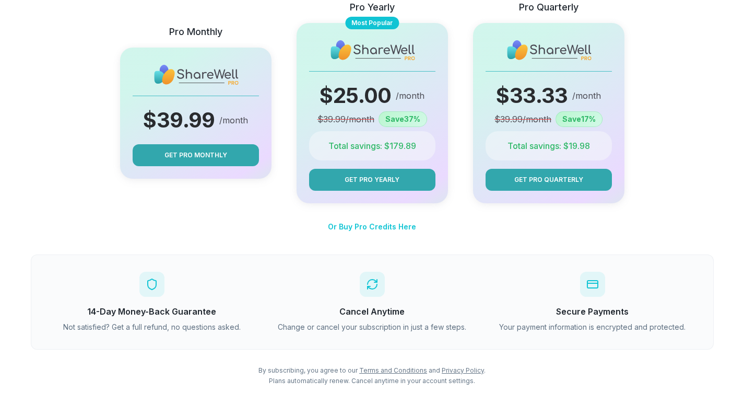
scroll to position [176, 0]
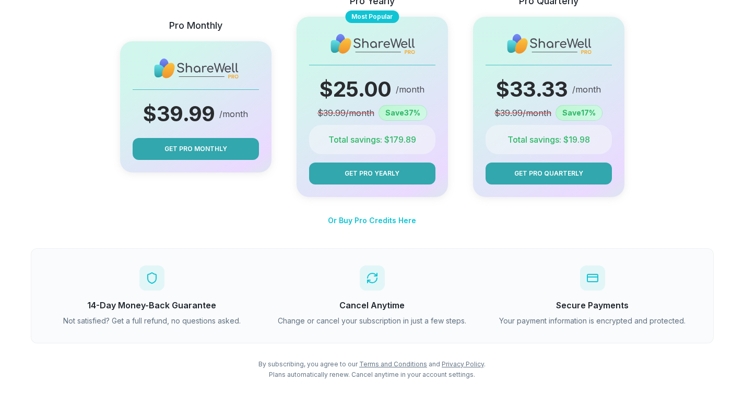
click at [556, 171] on span "Get Pro Quarterly" at bounding box center [549, 173] width 69 height 9
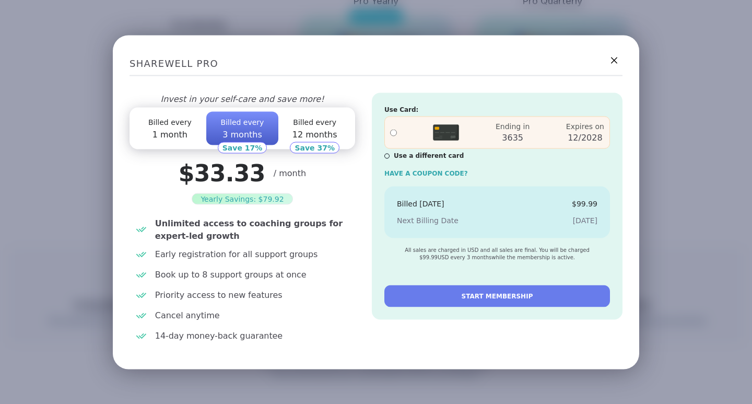
click at [611, 57] on icon at bounding box center [614, 60] width 6 height 6
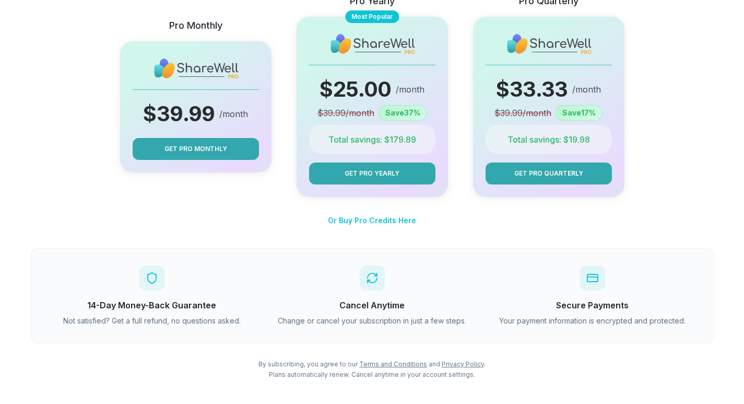
click at [229, 150] on button "Get Pro Monthly" at bounding box center [196, 149] width 126 height 22
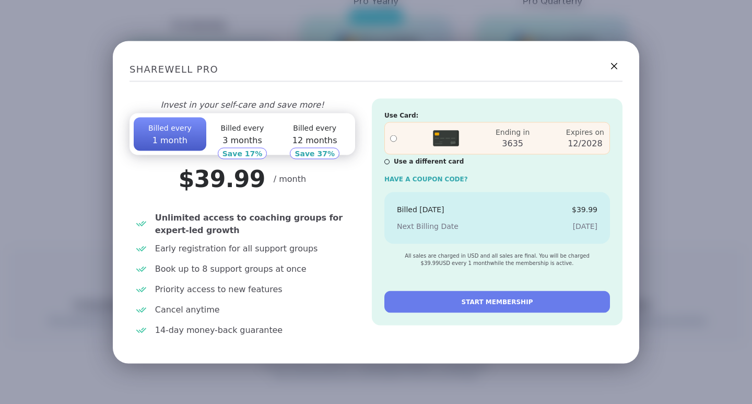
click at [611, 64] on icon at bounding box center [614, 66] width 6 height 6
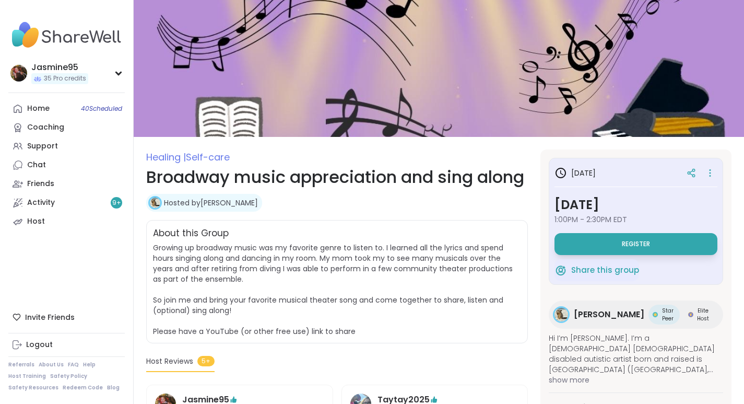
click at [583, 378] on span "show more" at bounding box center [636, 380] width 174 height 10
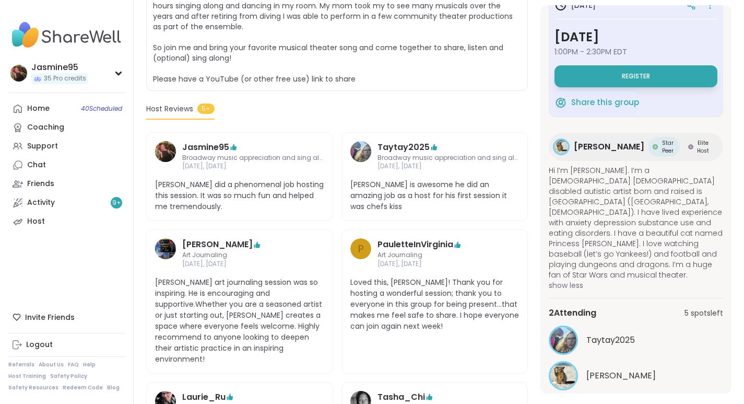
scroll to position [259, 0]
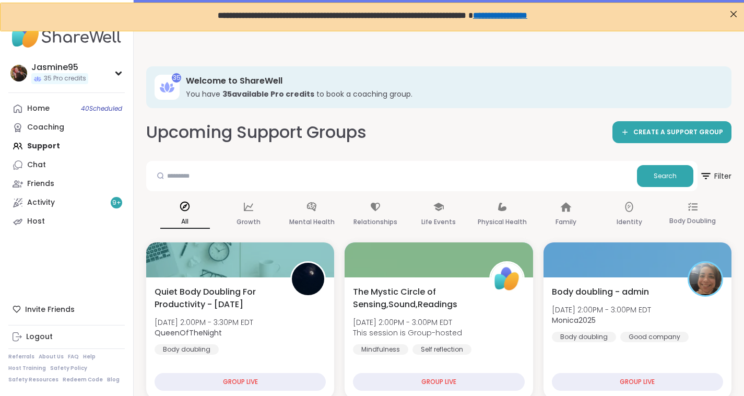
click at [49, 128] on div "Coaching" at bounding box center [45, 127] width 37 height 10
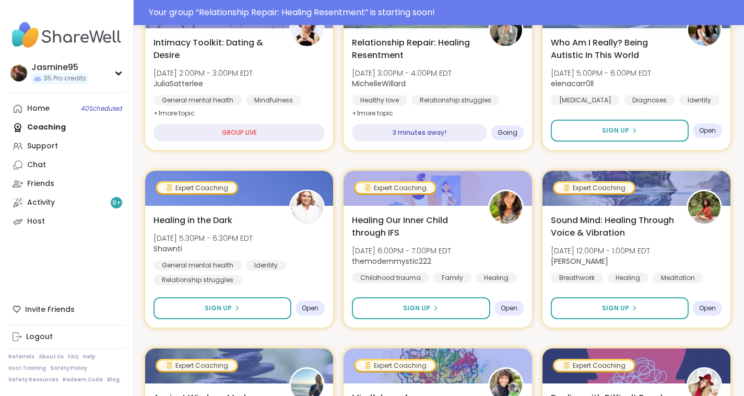
scroll to position [271, 1]
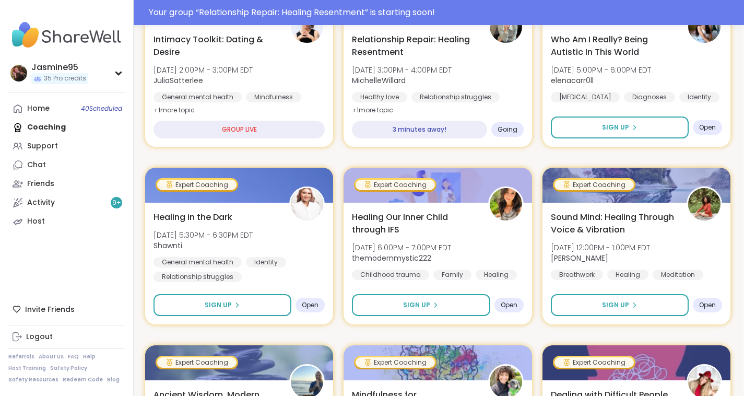
click at [430, 63] on div "Relationship Repair: Healing Resentment [DATE] 3:00PM - 4:00PM EDT MichelleWill…" at bounding box center [437, 75] width 171 height 84
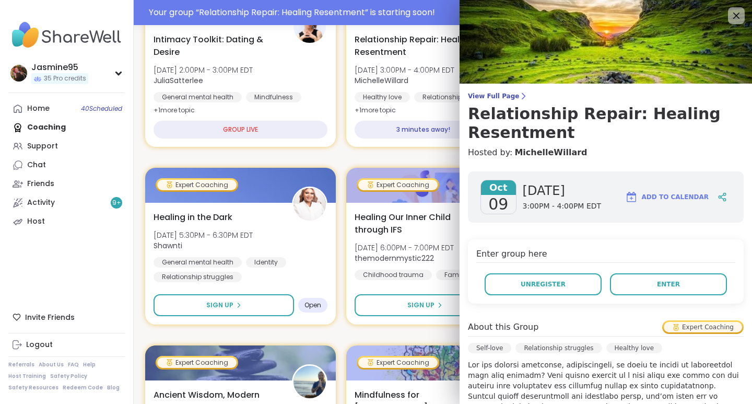
click at [538, 288] on span "Unregister" at bounding box center [543, 283] width 45 height 9
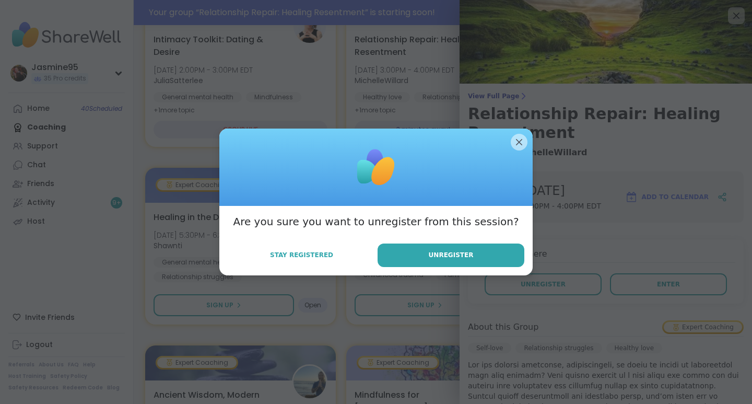
click at [423, 257] on button "Unregister" at bounding box center [451, 255] width 147 height 24
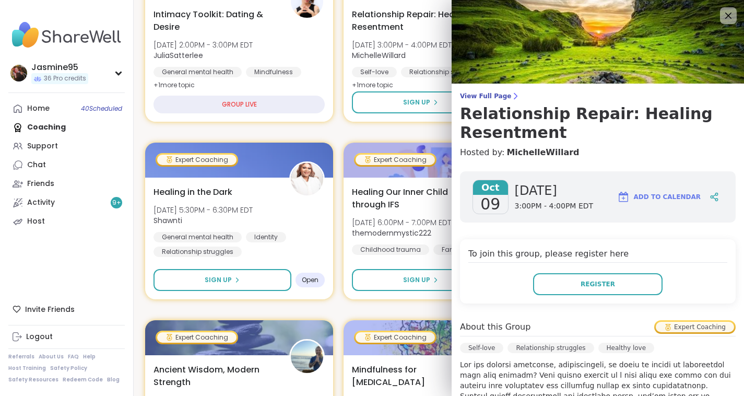
scroll to position [246, 1]
